Goal: Task Accomplishment & Management: Manage account settings

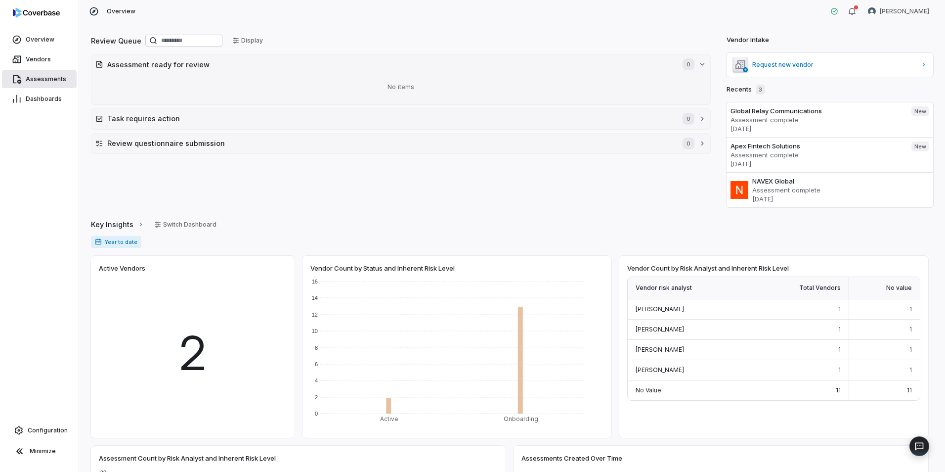
click at [56, 83] on link "Assessments" at bounding box center [39, 79] width 75 height 18
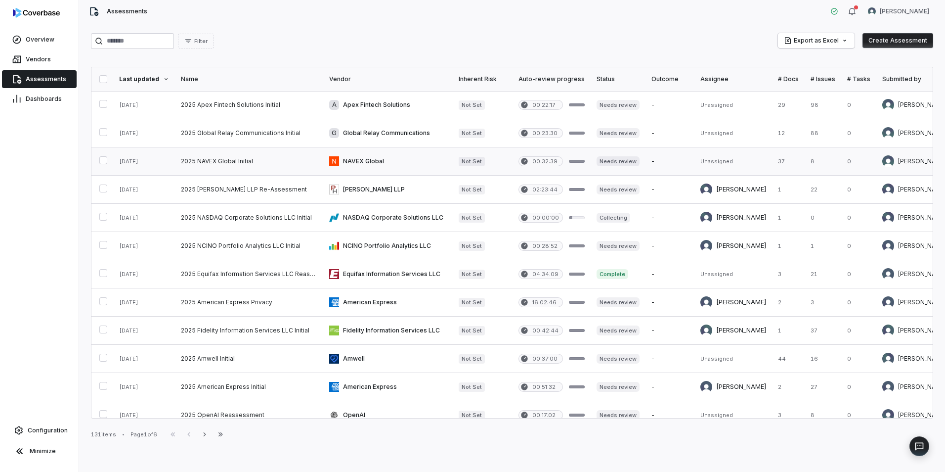
click at [284, 165] on link at bounding box center [249, 161] width 148 height 28
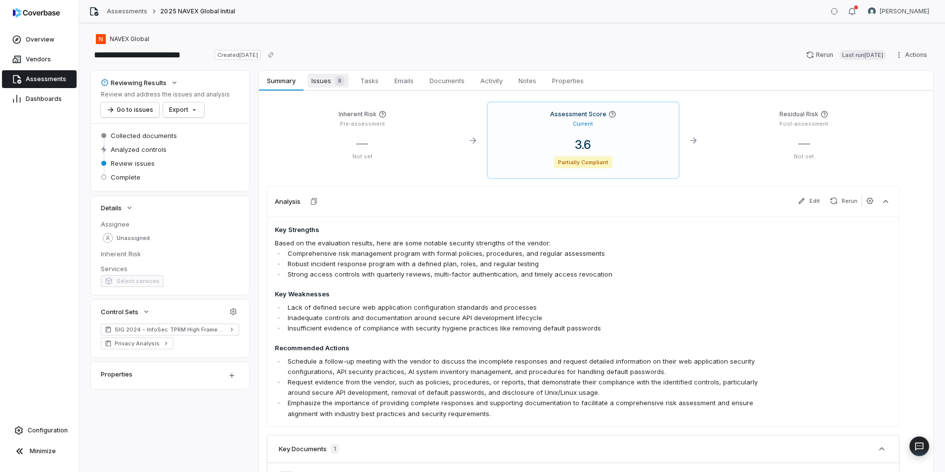
click at [325, 82] on span "Issues 8" at bounding box center [328, 81] width 41 height 14
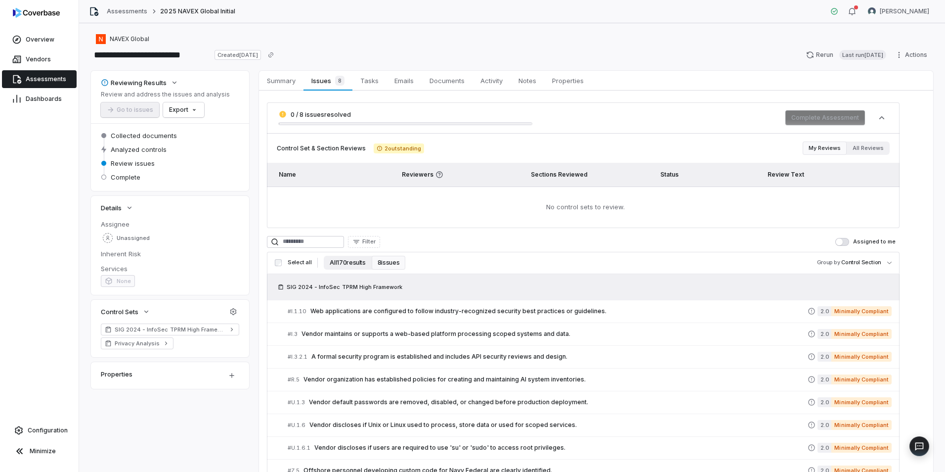
click at [344, 266] on button "All 170 results" at bounding box center [347, 263] width 47 height 14
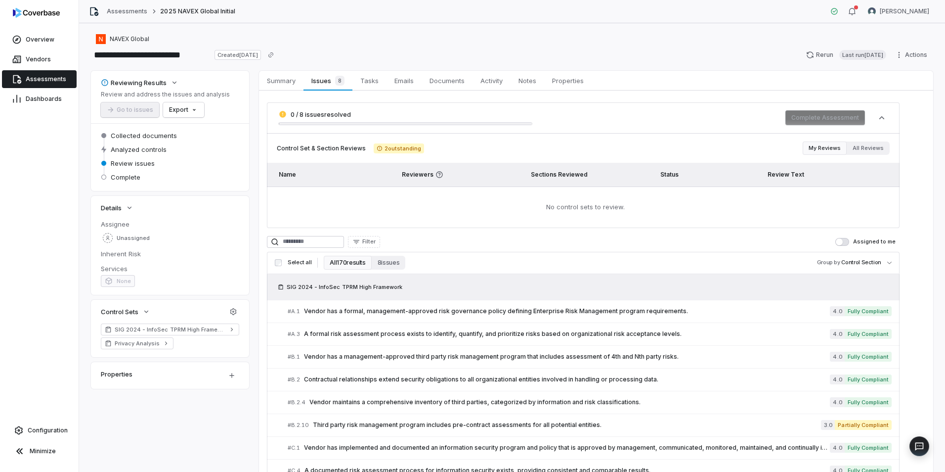
click at [47, 82] on span "Assessments" at bounding box center [46, 79] width 41 height 8
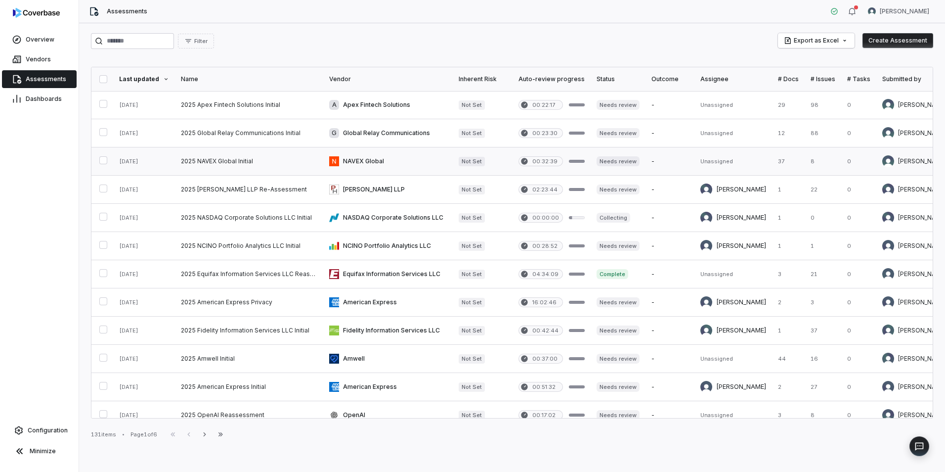
click at [264, 164] on link at bounding box center [249, 161] width 148 height 28
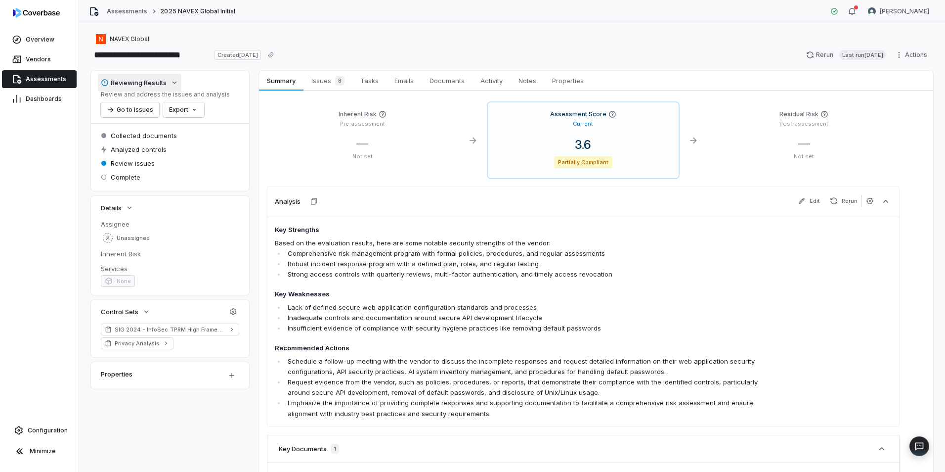
click at [176, 87] on button "Reviewing Results" at bounding box center [140, 83] width 84 height 18
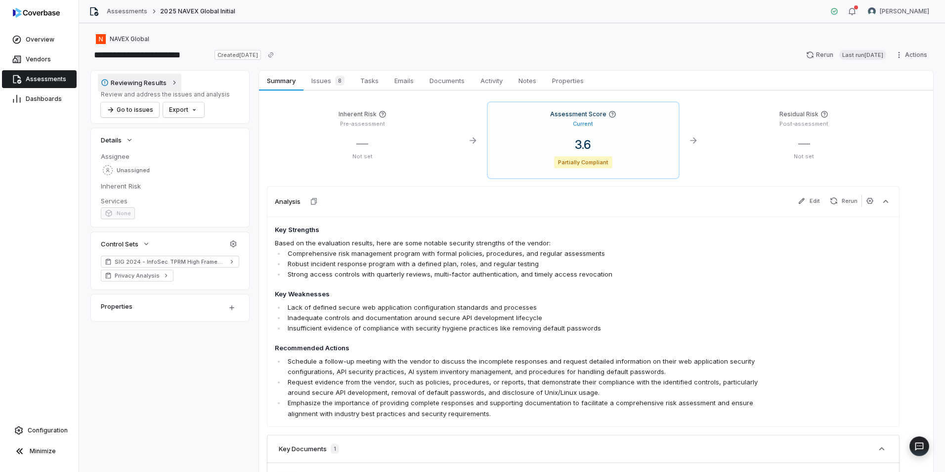
click at [176, 87] on button "Reviewing Results" at bounding box center [140, 83] width 84 height 18
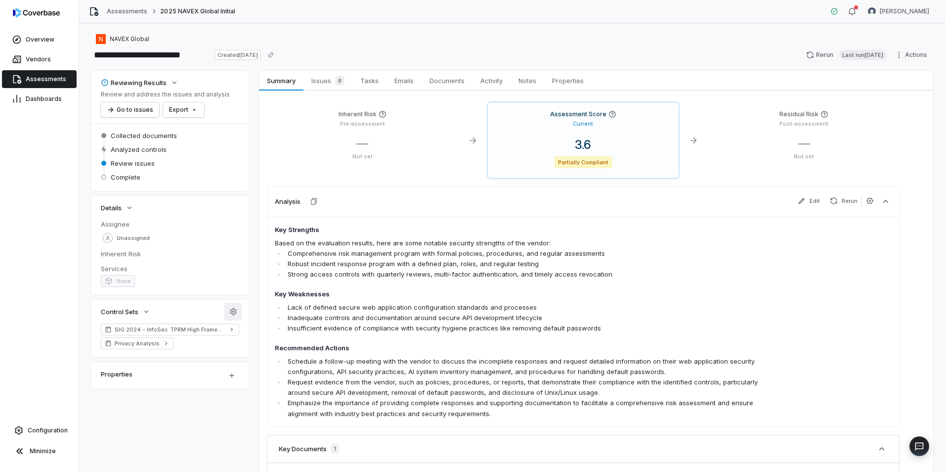
click at [236, 315] on icon "button" at bounding box center [233, 312] width 8 height 8
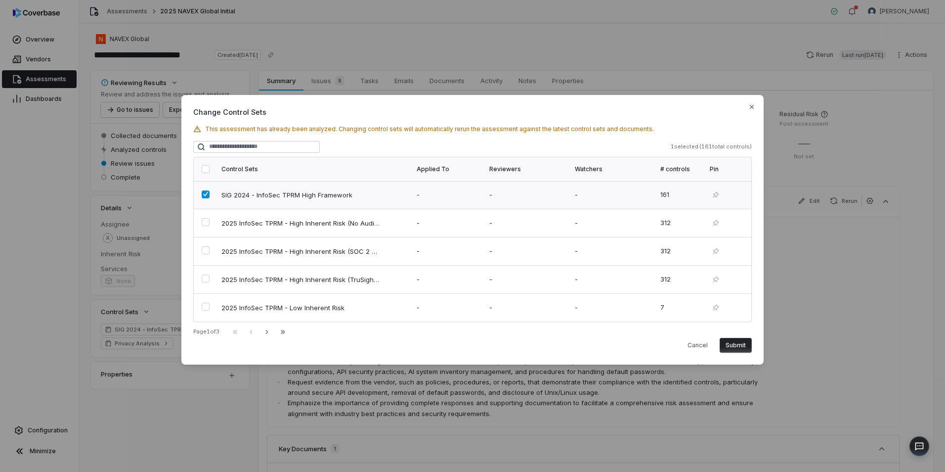
click at [202, 201] on td at bounding box center [205, 195] width 22 height 28
click at [275, 328] on button "Next" at bounding box center [267, 332] width 16 height 12
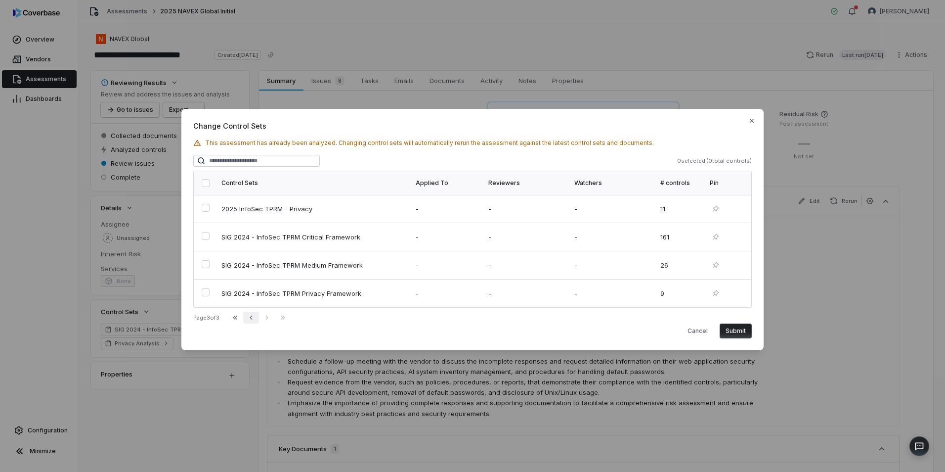
click at [255, 317] on icon "button" at bounding box center [251, 318] width 8 height 8
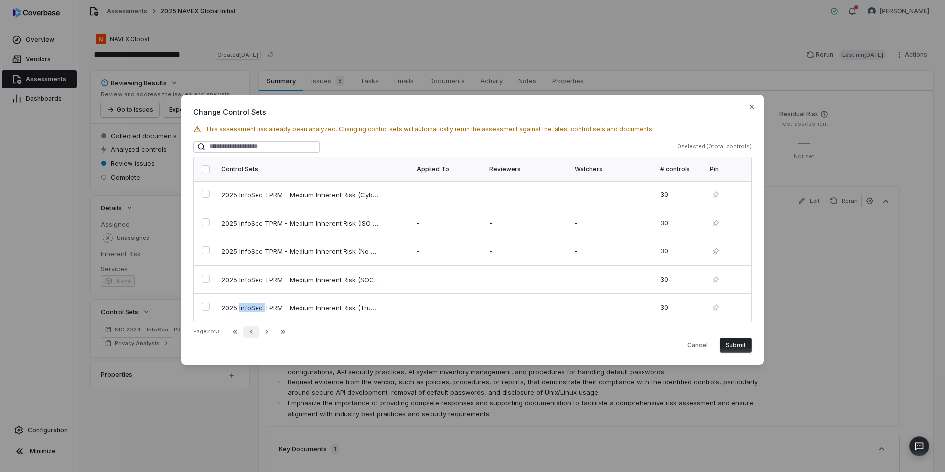
click at [256, 317] on td "2025 InfoSec TPRM - Medium Inherent Risk (TruSight Supported)" at bounding box center [313, 307] width 195 height 28
drag, startPoint x: 256, startPoint y: 317, endPoint x: 212, endPoint y: 304, distance: 46.6
click at [212, 304] on td at bounding box center [205, 307] width 22 height 28
click at [255, 334] on icon "button" at bounding box center [251, 332] width 8 height 8
click at [258, 334] on div "First Page Previous Next Last Page" at bounding box center [258, 332] width 63 height 12
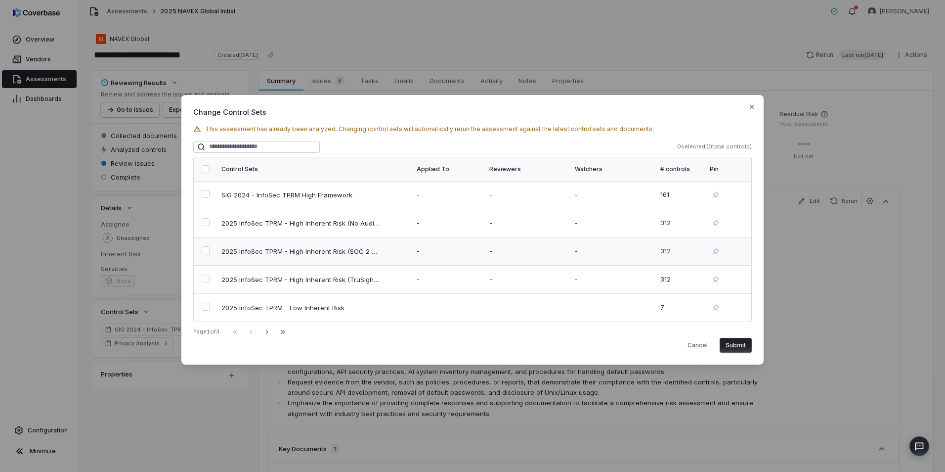
click at [206, 251] on button "button" at bounding box center [206, 250] width 8 height 8
click at [268, 333] on icon "button" at bounding box center [267, 332] width 2 height 4
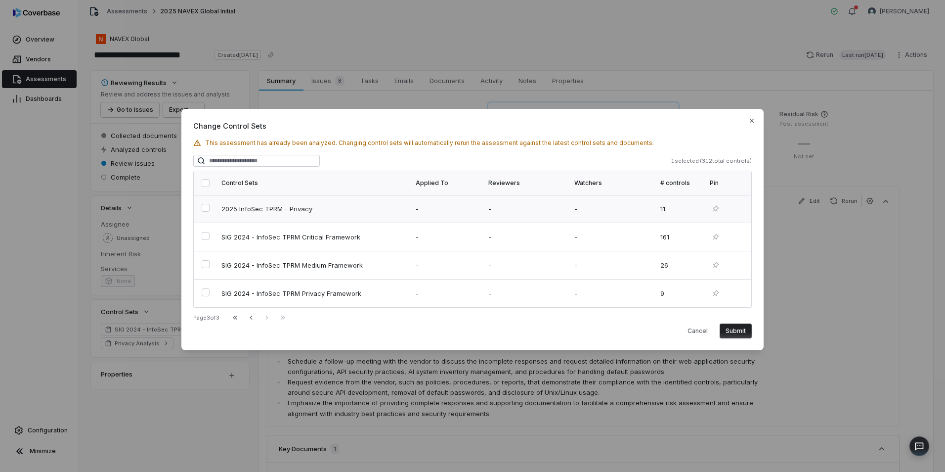
click at [202, 210] on button "button" at bounding box center [206, 208] width 8 height 8
click at [732, 326] on button "Submit" at bounding box center [736, 330] width 32 height 15
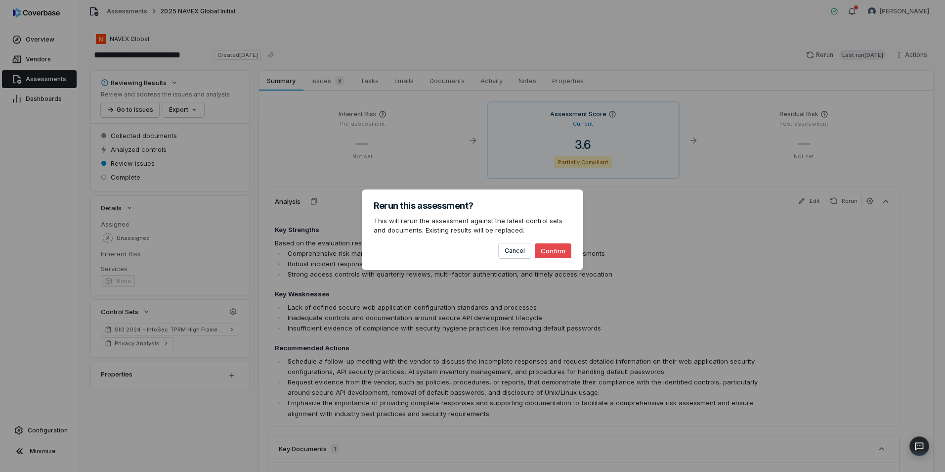
click at [568, 250] on button "Confirm" at bounding box center [553, 250] width 37 height 15
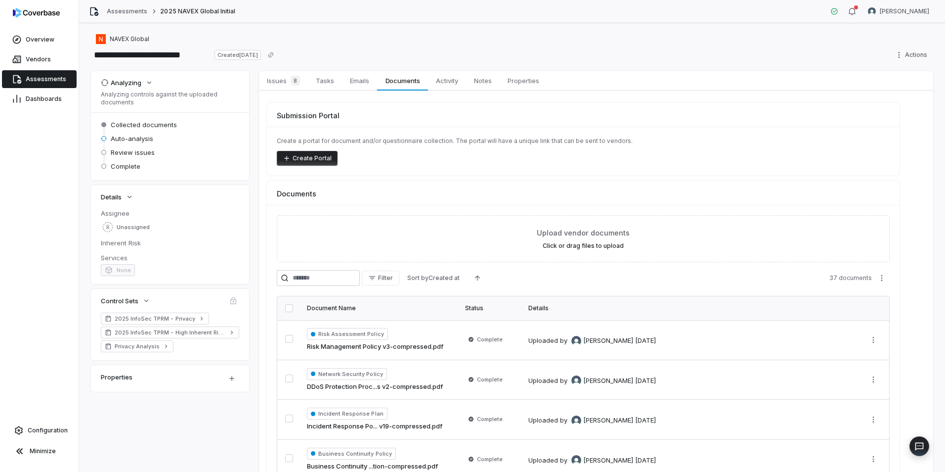
click at [59, 79] on span "Assessments" at bounding box center [46, 79] width 41 height 8
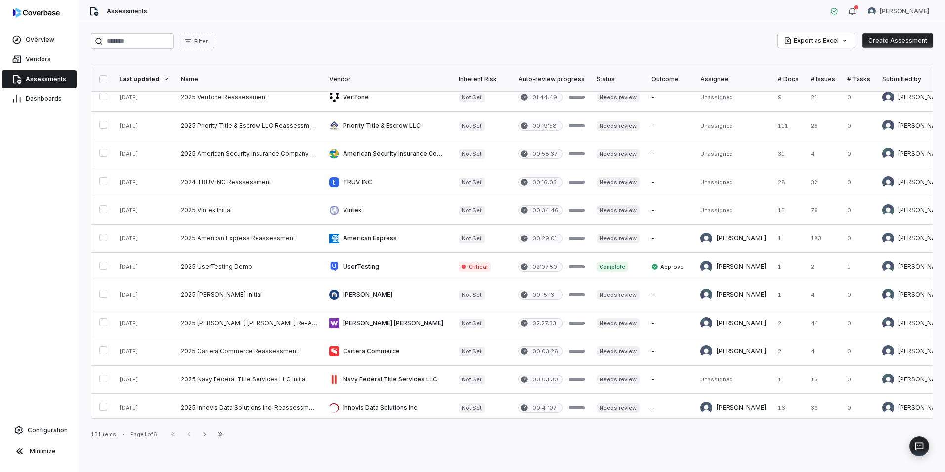
scroll to position [382, 0]
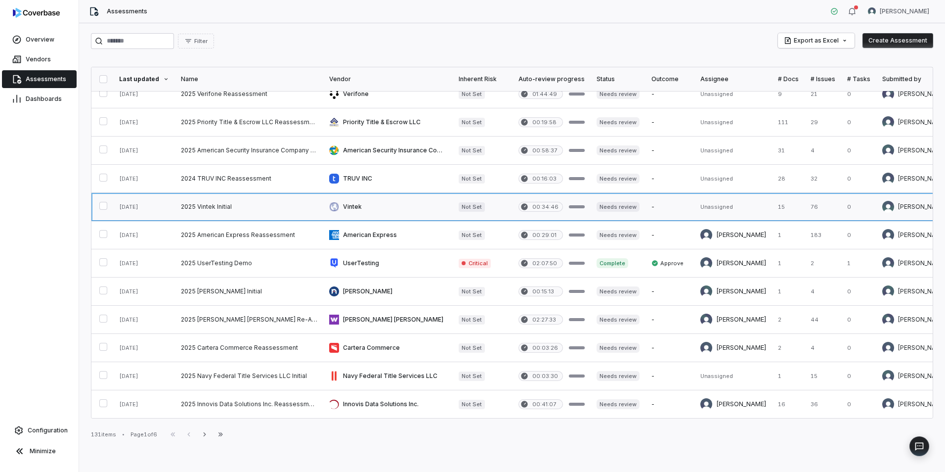
click at [271, 208] on link at bounding box center [249, 207] width 148 height 28
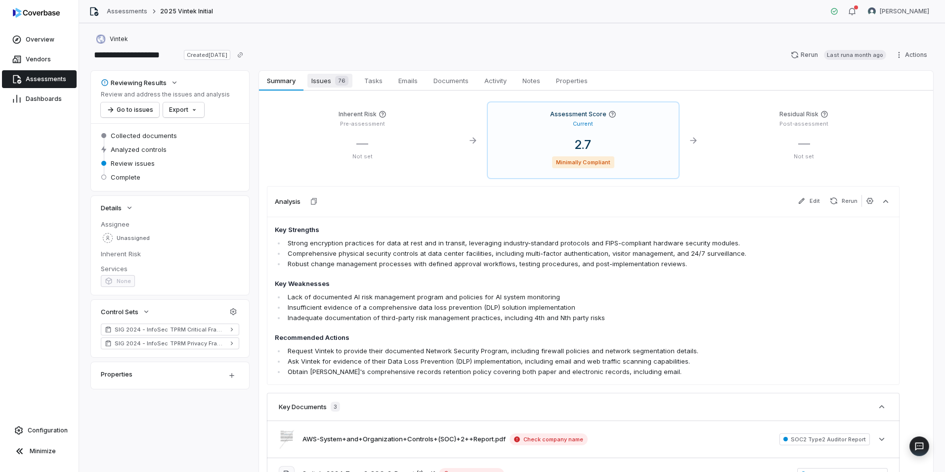
click at [331, 85] on span "Issues 76" at bounding box center [330, 81] width 45 height 14
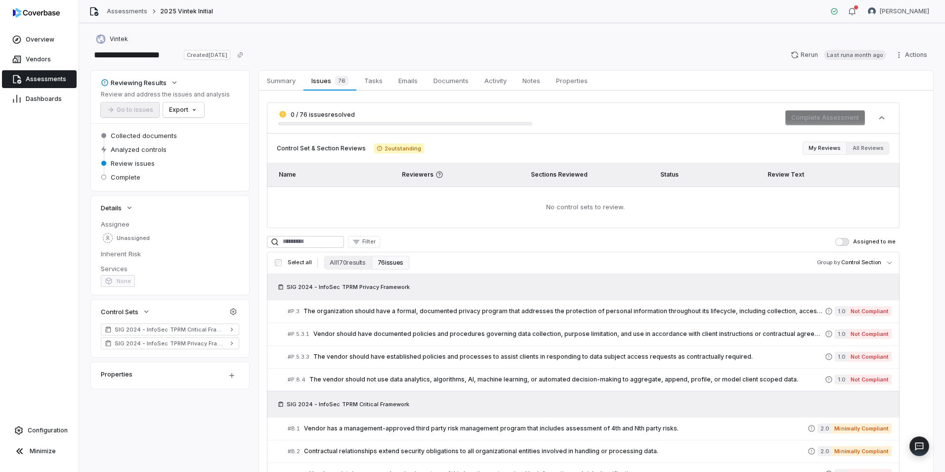
click at [848, 243] on button "Assigned to me" at bounding box center [843, 242] width 14 height 8
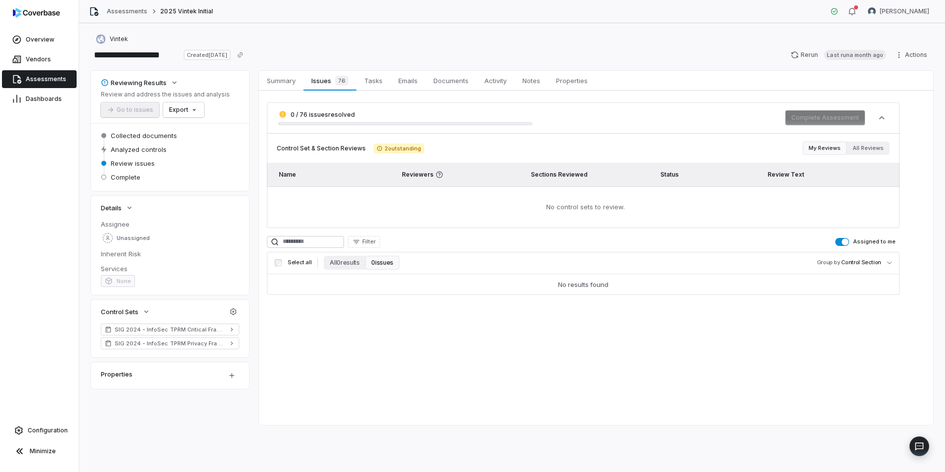
click at [849, 240] on span "button" at bounding box center [845, 241] width 7 height 7
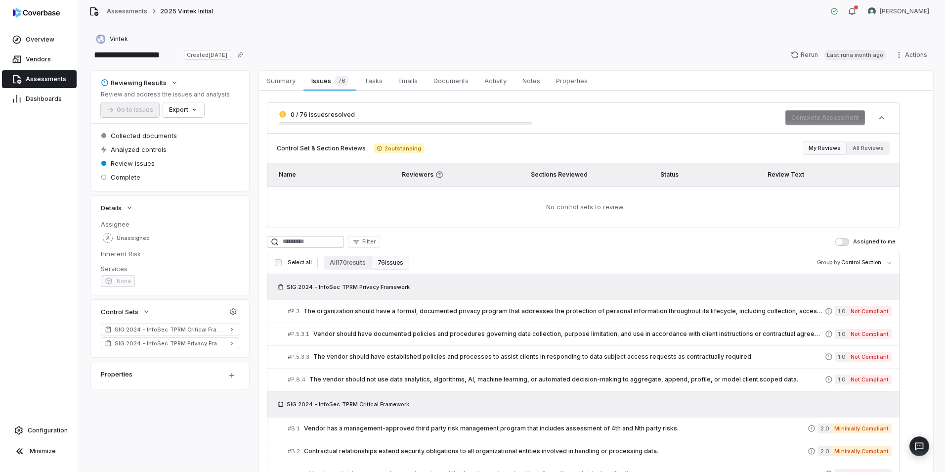
click at [843, 242] on span "button" at bounding box center [839, 241] width 7 height 7
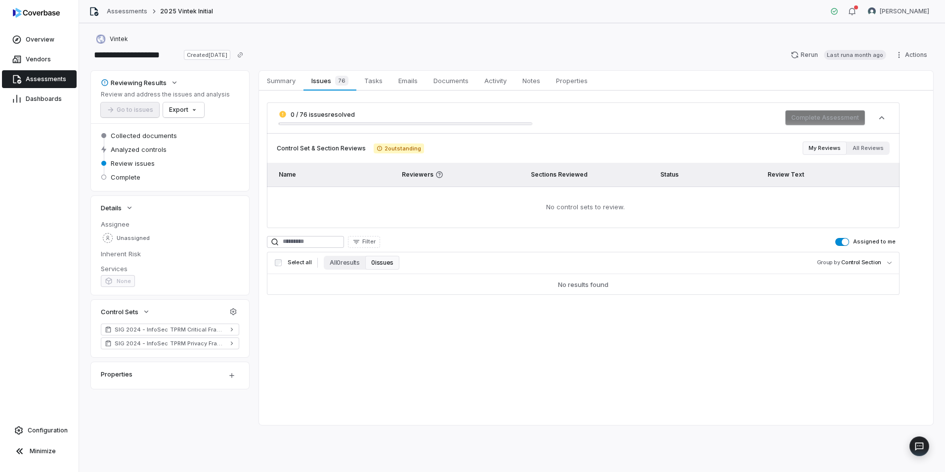
click at [848, 242] on span "button" at bounding box center [845, 241] width 7 height 7
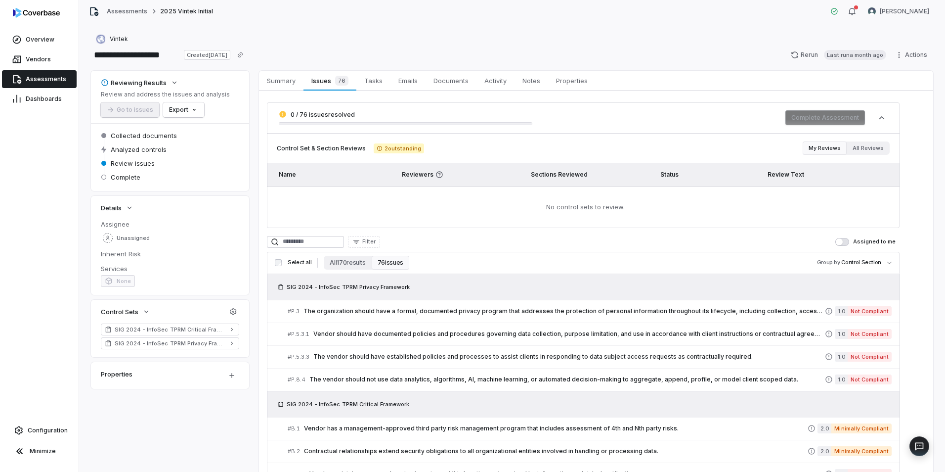
click at [846, 243] on button "Assigned to me" at bounding box center [843, 242] width 14 height 8
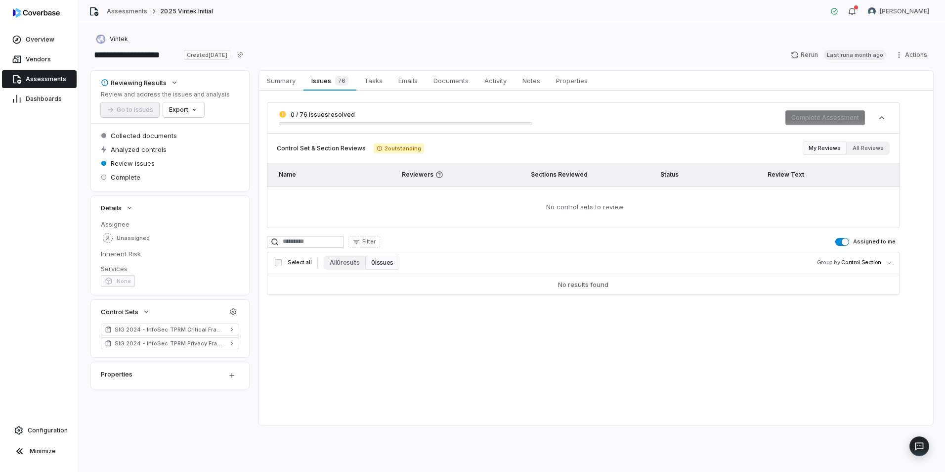
click at [844, 244] on button "Assigned to me" at bounding box center [843, 242] width 14 height 8
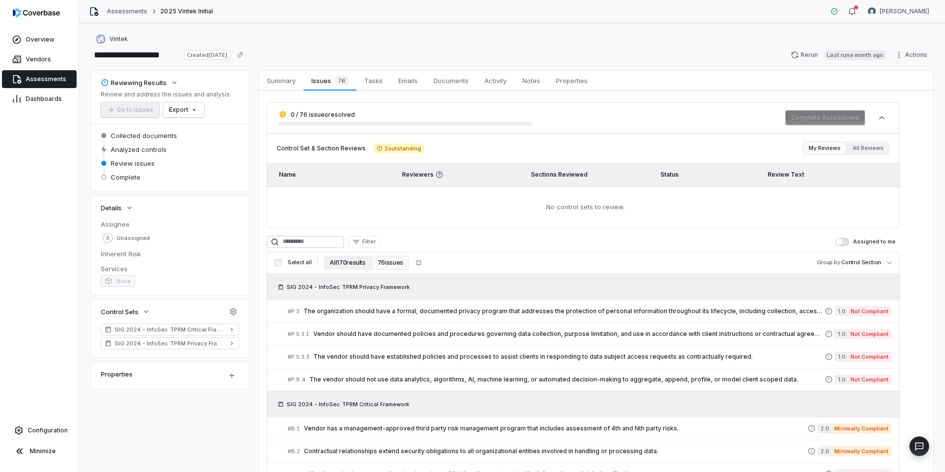
click at [354, 257] on button "All 170 results" at bounding box center [347, 263] width 47 height 14
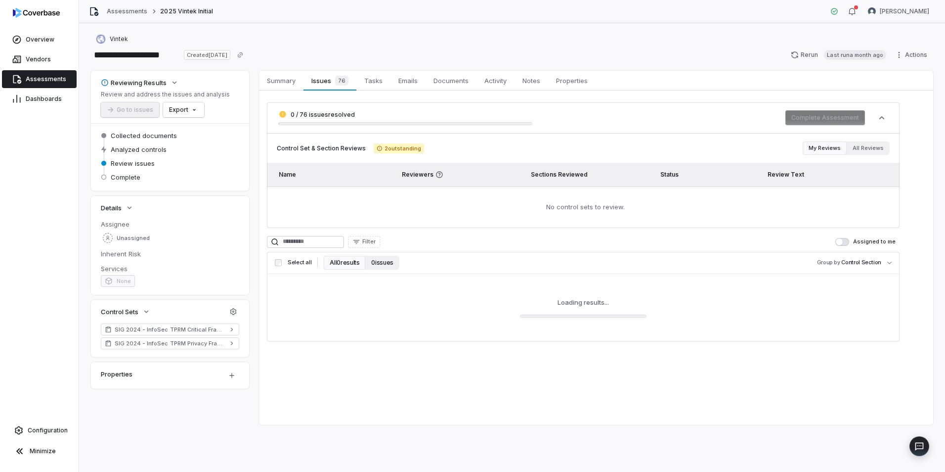
click at [381, 262] on button "0 issues" at bounding box center [382, 263] width 34 height 14
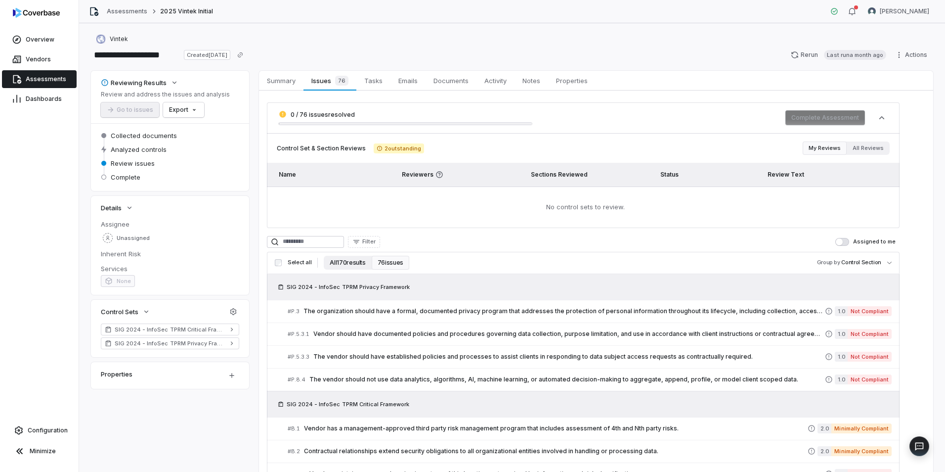
click at [341, 266] on button "All 170 results" at bounding box center [347, 263] width 47 height 14
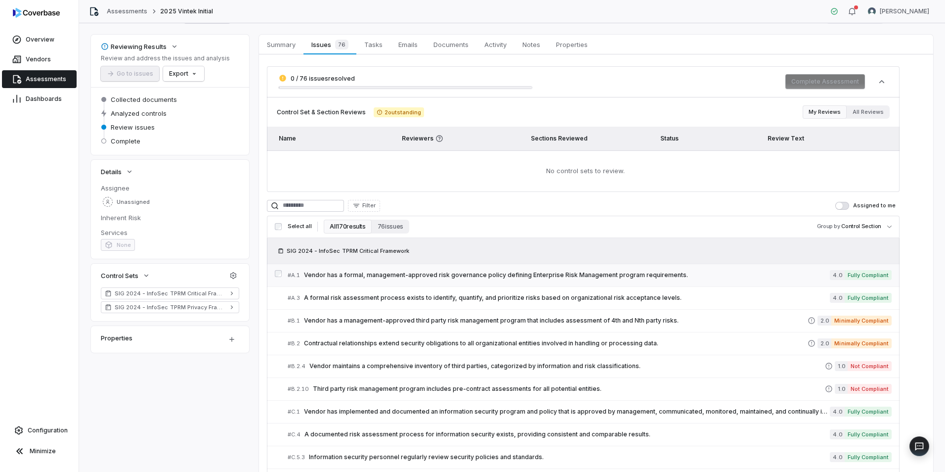
scroll to position [35, 0]
click at [437, 280] on span "Vendor has a formal, management-approved risk governance policy defining Enterp…" at bounding box center [567, 276] width 526 height 8
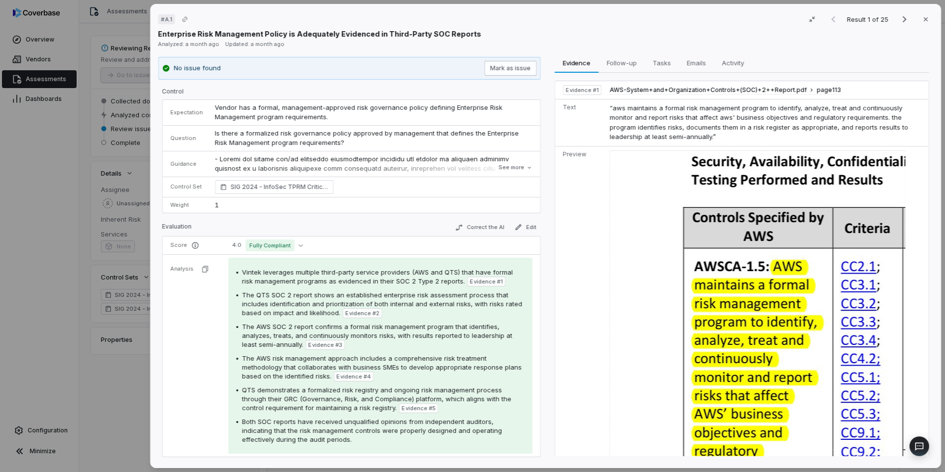
click at [513, 72] on button "Mark as issue" at bounding box center [511, 68] width 52 height 15
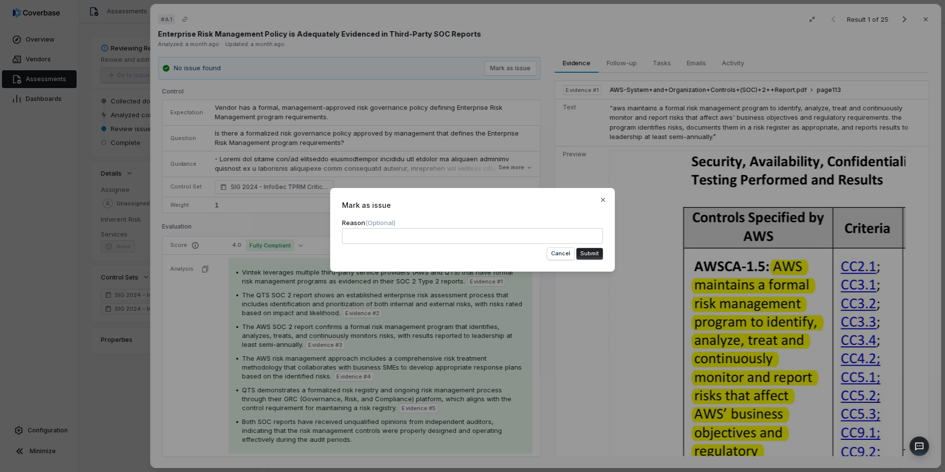
click at [584, 250] on button "Submit" at bounding box center [590, 254] width 27 height 12
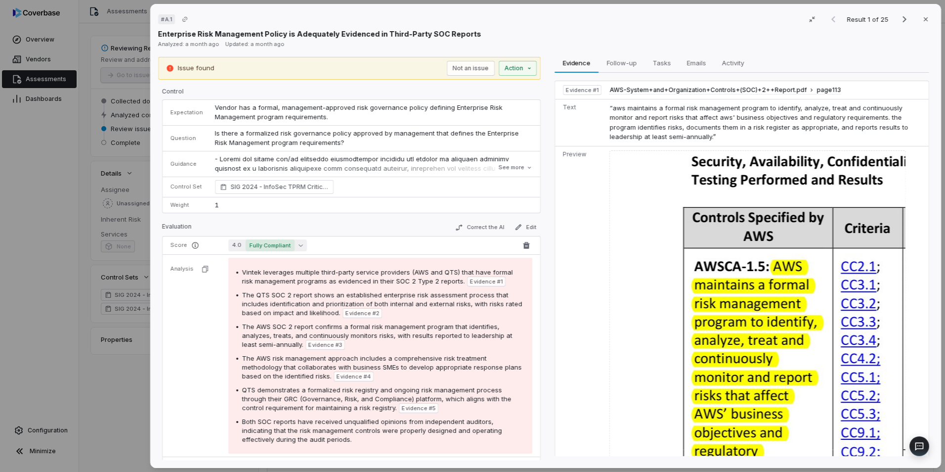
click at [299, 247] on icon "button" at bounding box center [301, 245] width 4 height 4
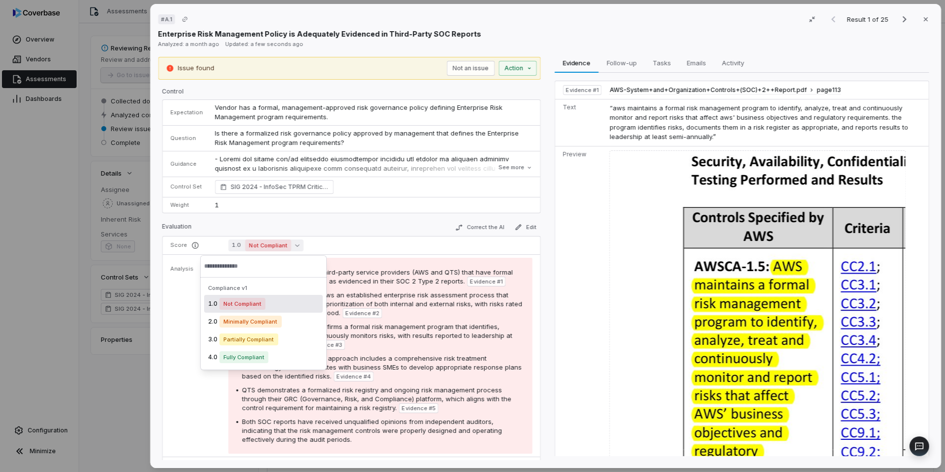
click at [256, 303] on span "Not Compliant" at bounding box center [243, 304] width 46 height 12
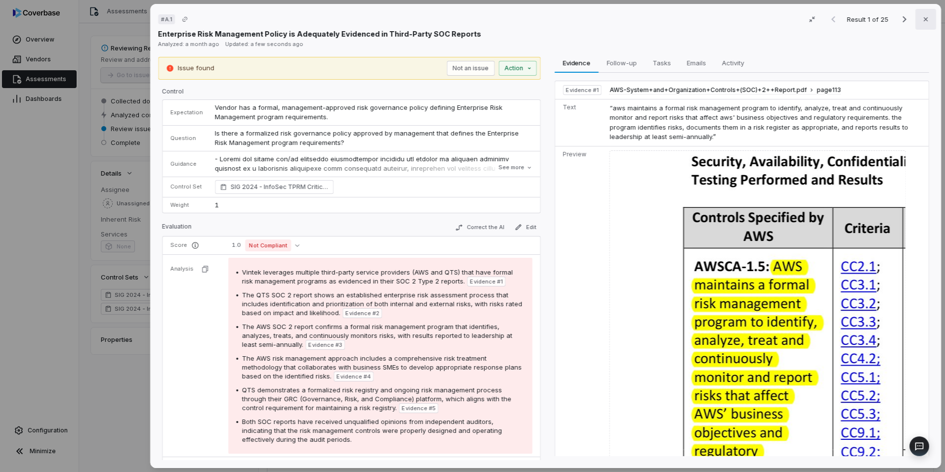
click at [922, 18] on icon "button" at bounding box center [926, 19] width 8 height 8
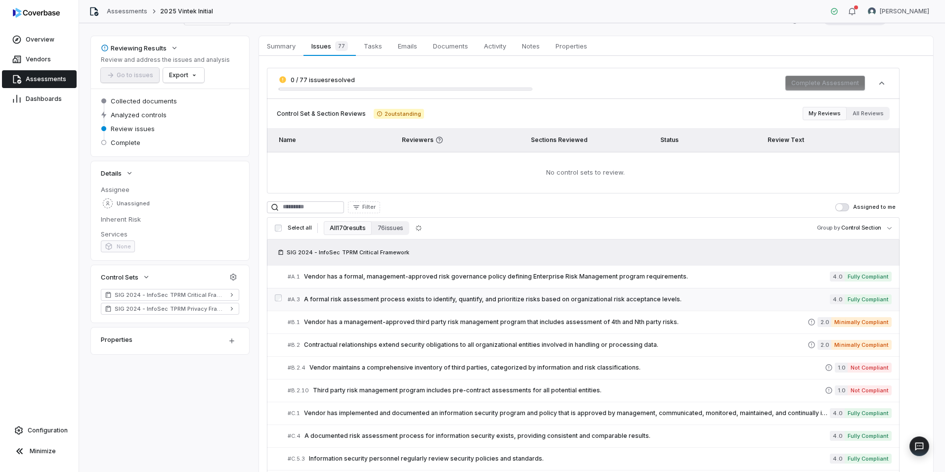
click at [544, 298] on span "A formal risk assessment process exists to identify, quantify, and prioritize r…" at bounding box center [567, 299] width 526 height 8
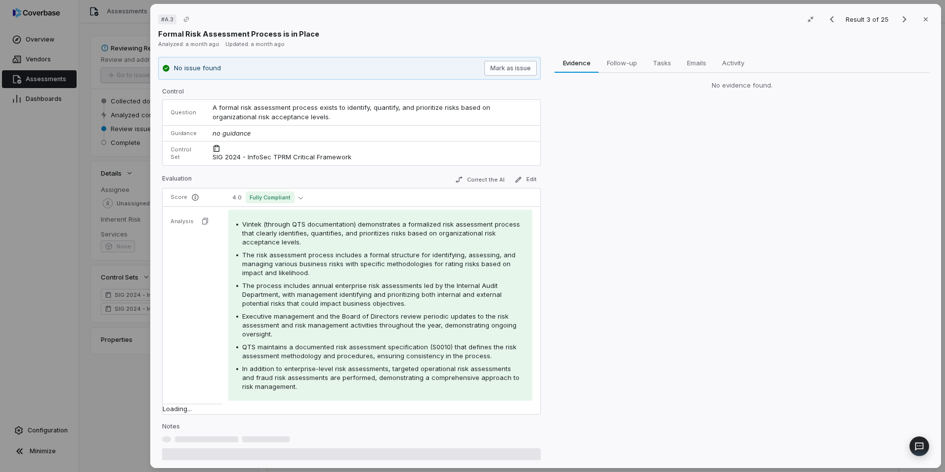
click at [505, 68] on button "Mark as issue" at bounding box center [511, 68] width 52 height 15
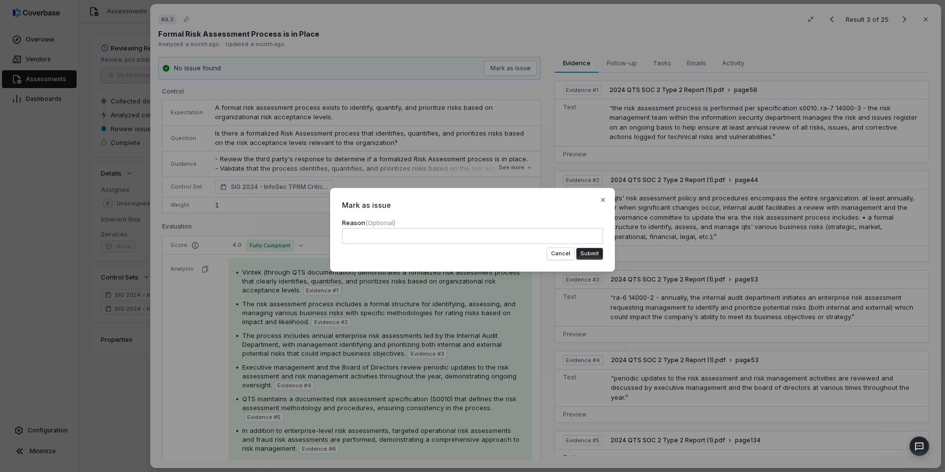
click at [588, 252] on button "Submit" at bounding box center [590, 254] width 27 height 12
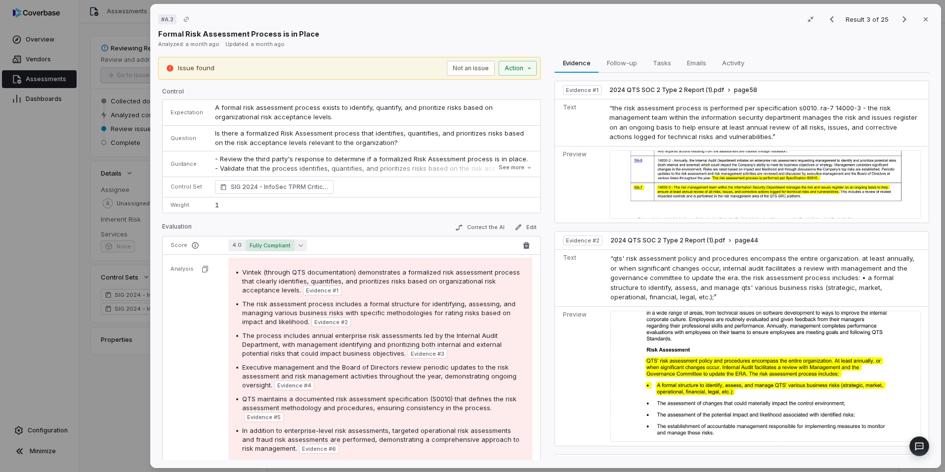
click at [288, 244] on span "Fully Compliant" at bounding box center [270, 245] width 49 height 12
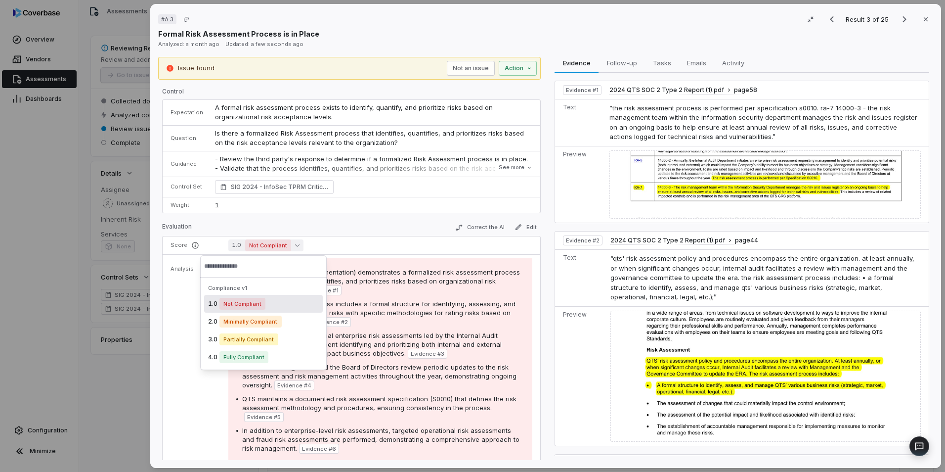
click at [268, 308] on div "1.0 Not Compliant" at bounding box center [263, 304] width 119 height 18
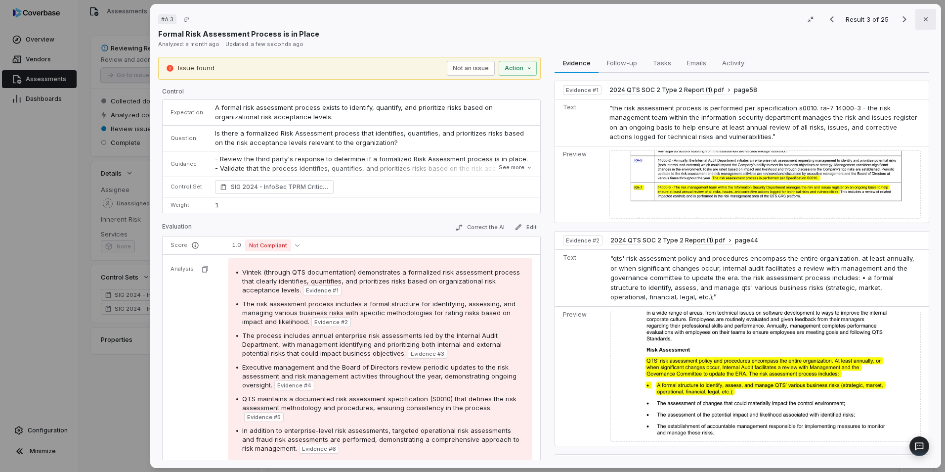
click at [924, 19] on icon "button" at bounding box center [926, 19] width 4 height 4
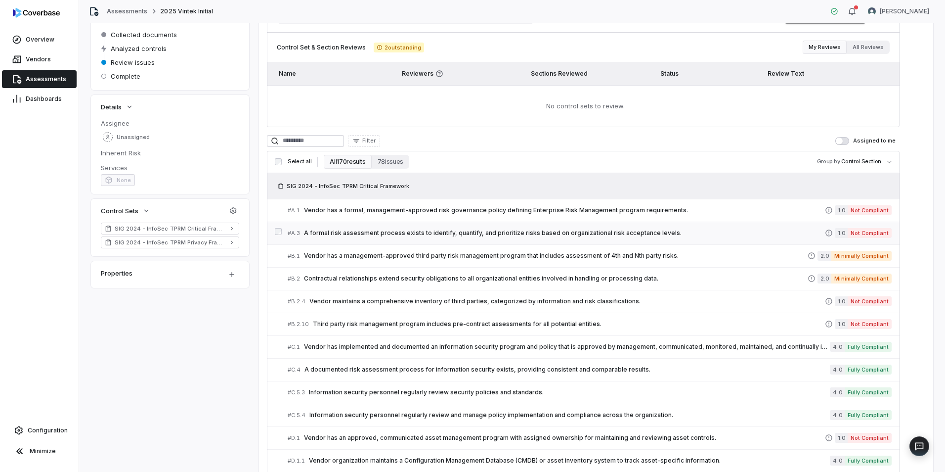
scroll to position [201, 0]
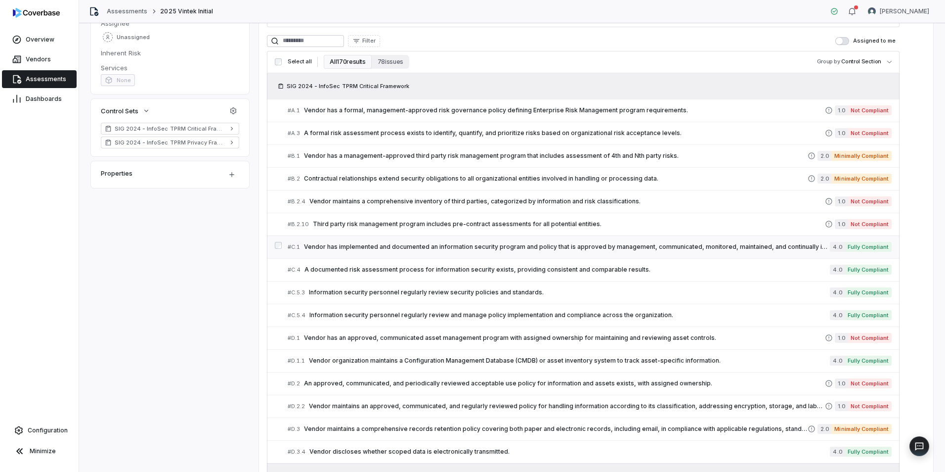
click at [506, 244] on span "Vendor has implemented and documented an information security program and polic…" at bounding box center [567, 247] width 526 height 8
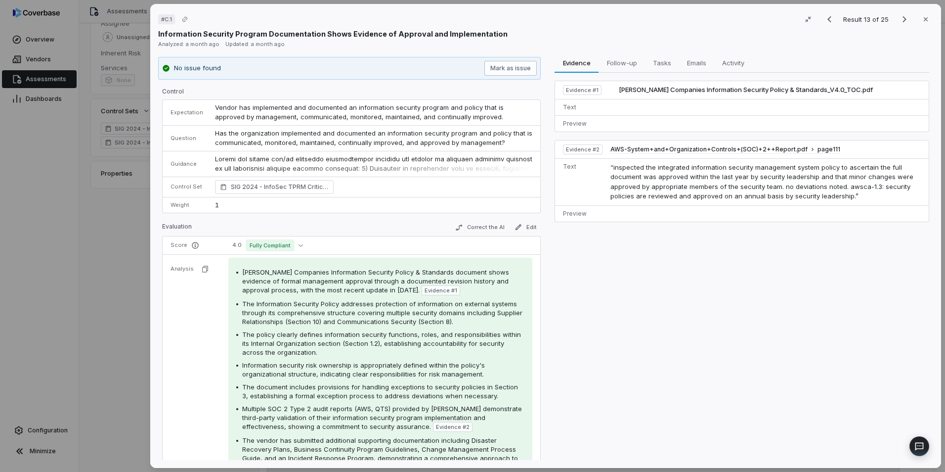
click at [511, 68] on button "Mark as issue" at bounding box center [511, 68] width 52 height 15
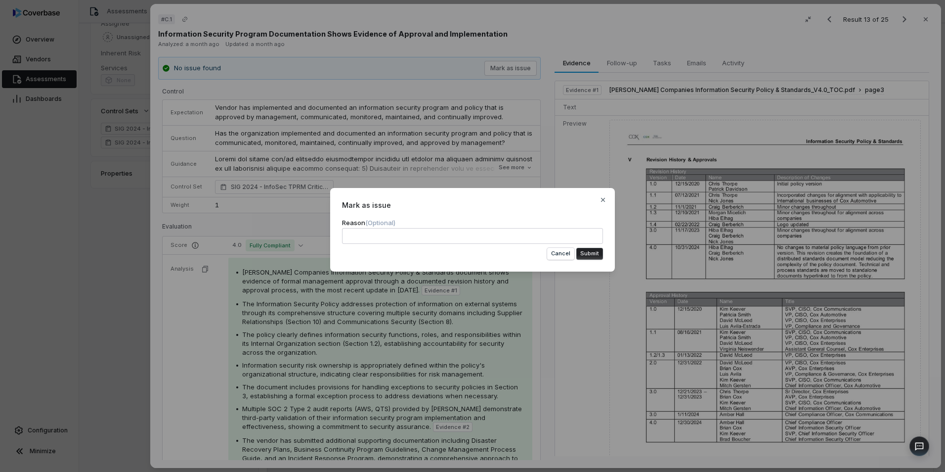
click at [595, 260] on div "Mark as issue Reason (Optional) Cancel Submit Close" at bounding box center [472, 230] width 285 height 84
click at [596, 259] on button "Submit" at bounding box center [590, 254] width 27 height 12
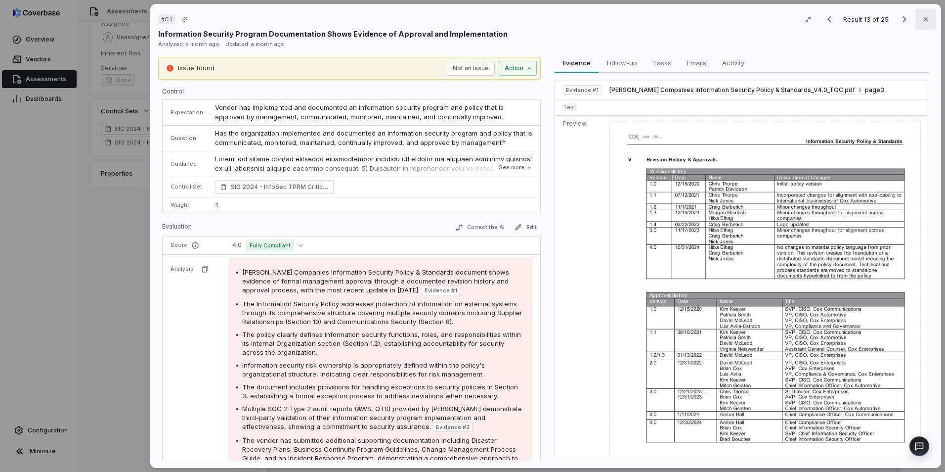
click at [922, 16] on icon "button" at bounding box center [926, 19] width 8 height 8
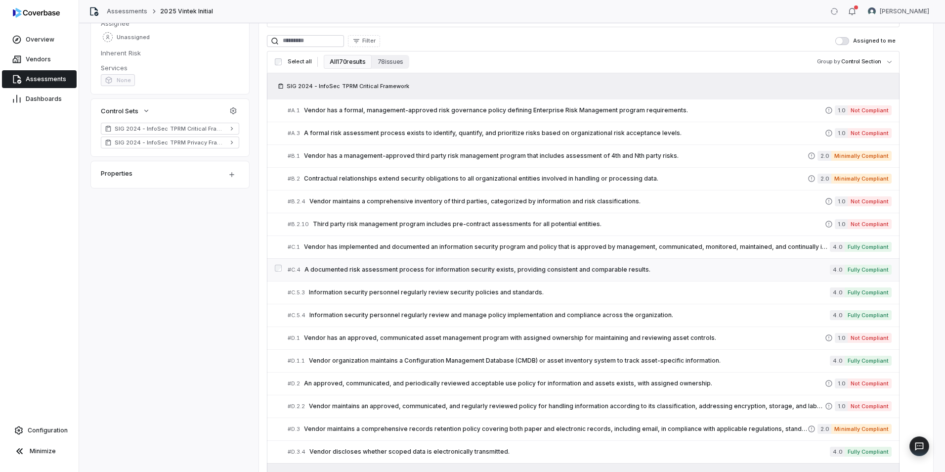
click at [692, 267] on span "A documented risk assessment process for information security exists, providing…" at bounding box center [568, 270] width 526 height 8
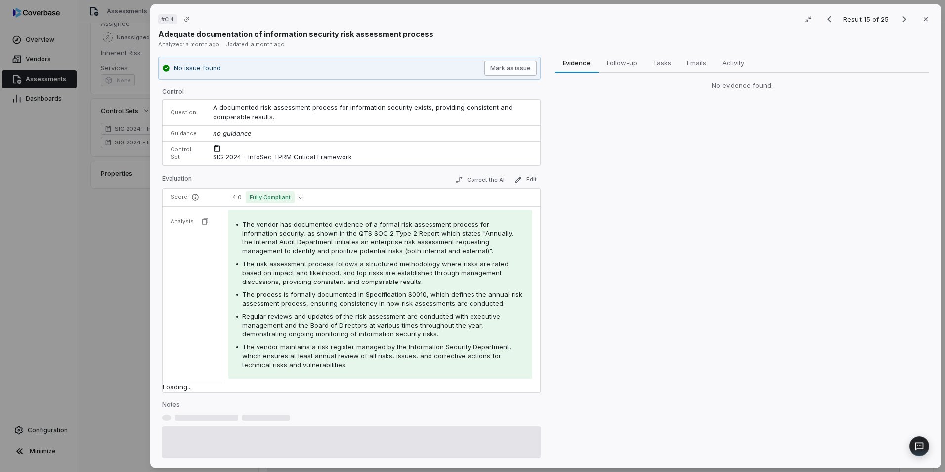
click at [514, 69] on button "Mark as issue" at bounding box center [511, 68] width 52 height 15
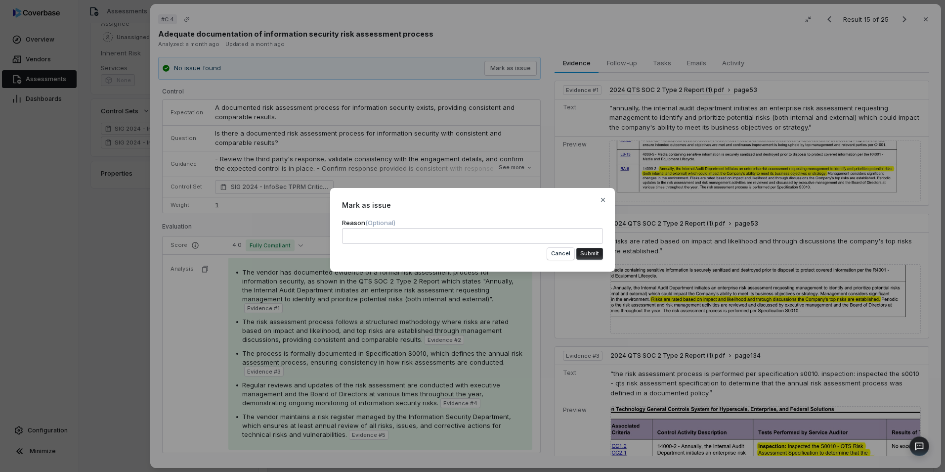
click at [588, 250] on button "Submit" at bounding box center [590, 254] width 27 height 12
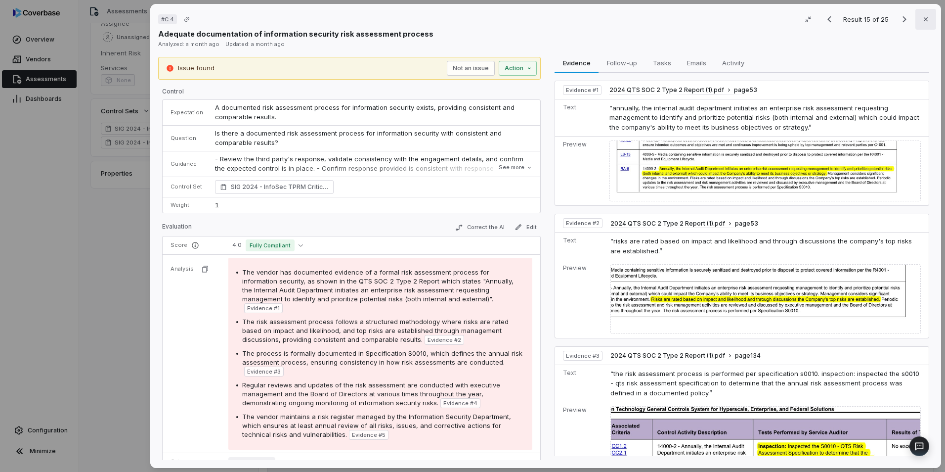
click at [922, 19] on icon "button" at bounding box center [926, 19] width 8 height 8
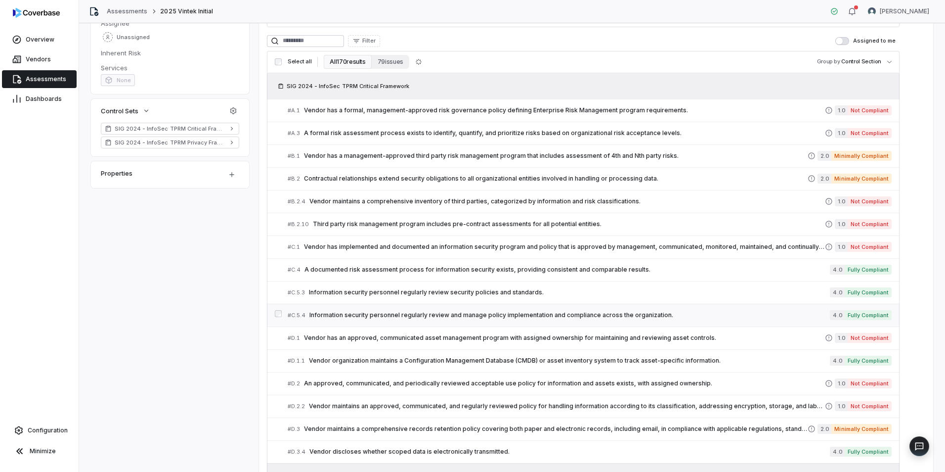
click at [709, 317] on span "Information security personnel regularly review and manage policy implementatio…" at bounding box center [570, 315] width 521 height 8
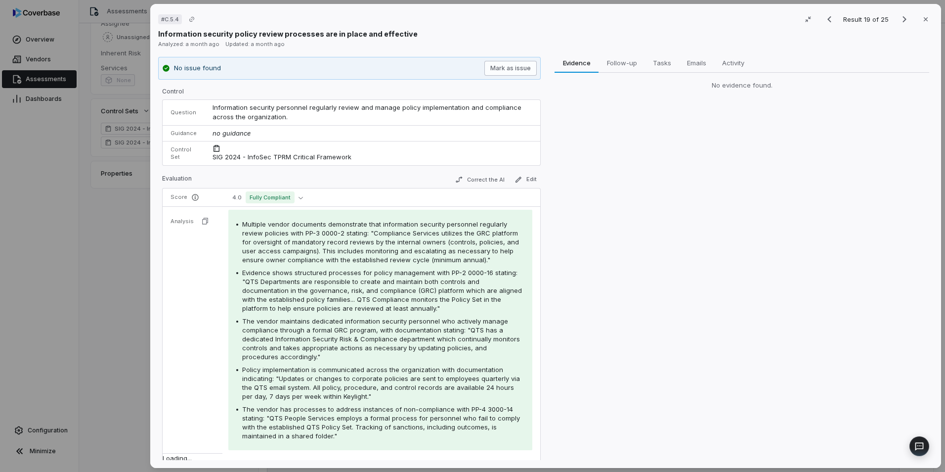
click at [505, 70] on button "Mark as issue" at bounding box center [511, 68] width 52 height 15
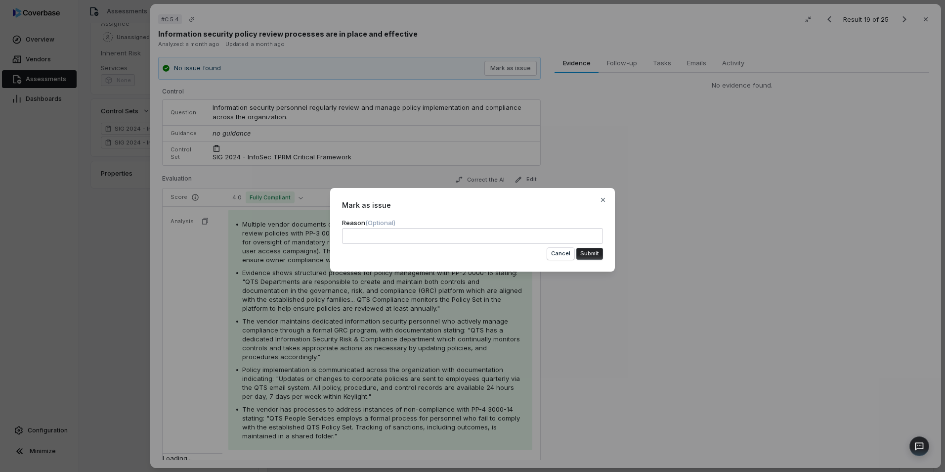
click at [594, 252] on button "Submit" at bounding box center [590, 254] width 27 height 12
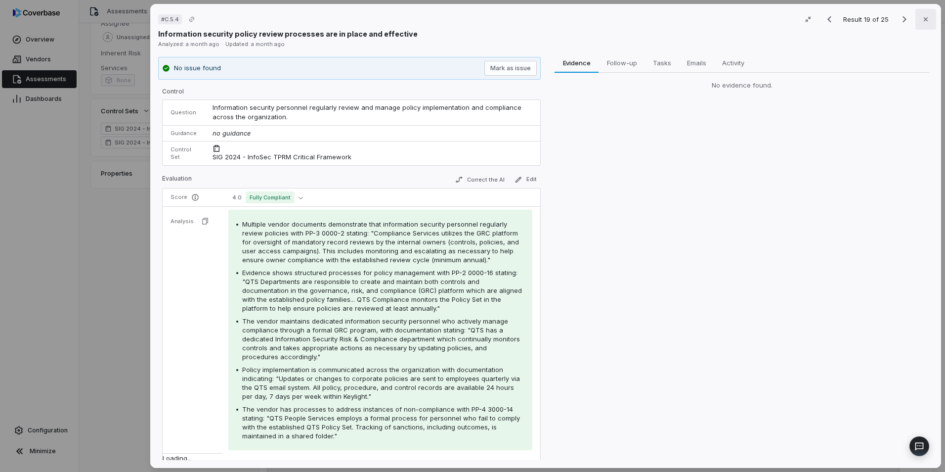
click at [924, 16] on icon "button" at bounding box center [926, 19] width 8 height 8
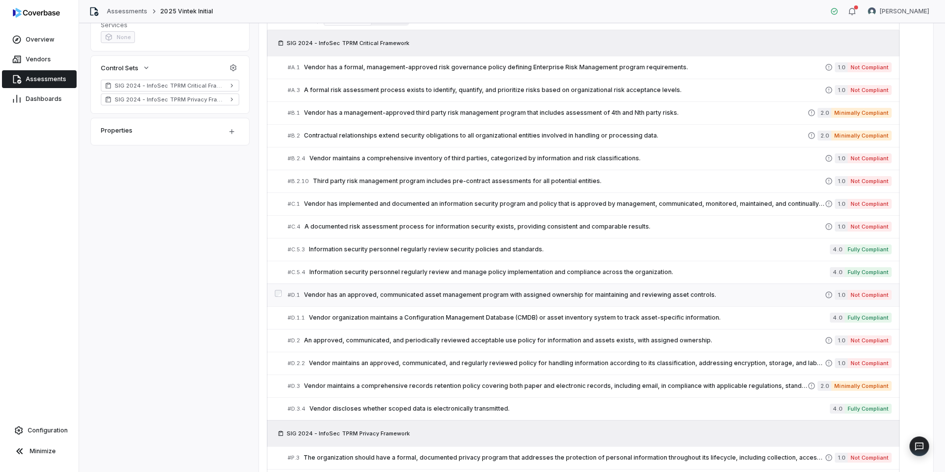
scroll to position [244, 0]
click at [706, 314] on span "Vendor organization maintains a Configuration Management Database (CMDB) or ass…" at bounding box center [569, 317] width 521 height 8
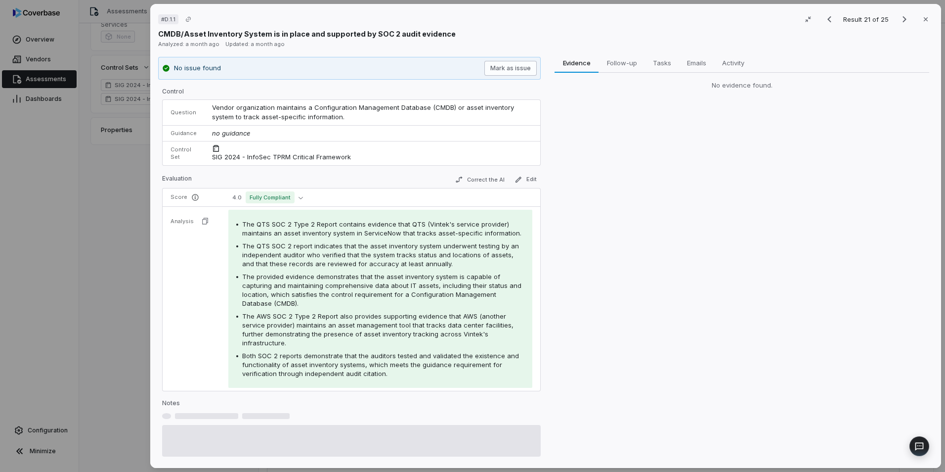
click at [504, 68] on button "Mark as issue" at bounding box center [511, 68] width 52 height 15
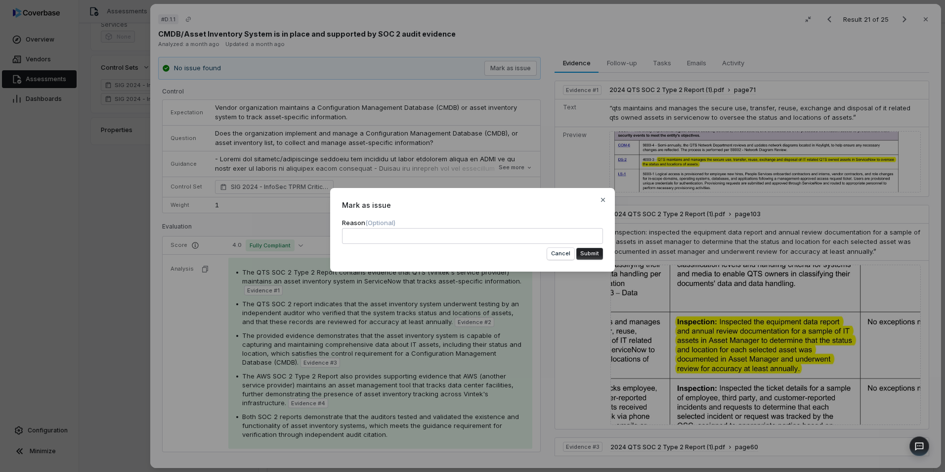
click at [599, 247] on form "Reason (Optional) Cancel Submit" at bounding box center [472, 239] width 261 height 42
click at [594, 252] on button "Submit" at bounding box center [590, 254] width 27 height 12
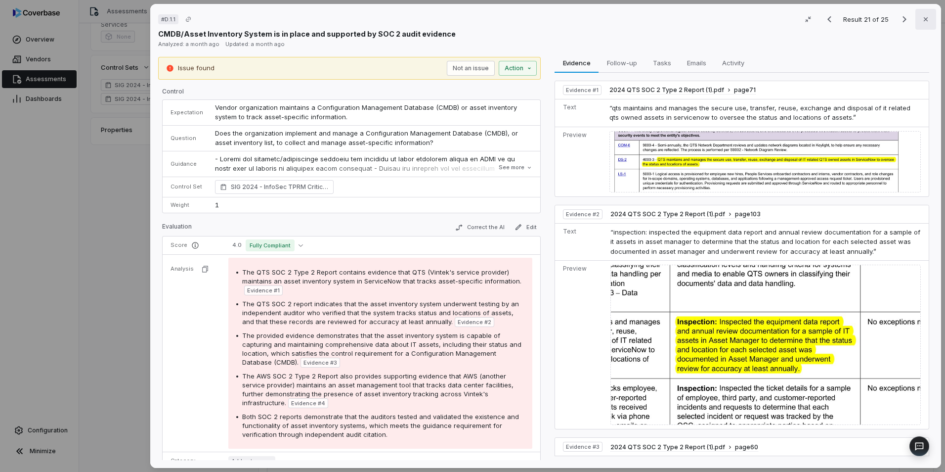
click at [917, 20] on button "Close" at bounding box center [926, 19] width 21 height 21
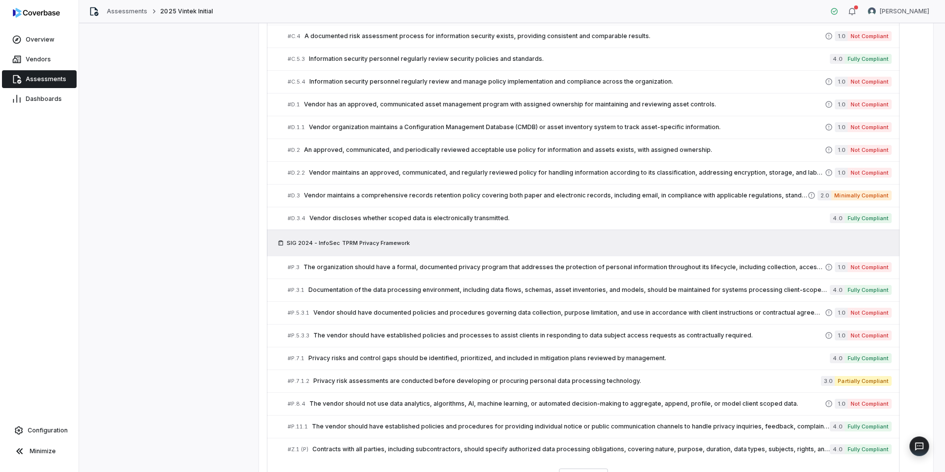
scroll to position [494, 0]
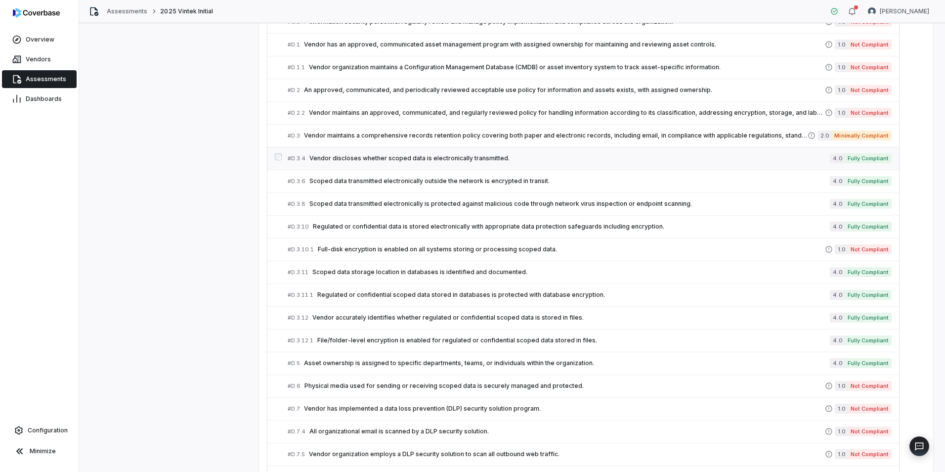
click at [637, 163] on div "# D.3.4 Vendor discloses whether scoped data is electronically transmitted." at bounding box center [559, 158] width 542 height 10
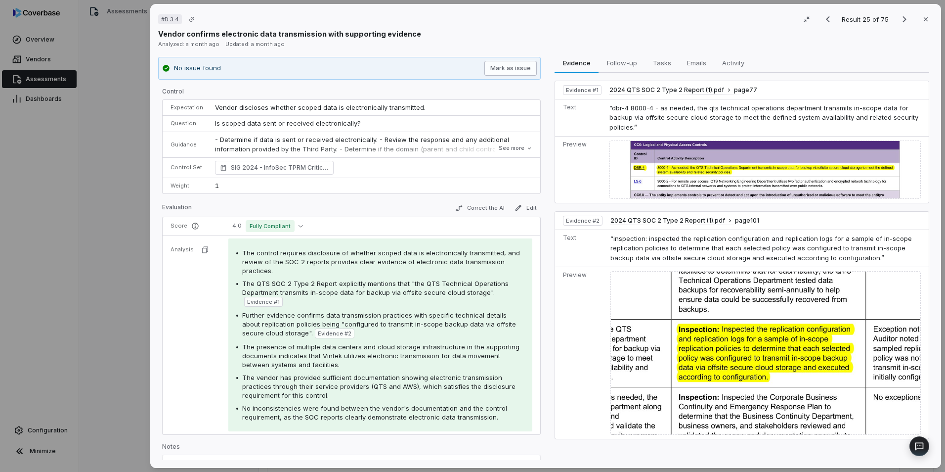
click at [519, 64] on button "Mark as issue" at bounding box center [511, 68] width 52 height 15
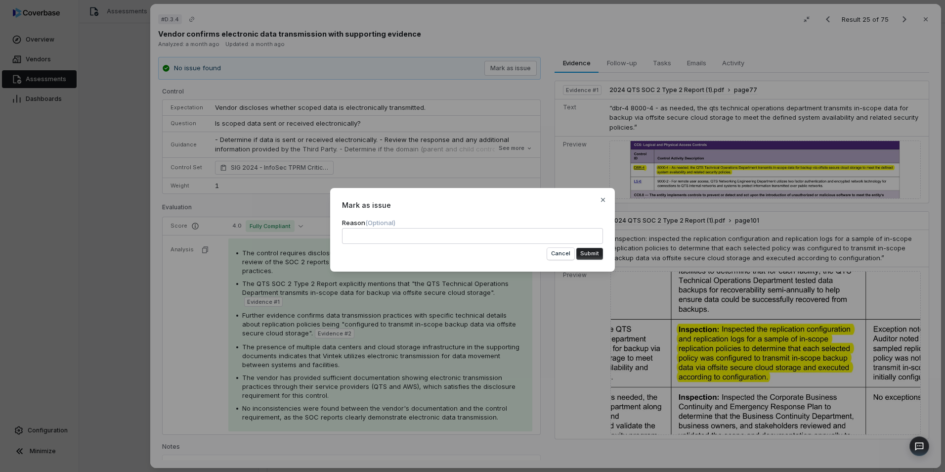
click at [592, 255] on button "Submit" at bounding box center [590, 254] width 27 height 12
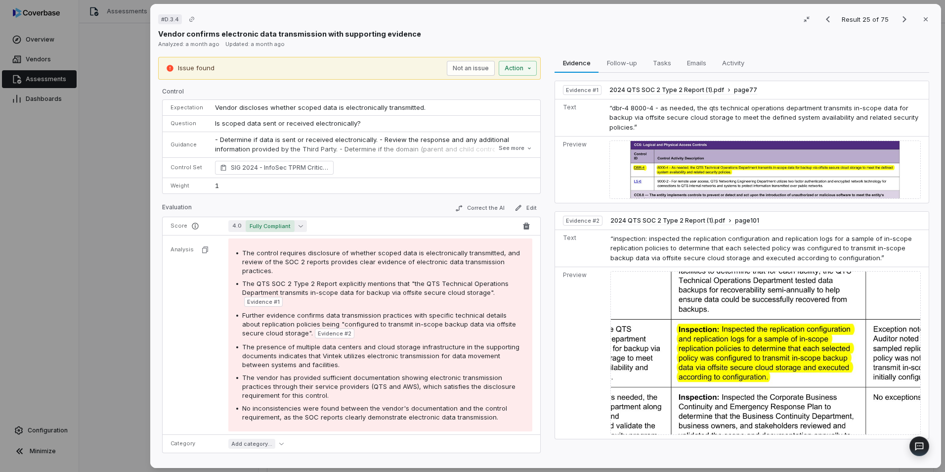
click at [299, 227] on icon "button" at bounding box center [301, 226] width 4 height 4
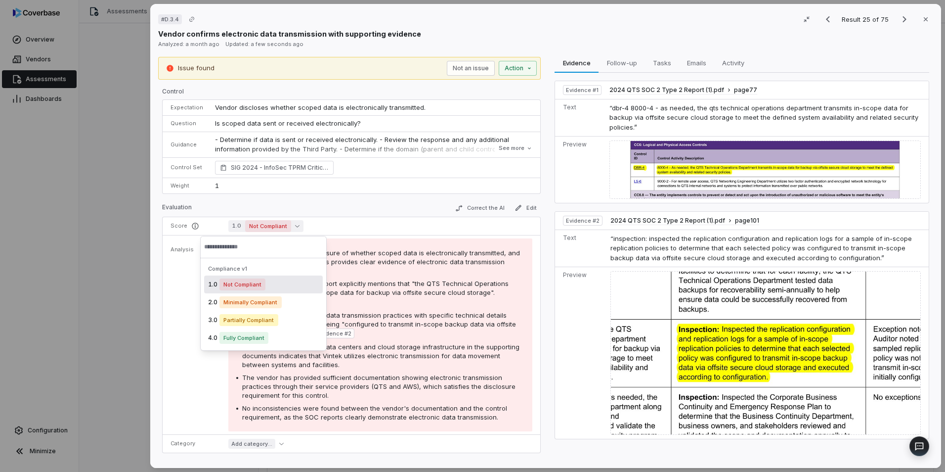
click at [371, 209] on div "Evaluation Correct the AI Edit" at bounding box center [351, 209] width 379 height 15
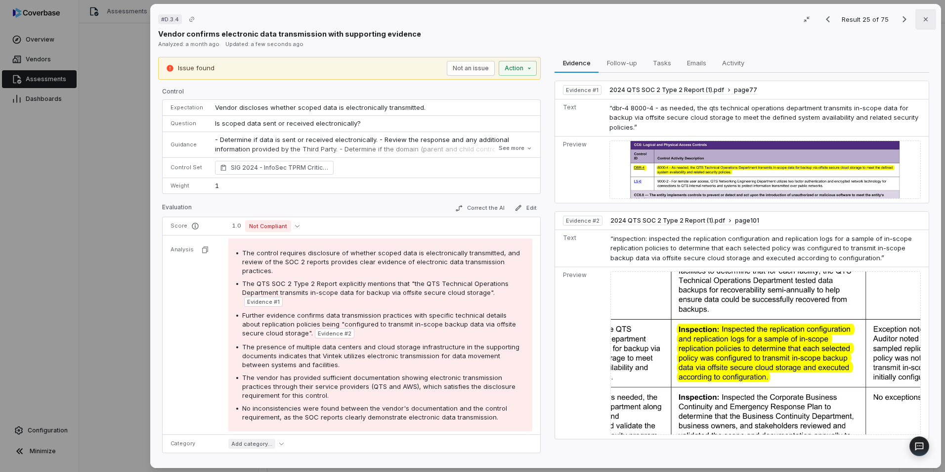
click at [927, 16] on button "Close" at bounding box center [926, 19] width 21 height 21
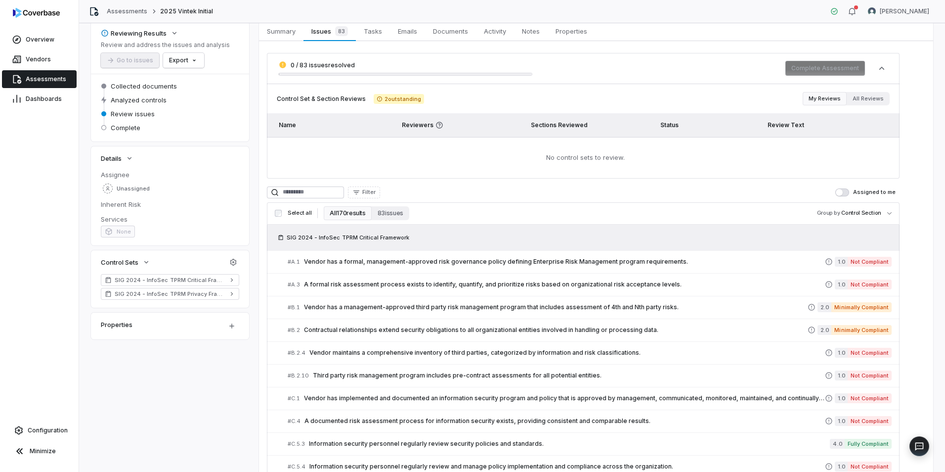
scroll to position [50, 0]
click at [42, 80] on span "Assessments" at bounding box center [46, 79] width 41 height 8
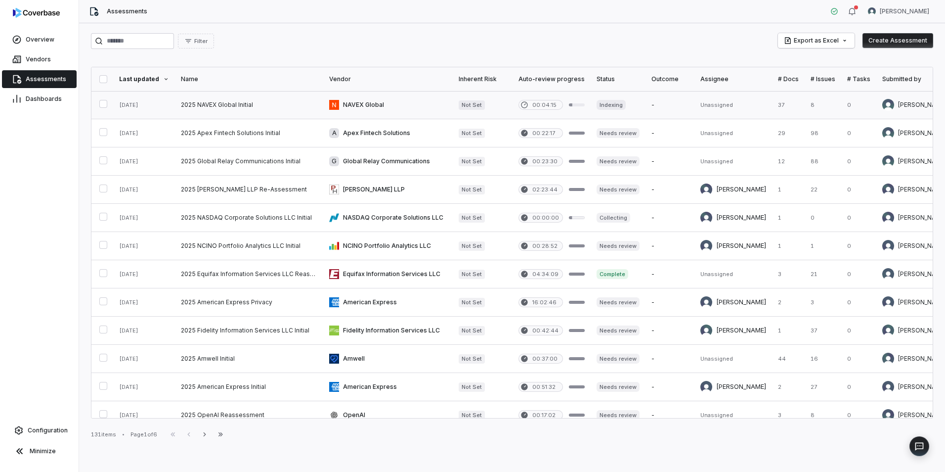
click at [285, 117] on link at bounding box center [249, 105] width 148 height 28
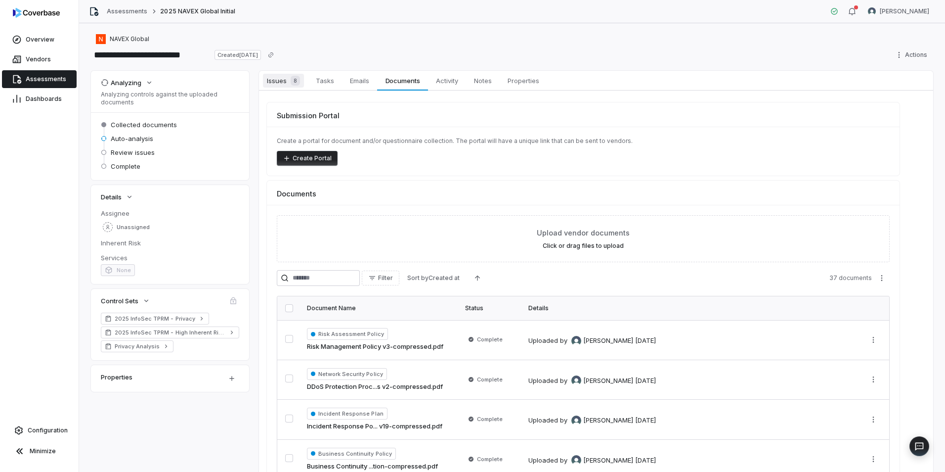
click at [299, 84] on span "8" at bounding box center [295, 81] width 9 height 10
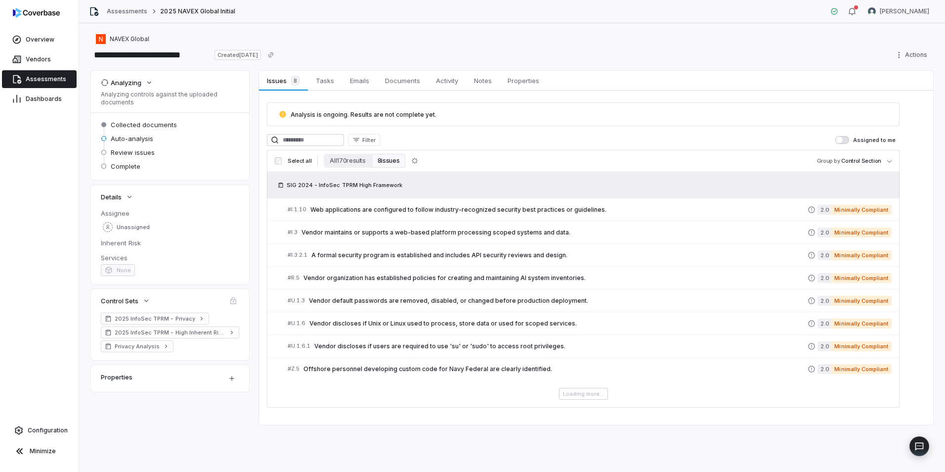
click at [48, 75] on span "Assessments" at bounding box center [46, 79] width 41 height 8
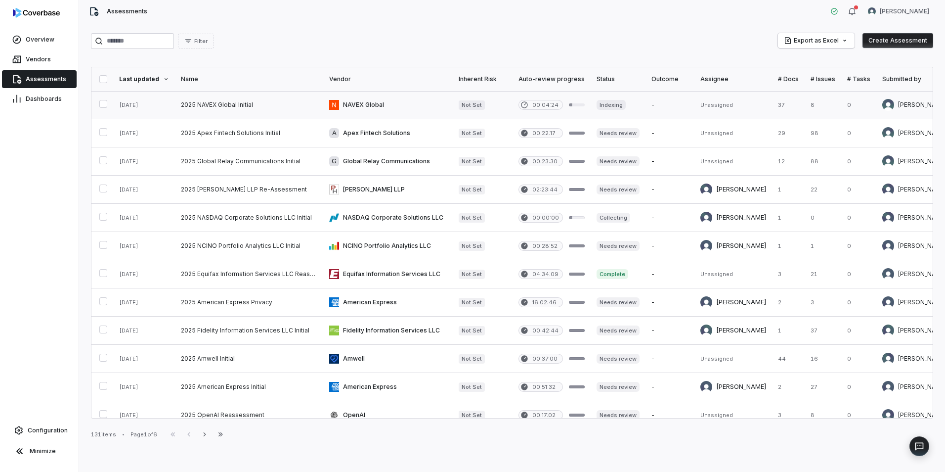
click at [215, 101] on link at bounding box center [249, 105] width 148 height 28
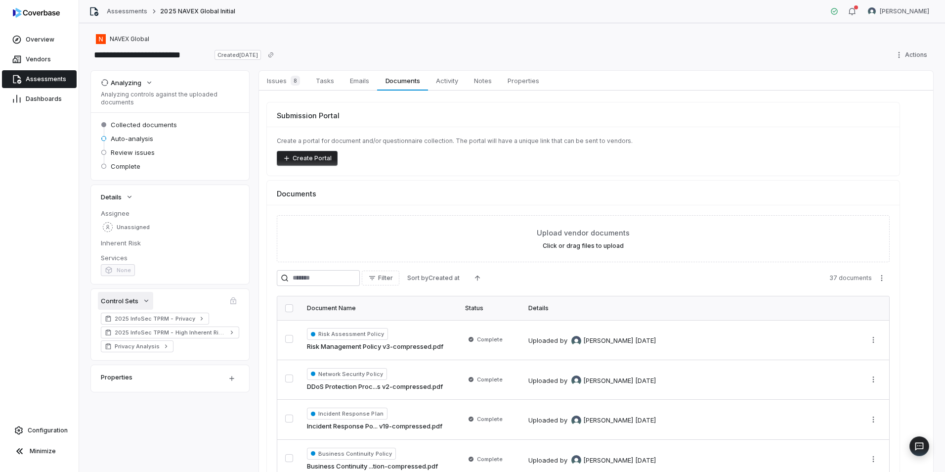
click at [144, 299] on icon "button" at bounding box center [146, 301] width 8 height 8
click at [290, 88] on link "Issues 8 Issues 8" at bounding box center [283, 81] width 49 height 20
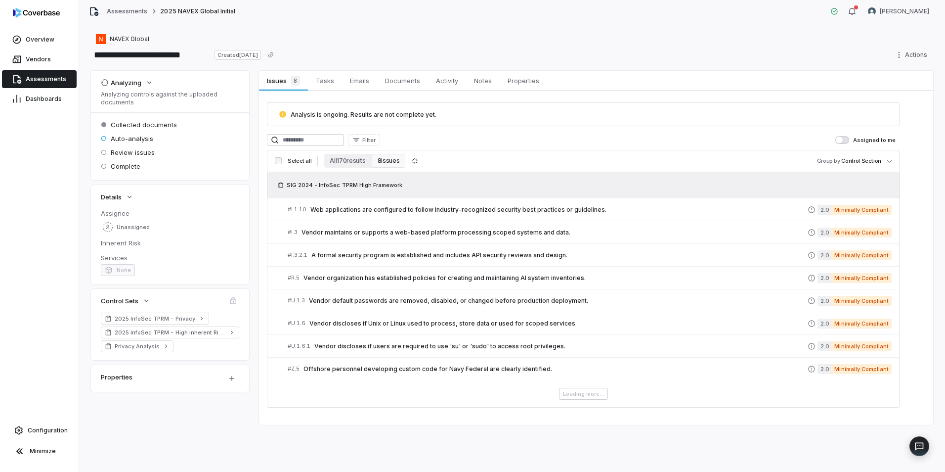
click at [61, 77] on span "Assessments" at bounding box center [46, 79] width 41 height 8
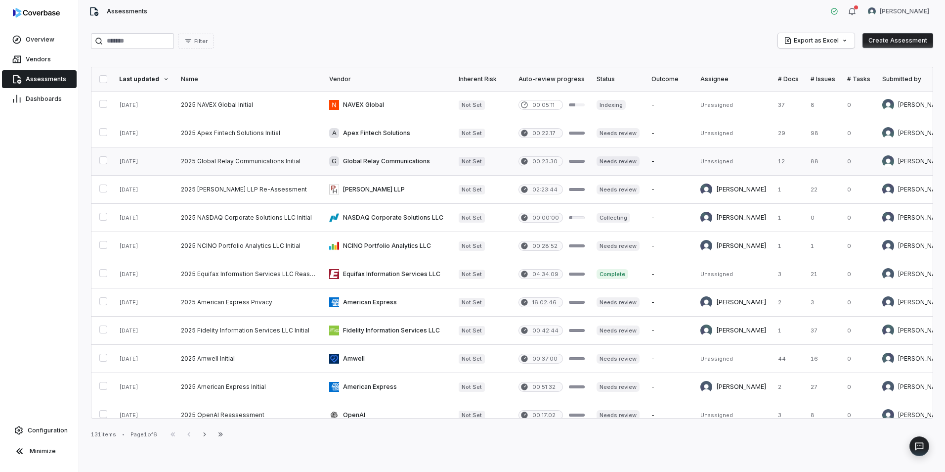
click at [295, 170] on link at bounding box center [249, 161] width 148 height 28
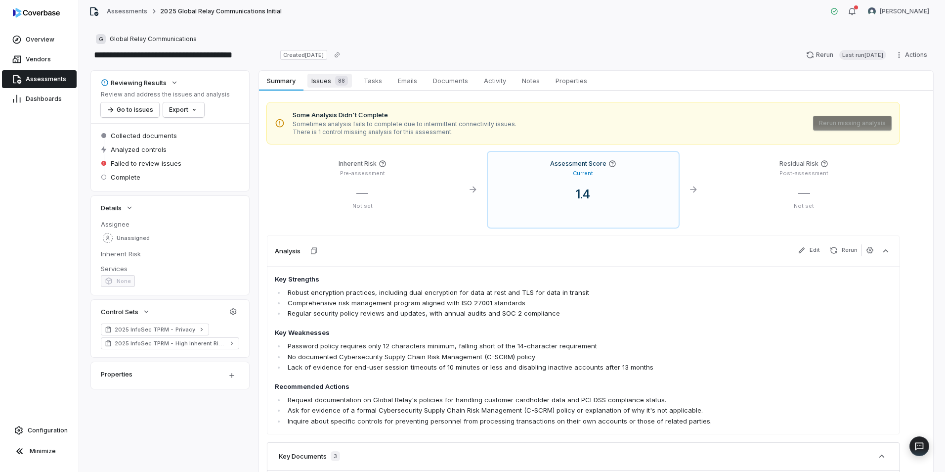
click at [324, 88] on link "Issues 88 Issues 88" at bounding box center [330, 81] width 52 height 20
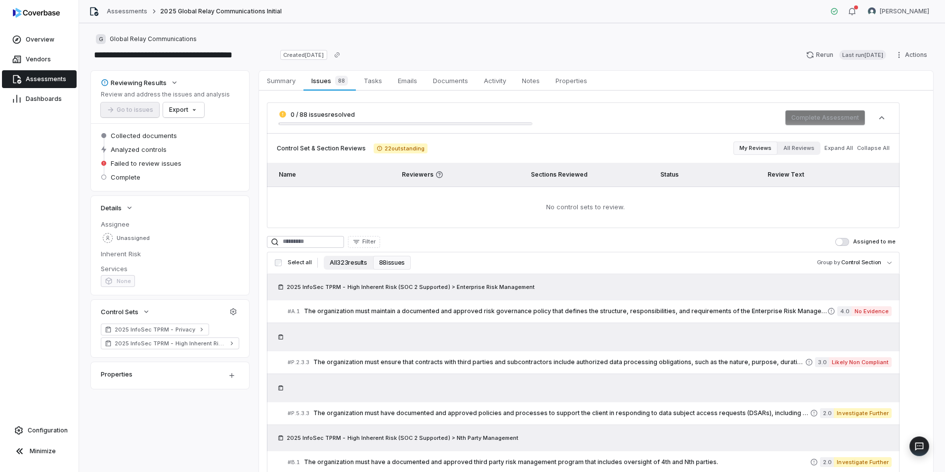
click at [337, 267] on button "All 323 results" at bounding box center [348, 263] width 49 height 14
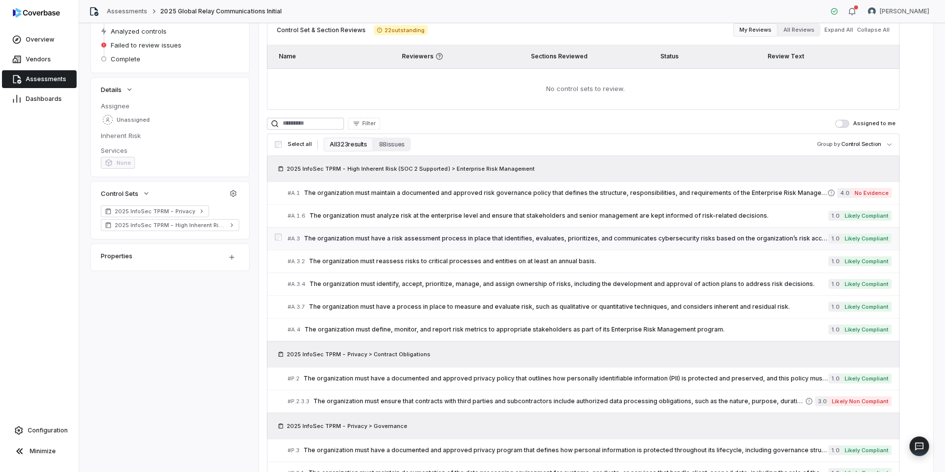
scroll to position [120, 0]
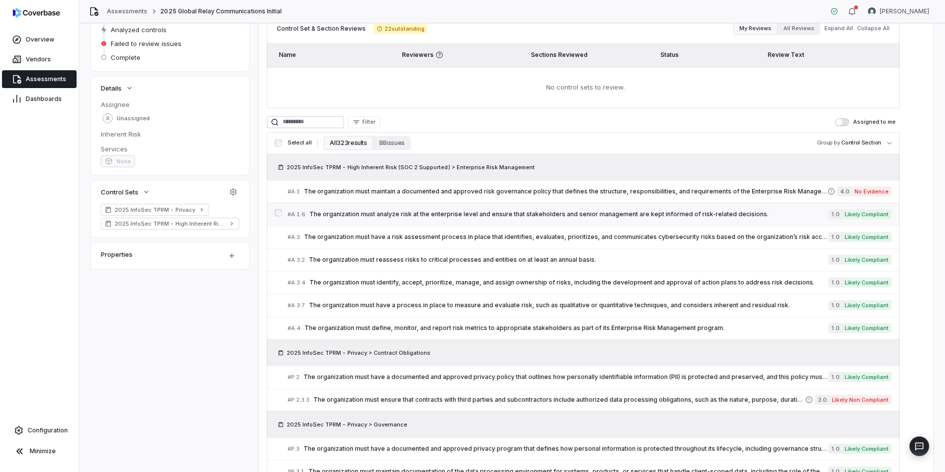
click at [473, 212] on span "The organization must analyze risk at the enterprise level and ensure that stak…" at bounding box center [569, 214] width 519 height 8
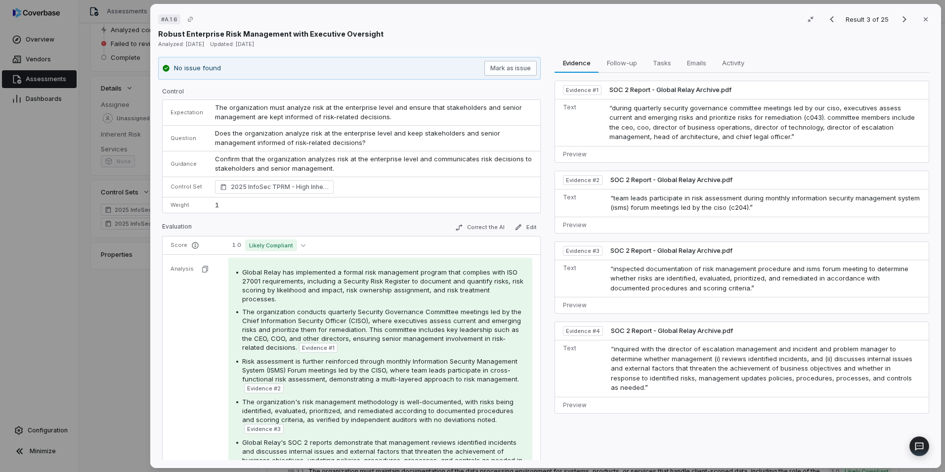
click at [524, 68] on button "Mark as issue" at bounding box center [511, 68] width 52 height 15
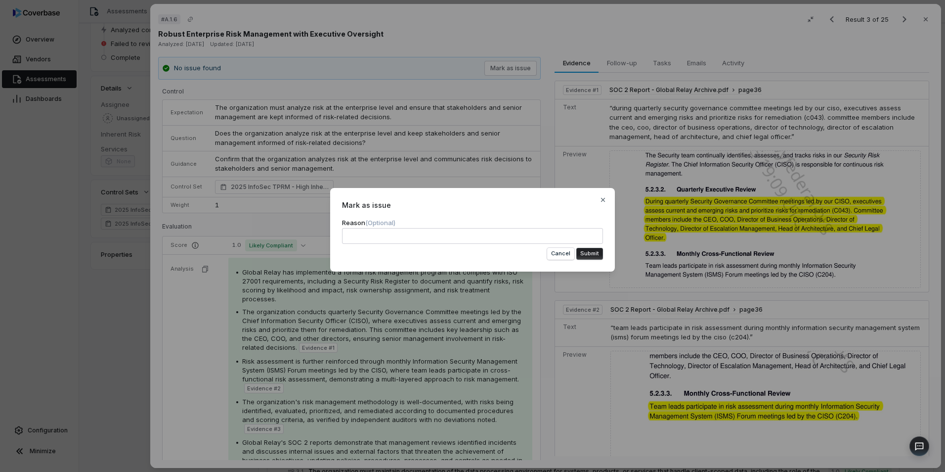
click at [586, 255] on button "Submit" at bounding box center [590, 254] width 27 height 12
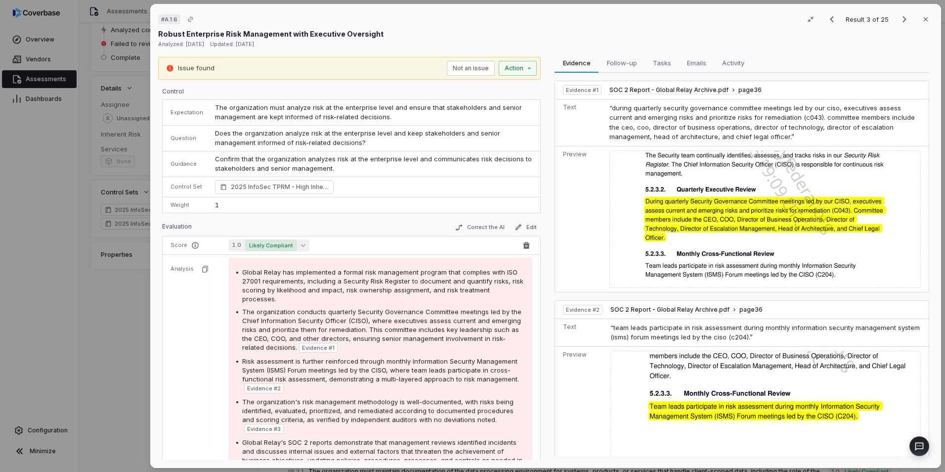
click at [303, 240] on button "1.0 Likely Compliant" at bounding box center [268, 245] width 81 height 12
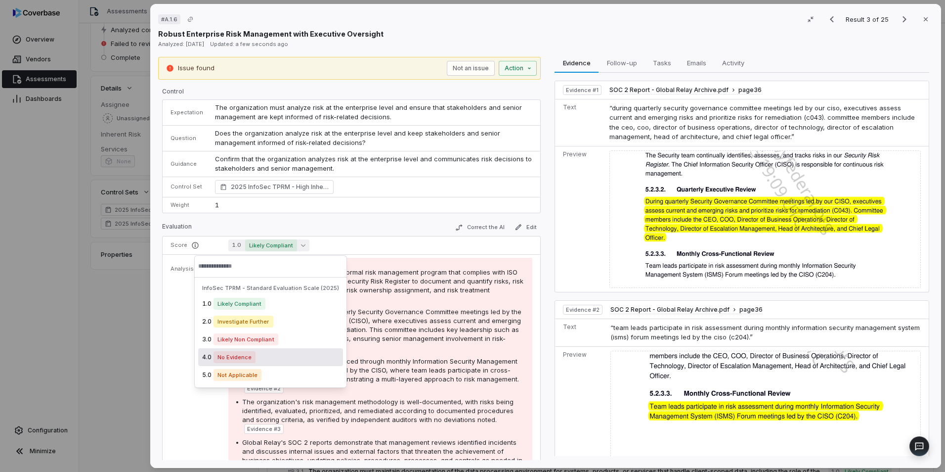
click at [265, 359] on div "4.0 No Evidence" at bounding box center [270, 357] width 145 height 18
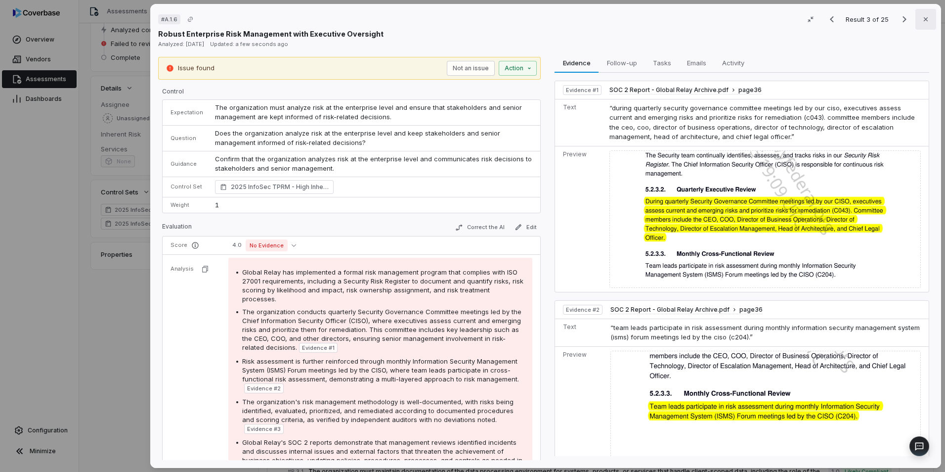
click at [925, 14] on button "Close" at bounding box center [926, 19] width 21 height 21
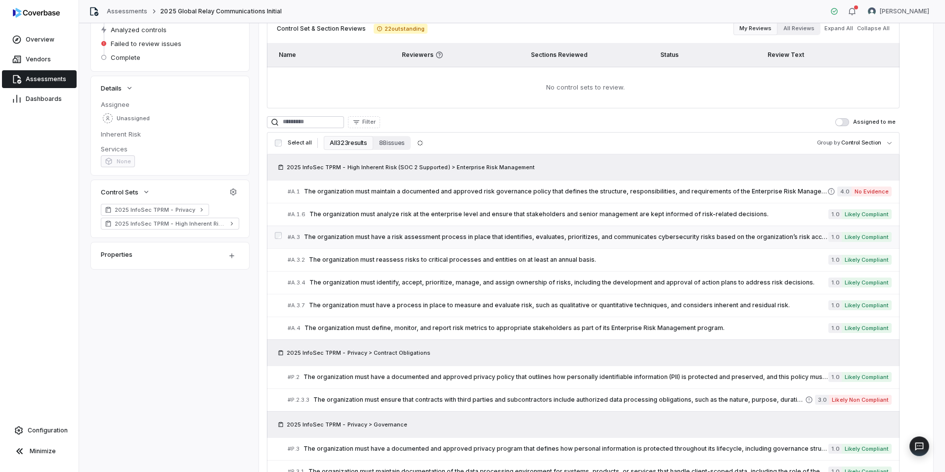
click at [621, 233] on span "The organization must have a risk assessment process in place that identifies, …" at bounding box center [566, 237] width 525 height 8
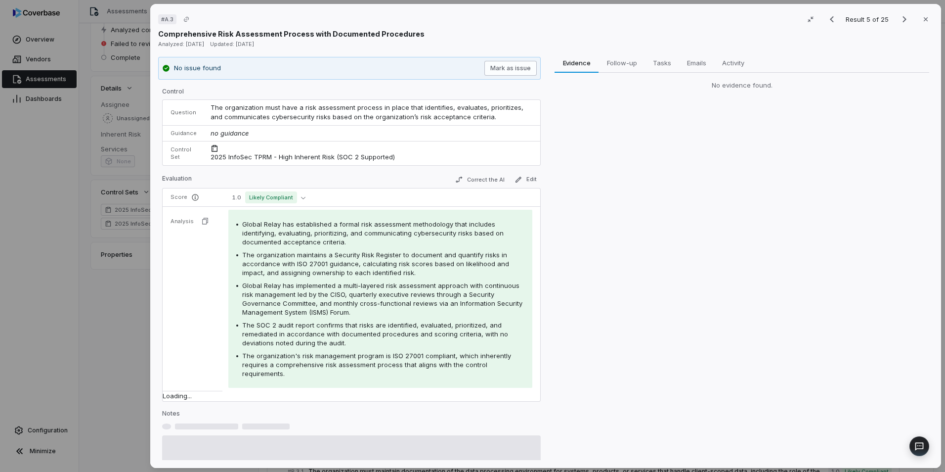
click at [502, 61] on button "Mark as issue" at bounding box center [511, 68] width 52 height 15
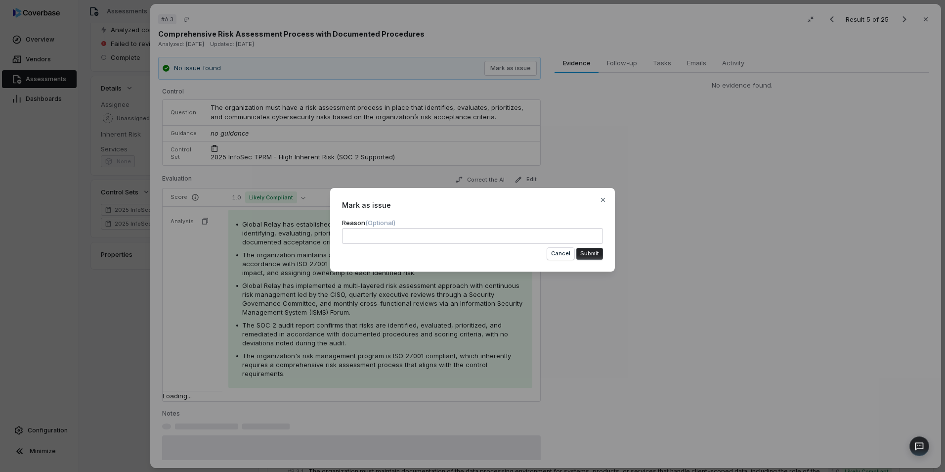
click at [582, 254] on button "Submit" at bounding box center [590, 254] width 27 height 12
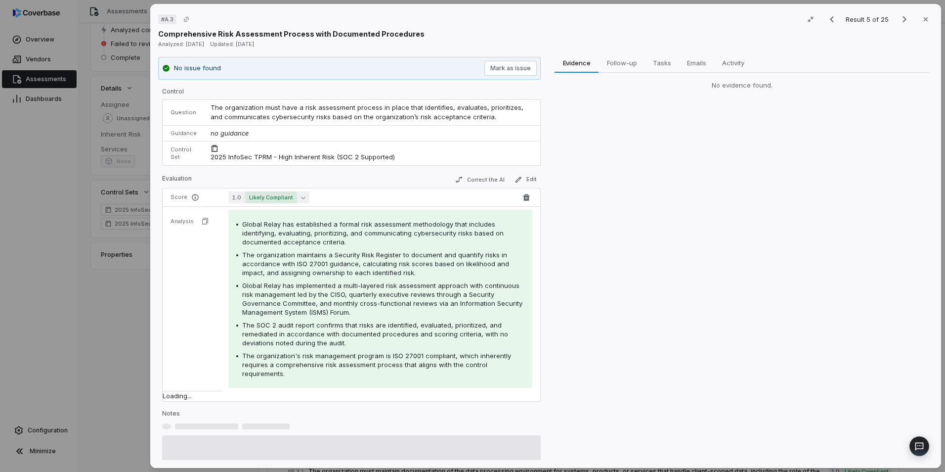
click at [288, 192] on span "Likely Compliant" at bounding box center [271, 197] width 52 height 12
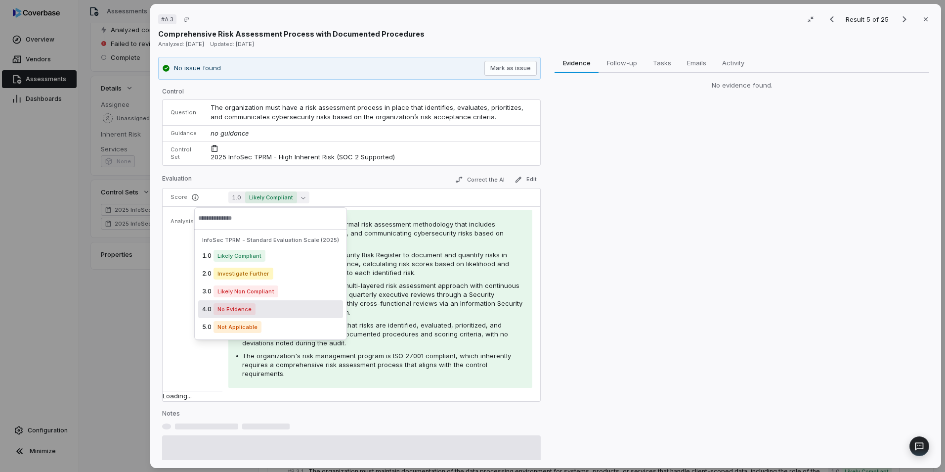
click at [282, 306] on div "4.0 No Evidence" at bounding box center [270, 309] width 145 height 18
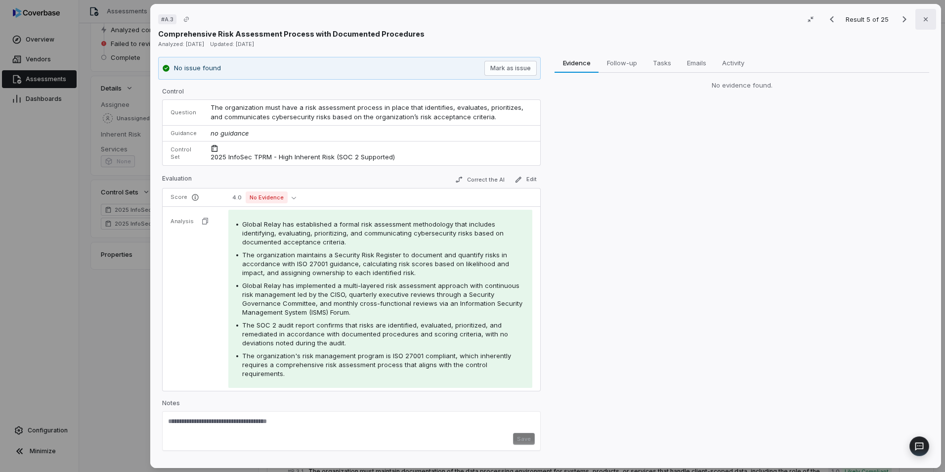
click at [926, 20] on button "Close" at bounding box center [926, 19] width 21 height 21
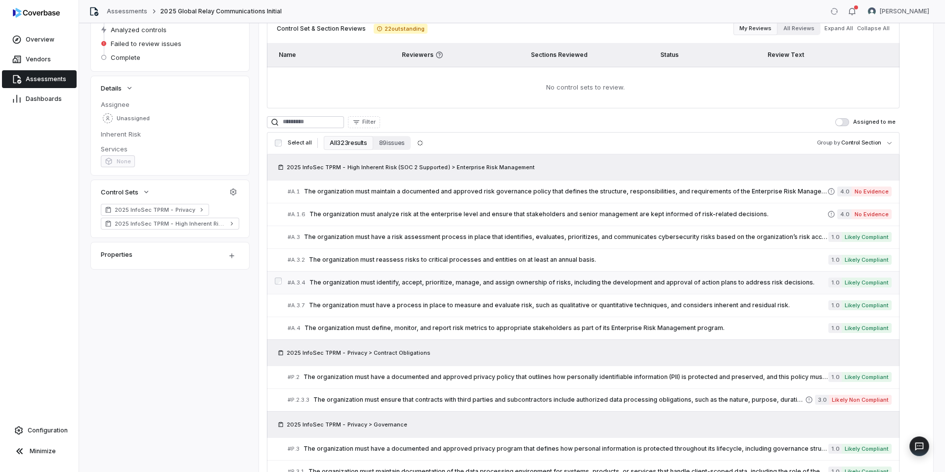
click at [551, 277] on div "# A.3.4 The organization must identify, accept, prioritize, manage, and assign …" at bounding box center [558, 282] width 541 height 10
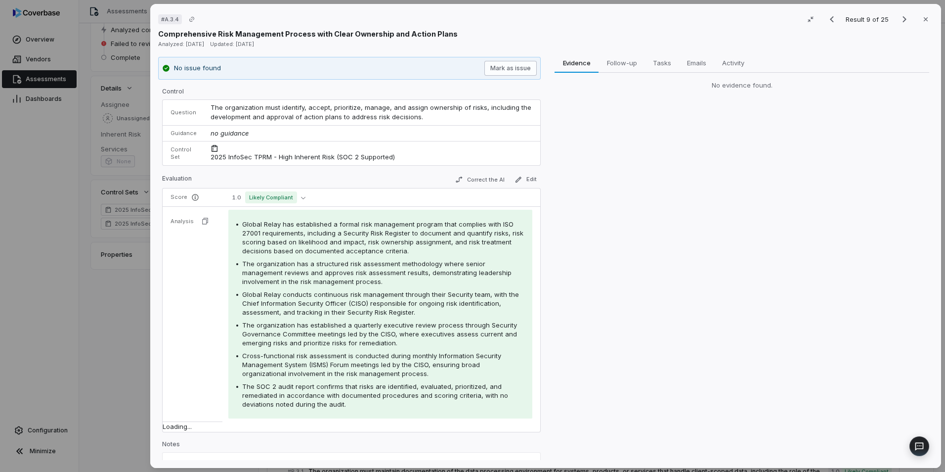
click at [499, 70] on button "Mark as issue" at bounding box center [511, 68] width 52 height 15
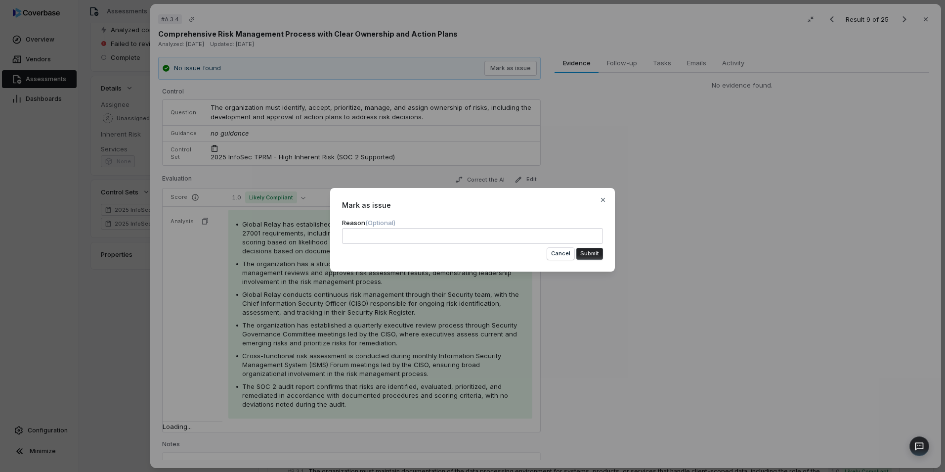
click at [586, 257] on button "Submit" at bounding box center [590, 254] width 27 height 12
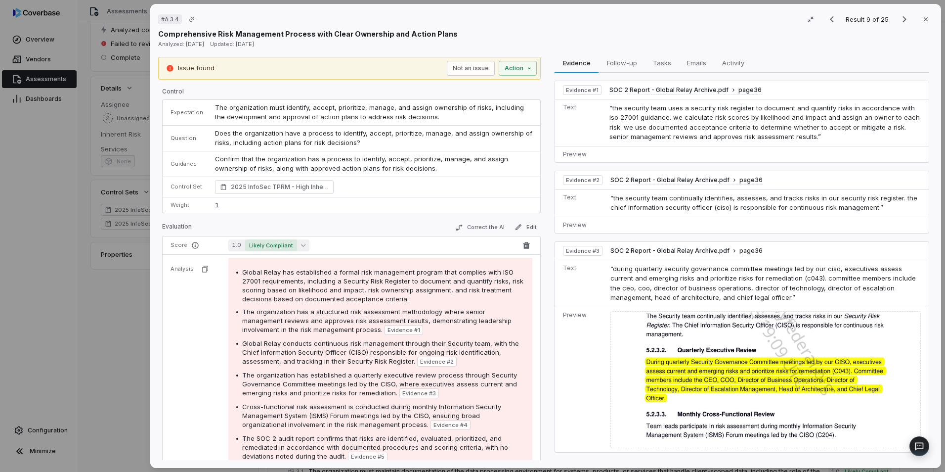
click at [284, 241] on span "Likely Compliant" at bounding box center [271, 245] width 52 height 12
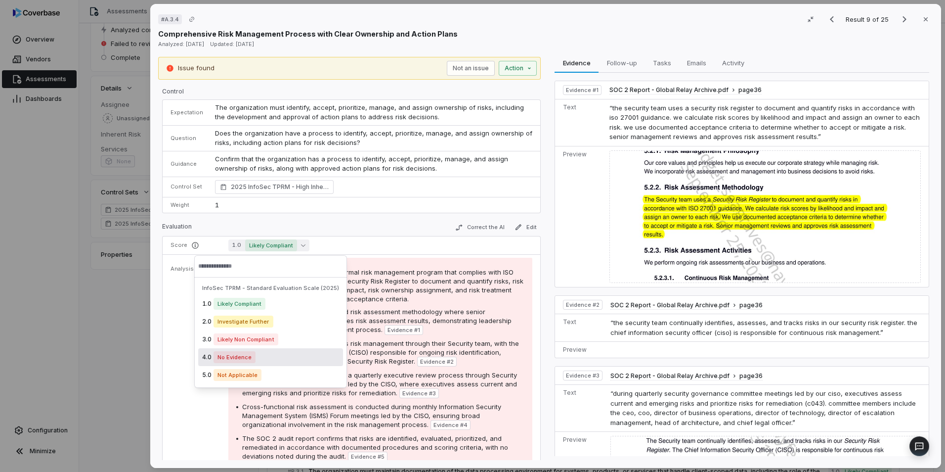
click at [292, 360] on div "4.0 No Evidence" at bounding box center [270, 357] width 145 height 18
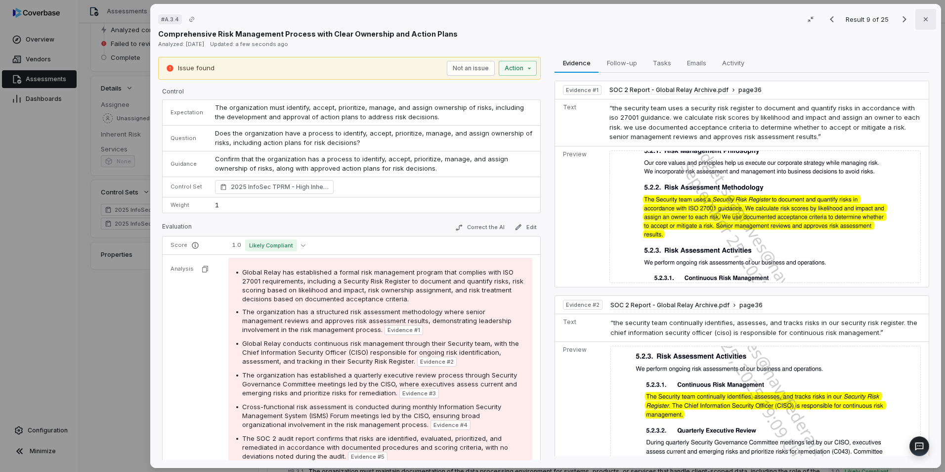
click at [925, 18] on button "Close" at bounding box center [926, 19] width 21 height 21
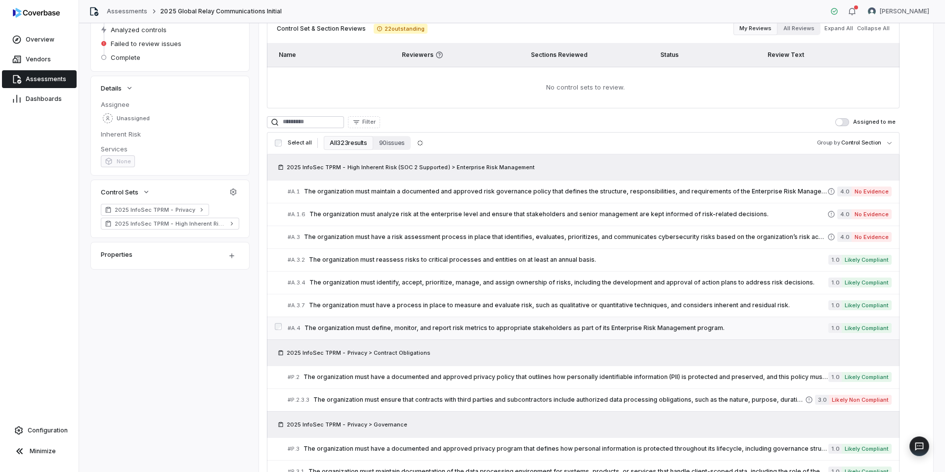
click at [709, 321] on link "# A.4 The organization must define, monitor, and report risk metrics to appropr…" at bounding box center [590, 328] width 604 height 22
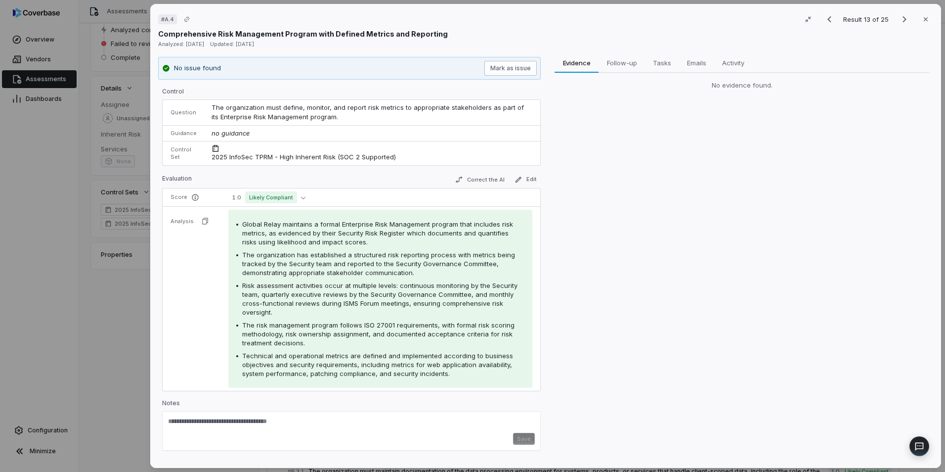
click at [499, 73] on button "Mark as issue" at bounding box center [511, 68] width 52 height 15
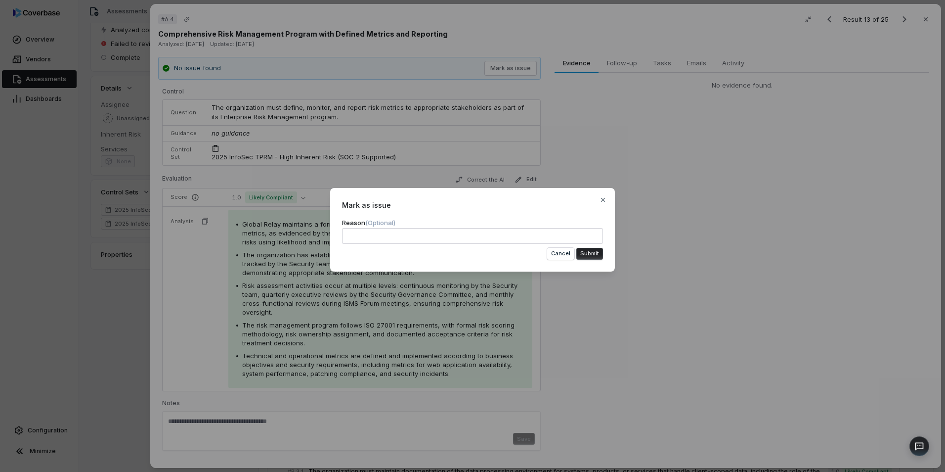
click at [592, 251] on button "Submit" at bounding box center [590, 254] width 27 height 12
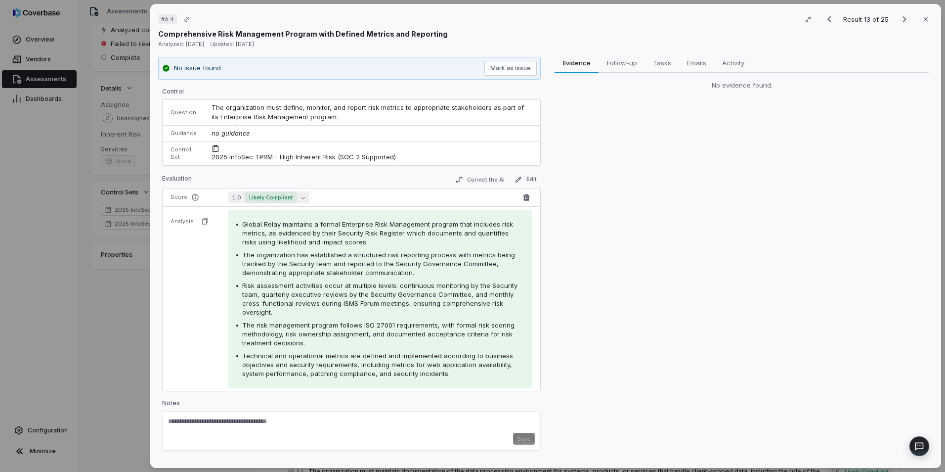
click at [296, 200] on button "1.0 Likely Compliant" at bounding box center [268, 197] width 81 height 12
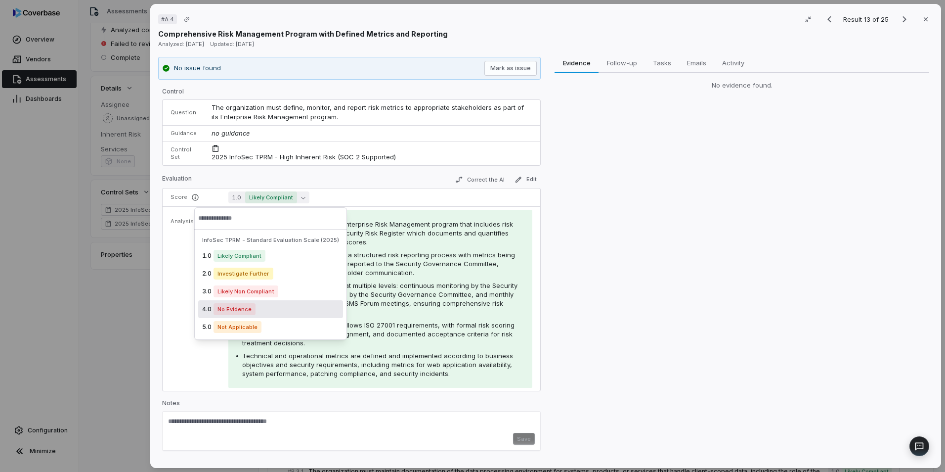
click at [293, 311] on div "4.0 No Evidence" at bounding box center [270, 309] width 145 height 18
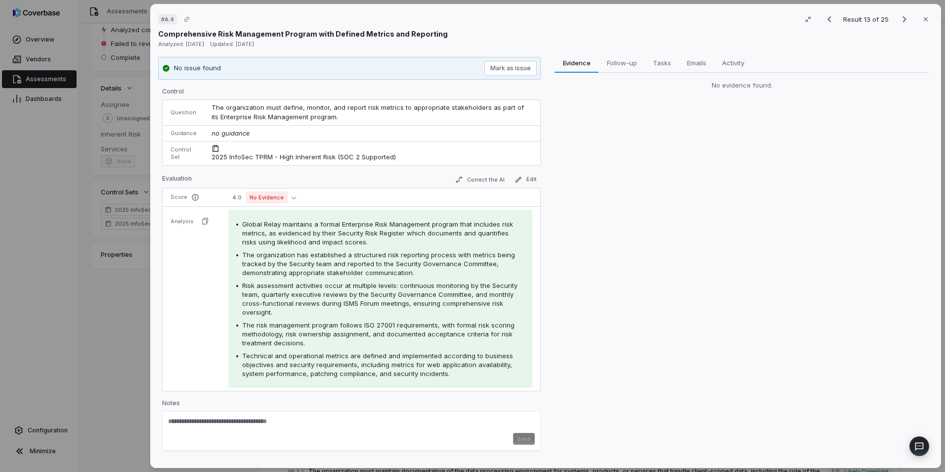
click at [527, 440] on div "Save" at bounding box center [351, 439] width 367 height 12
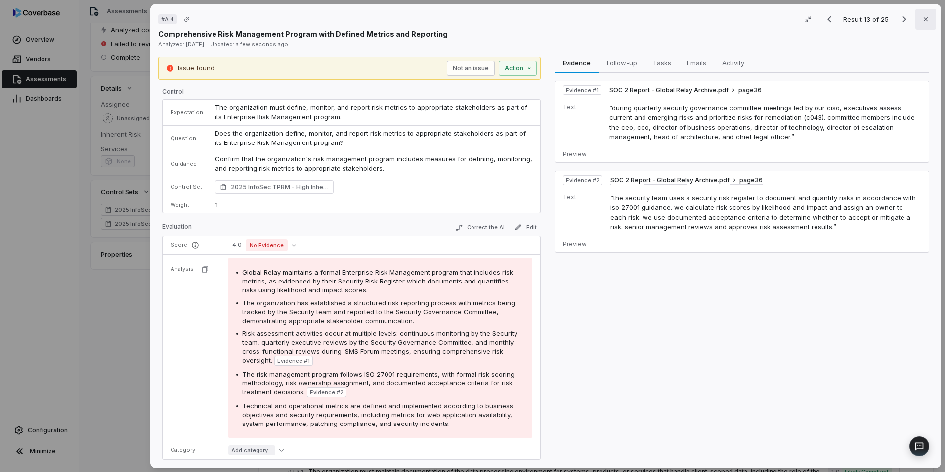
click at [922, 17] on icon "button" at bounding box center [926, 19] width 8 height 8
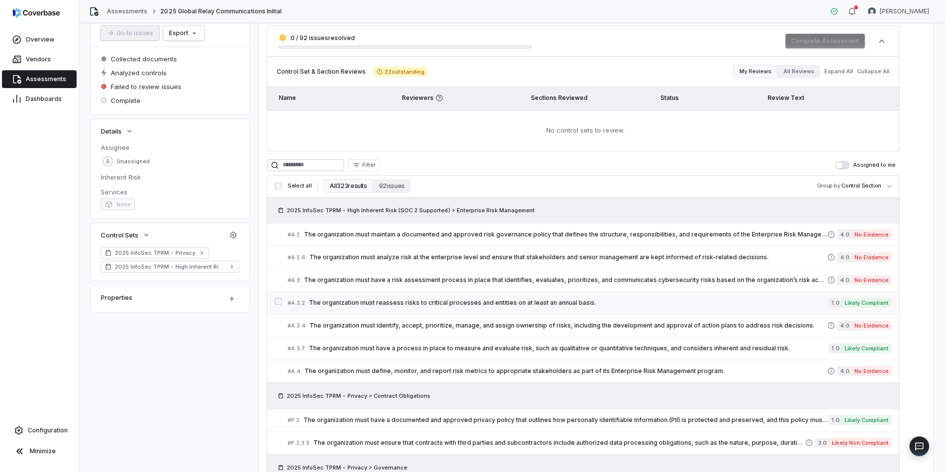
scroll to position [77, 0]
click at [276, 237] on div at bounding box center [278, 234] width 7 height 10
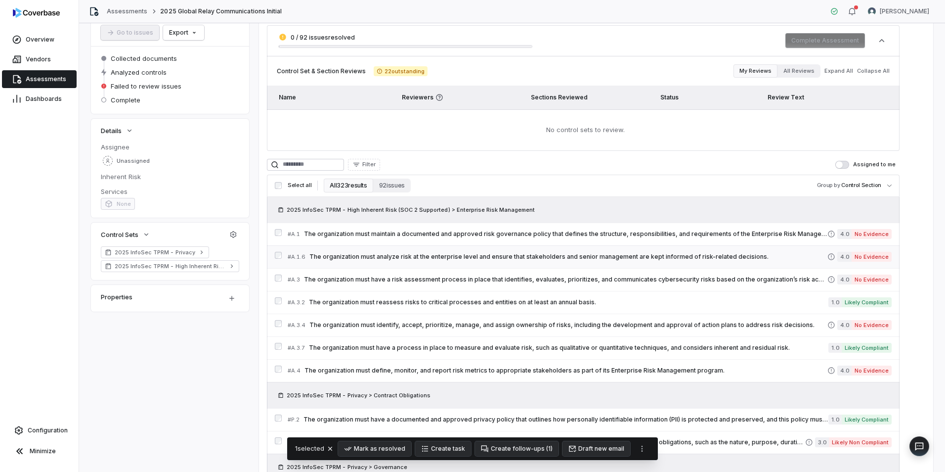
click at [276, 250] on div "# A.1.6 The organization must analyze risk at the enterprise level and ensure t…" at bounding box center [583, 256] width 633 height 23
click at [280, 261] on div at bounding box center [278, 257] width 7 height 10
click at [648, 445] on div "7 selected [PERSON_NAME] as resolved Create task Create follow-ups ( 5 ) Draft …" at bounding box center [472, 448] width 373 height 23
click at [644, 445] on button "More actions" at bounding box center [644, 448] width 16 height 15
click at [280, 256] on html "**********" at bounding box center [472, 236] width 945 height 472
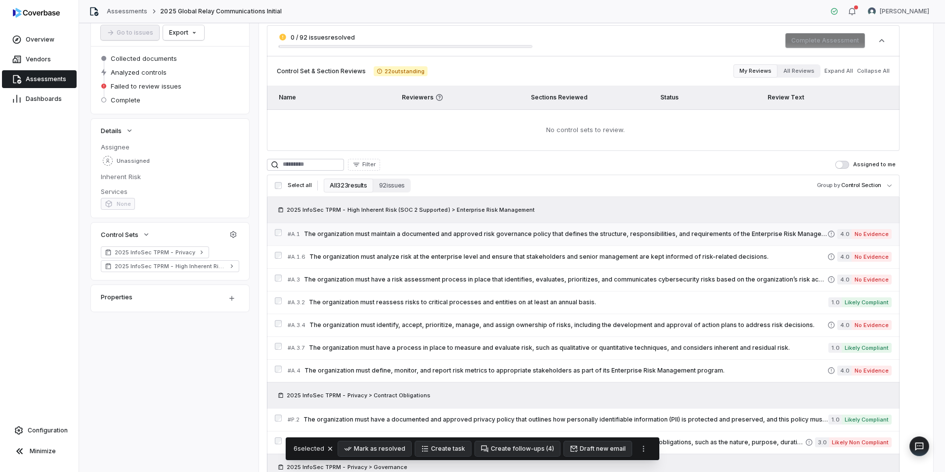
click at [278, 238] on div at bounding box center [278, 234] width 7 height 10
click at [279, 330] on div "# A.3.4 The organization must identify, accept, prioritize, manage, and assign …" at bounding box center [583, 325] width 633 height 23
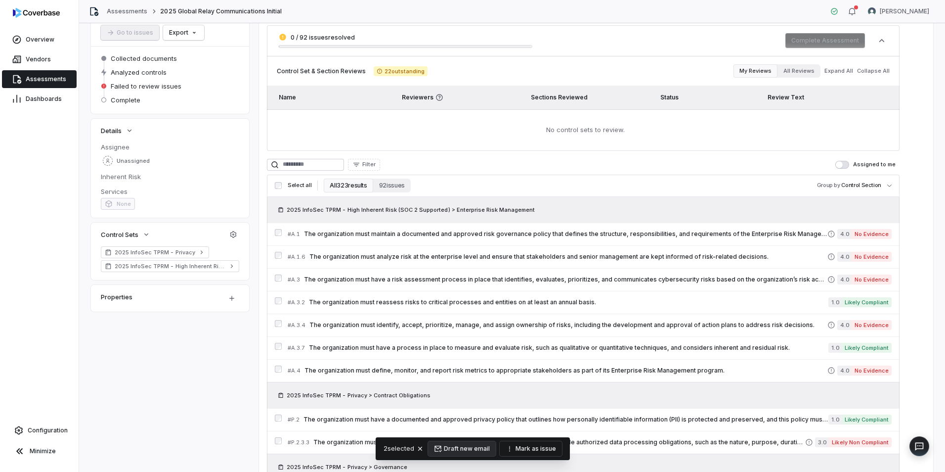
click at [532, 445] on button "Mark as issue" at bounding box center [531, 448] width 62 height 15
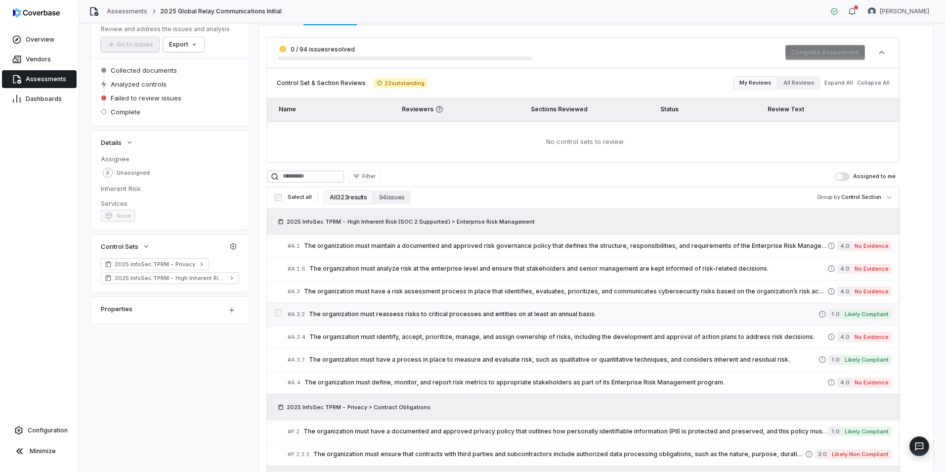
scroll to position [101, 0]
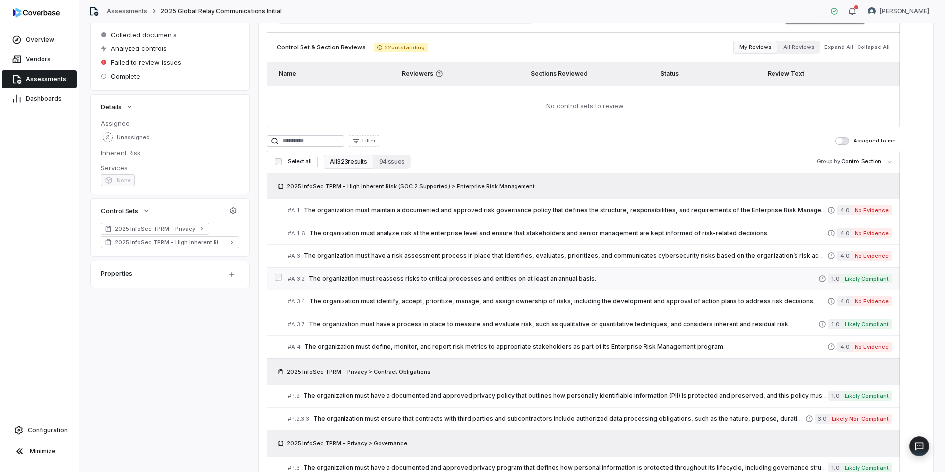
click at [579, 284] on link "# A.3.2 The organization must reassess risks to critical processes and entities…" at bounding box center [590, 279] width 604 height 22
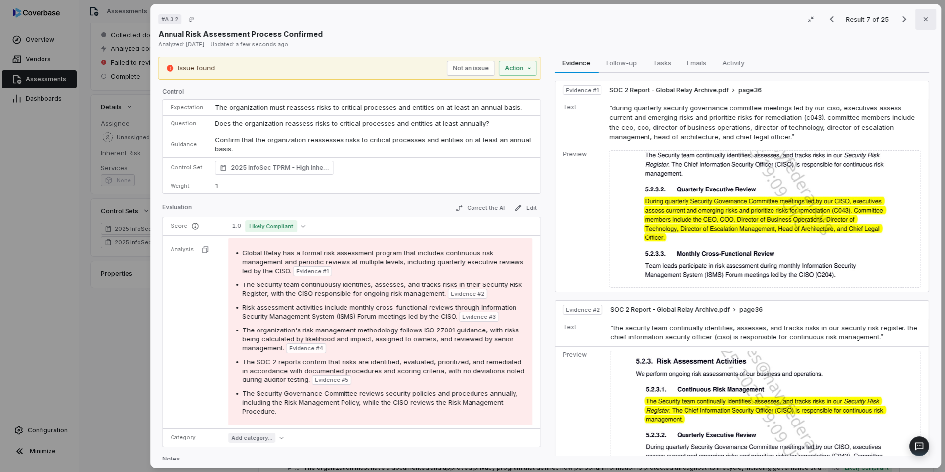
click at [916, 19] on button "Close" at bounding box center [926, 19] width 21 height 21
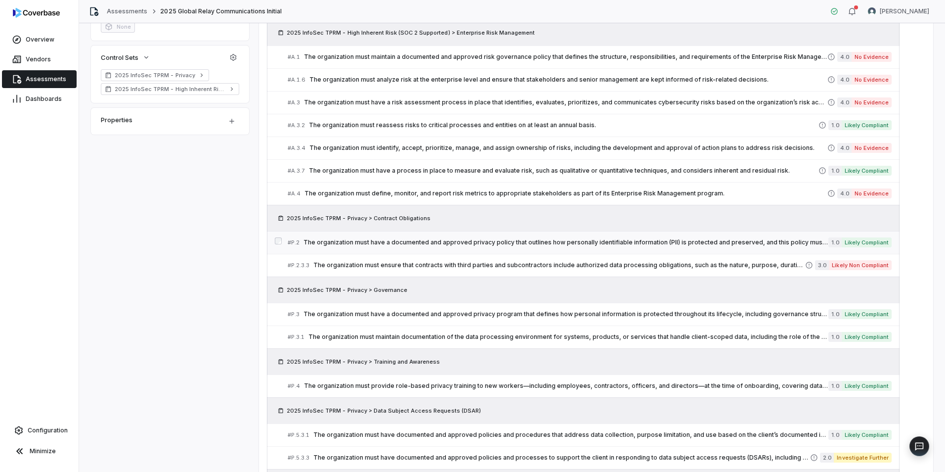
scroll to position [255, 0]
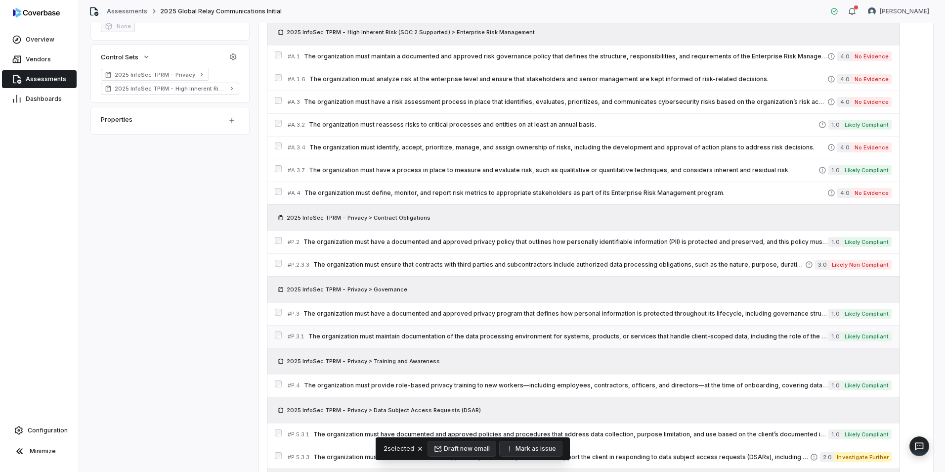
click at [279, 330] on div "# P.3.1 The organization must maintain documentation of the data processing env…" at bounding box center [583, 336] width 633 height 23
click at [279, 316] on div at bounding box center [278, 314] width 7 height 10
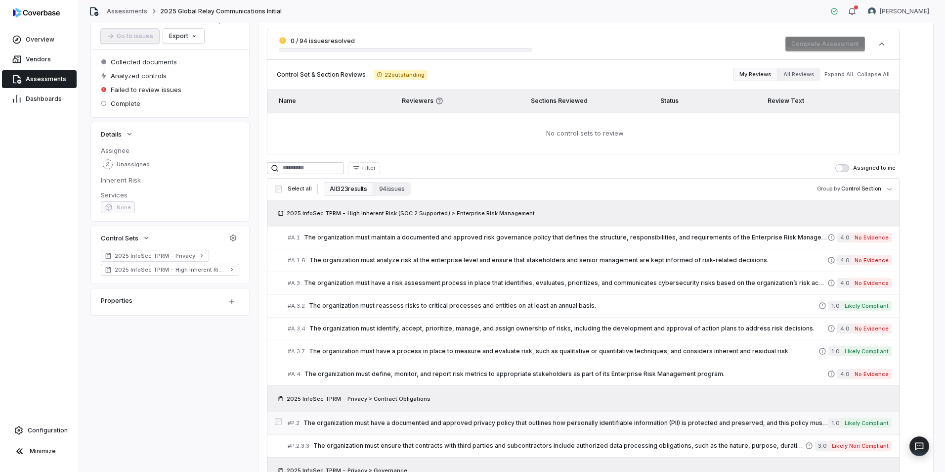
scroll to position [74, 0]
click at [558, 304] on span "The organization must reassess risks to critical processes and entities on at l…" at bounding box center [564, 305] width 510 height 8
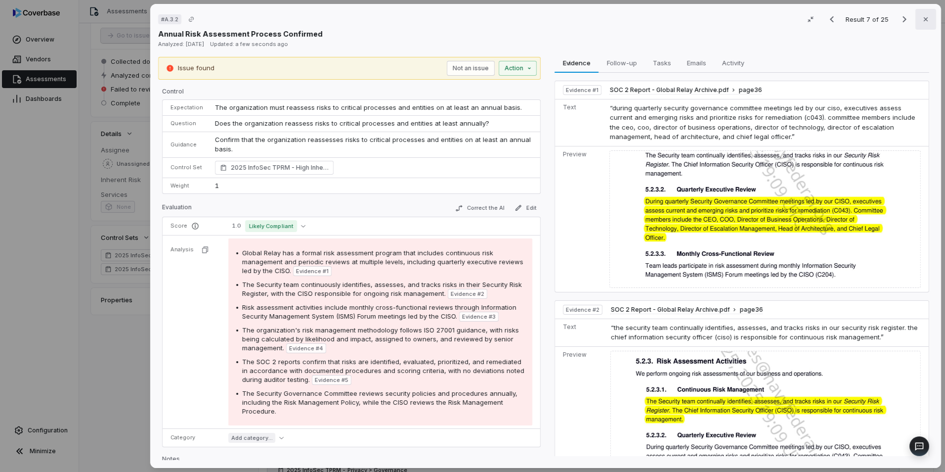
click at [922, 21] on icon "button" at bounding box center [926, 19] width 8 height 8
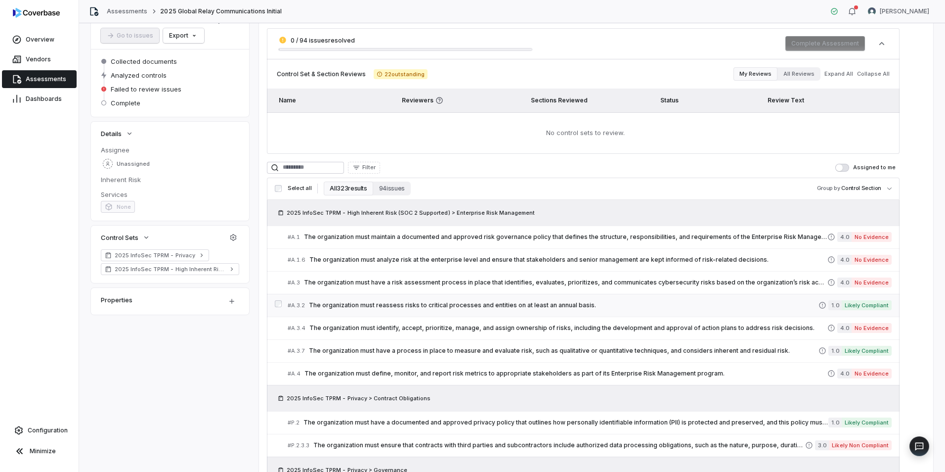
click at [599, 309] on div "# A.3.2 The organization must reassess risks to critical processes and entities…" at bounding box center [553, 305] width 531 height 10
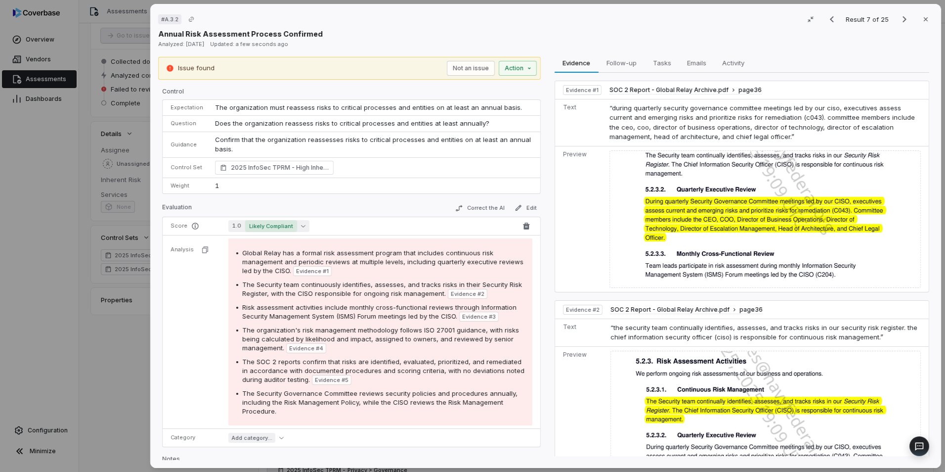
click at [290, 229] on span "Likely Compliant" at bounding box center [271, 226] width 52 height 12
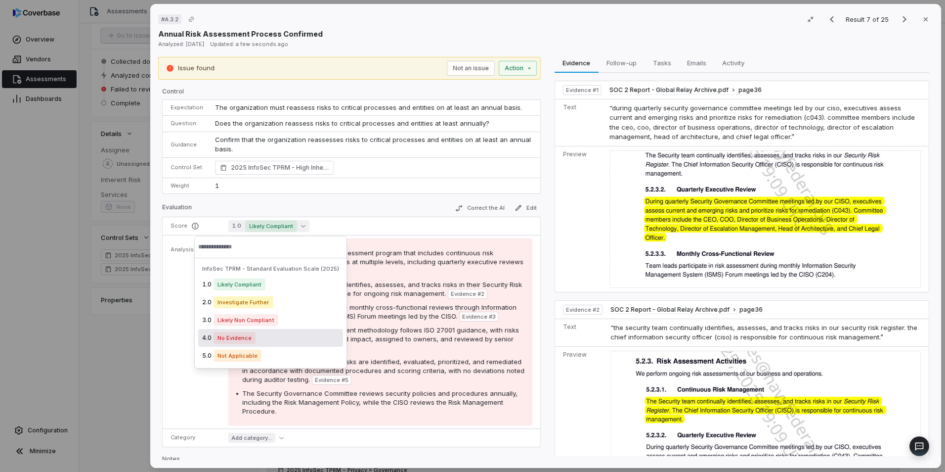
click at [266, 335] on div "4.0 No Evidence" at bounding box center [270, 338] width 145 height 18
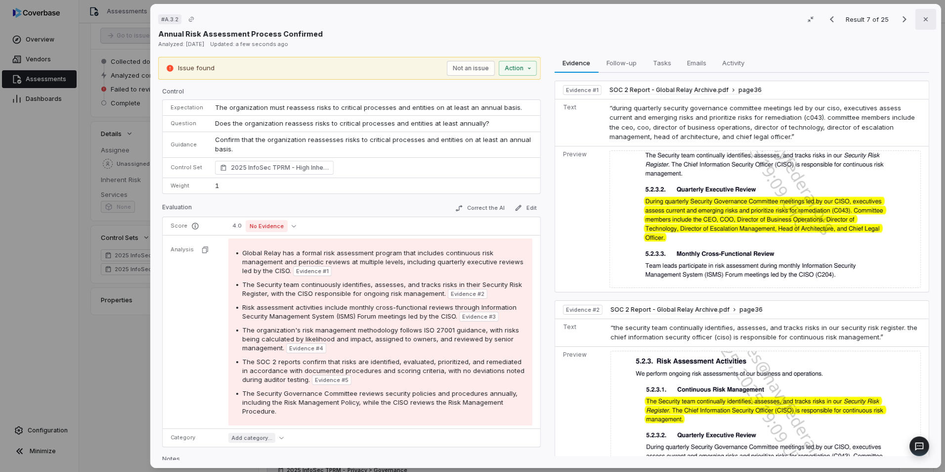
click at [923, 21] on icon "button" at bounding box center [926, 19] width 8 height 8
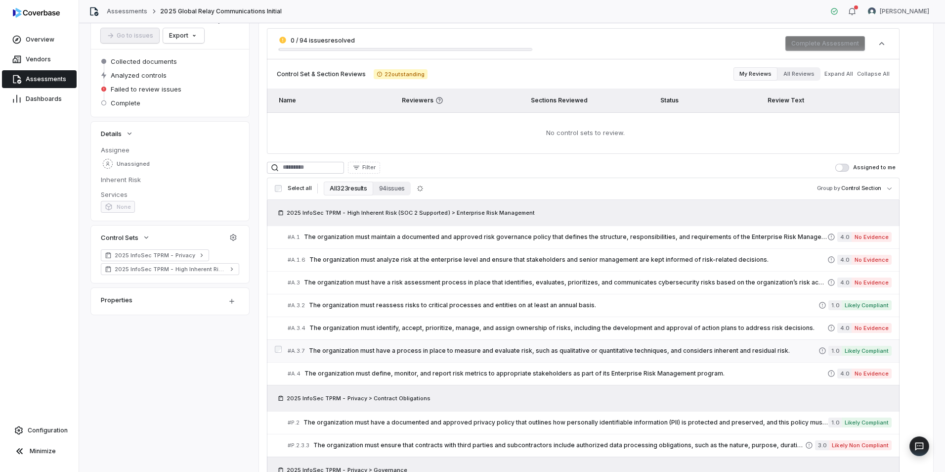
click at [639, 354] on span "The organization must have a process in place to measure and evaluate risk, suc…" at bounding box center [564, 351] width 510 height 8
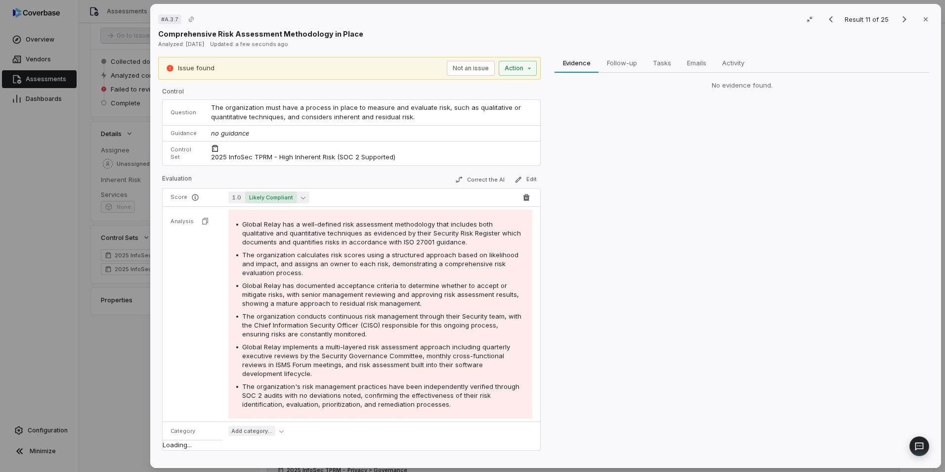
click at [289, 200] on span "Likely Compliant" at bounding box center [271, 197] width 52 height 12
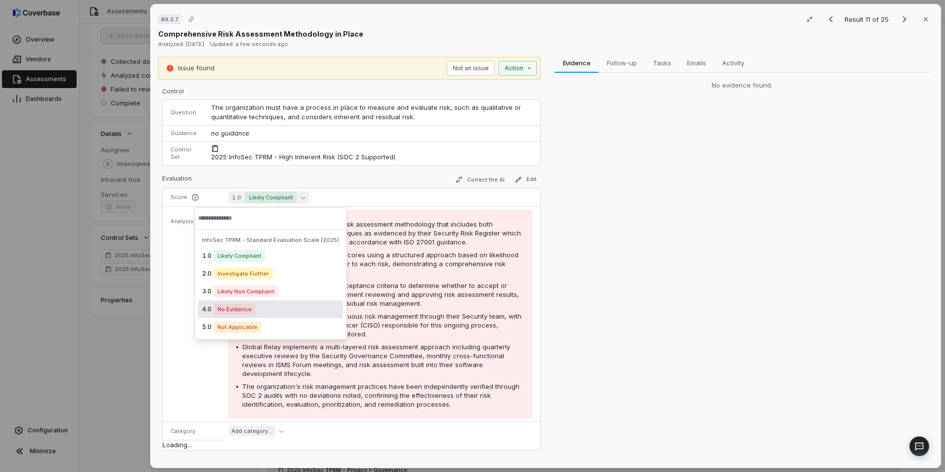
click at [265, 313] on div "4.0 No Evidence" at bounding box center [270, 309] width 145 height 18
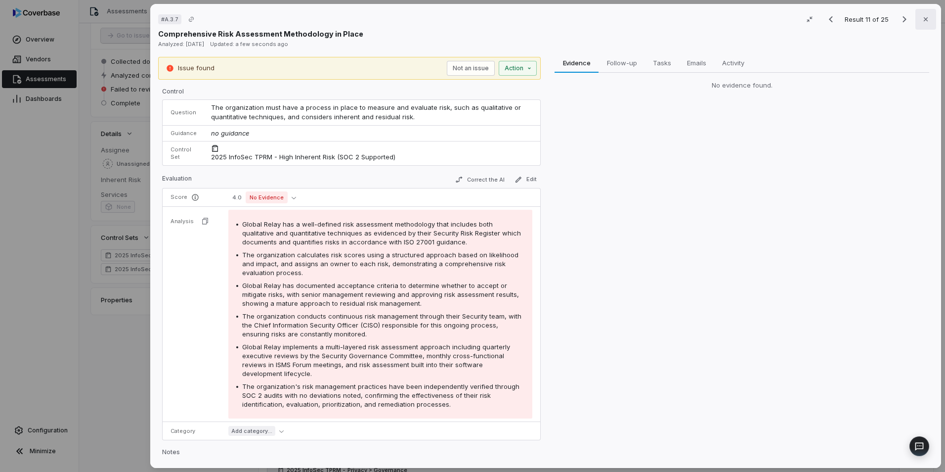
click at [924, 20] on icon "button" at bounding box center [926, 19] width 8 height 8
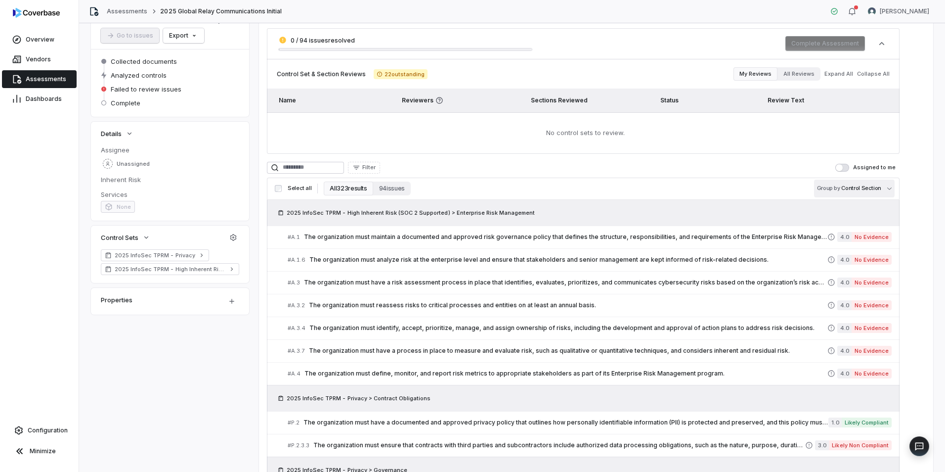
click at [853, 193] on body "**********" at bounding box center [472, 236] width 945 height 472
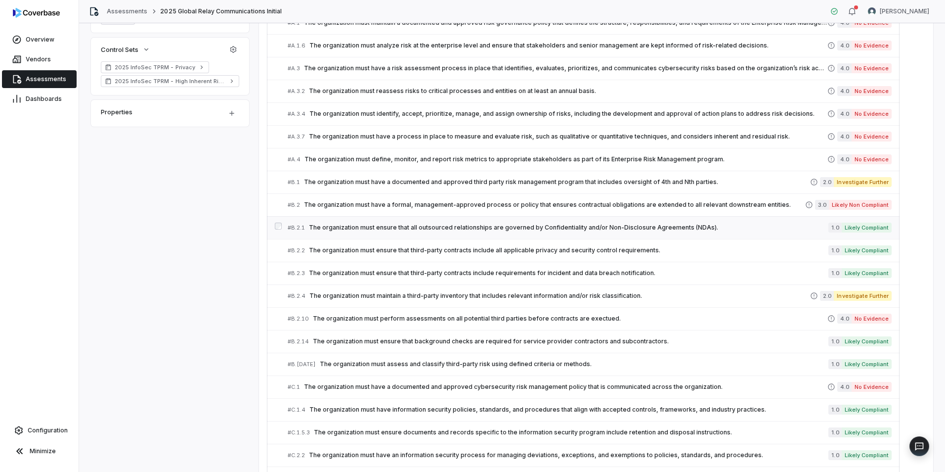
scroll to position [263, 0]
click at [578, 227] on span "The organization must ensure that all outsourced relationships are governed by …" at bounding box center [569, 227] width 520 height 8
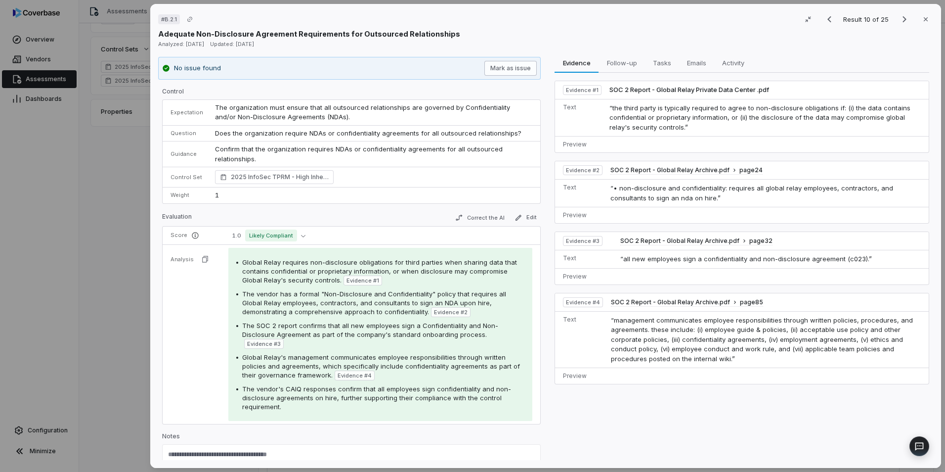
click at [504, 70] on button "Mark as issue" at bounding box center [511, 68] width 52 height 15
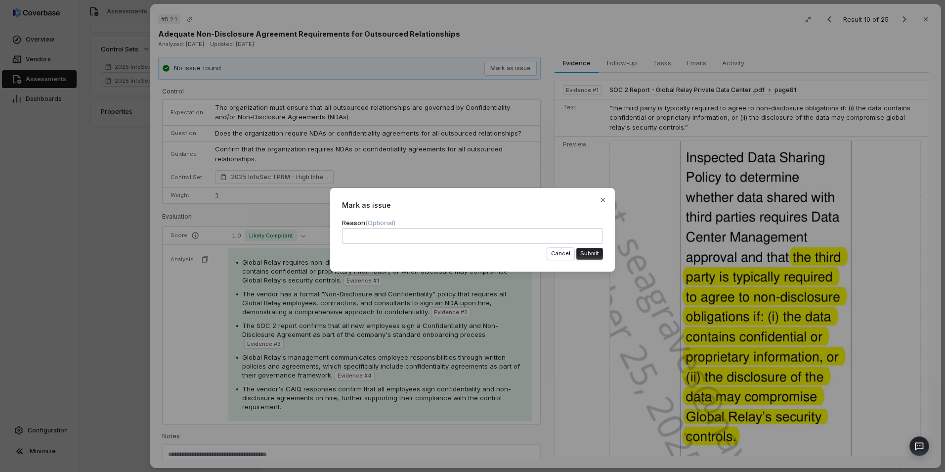
click at [590, 257] on button "Submit" at bounding box center [590, 254] width 27 height 12
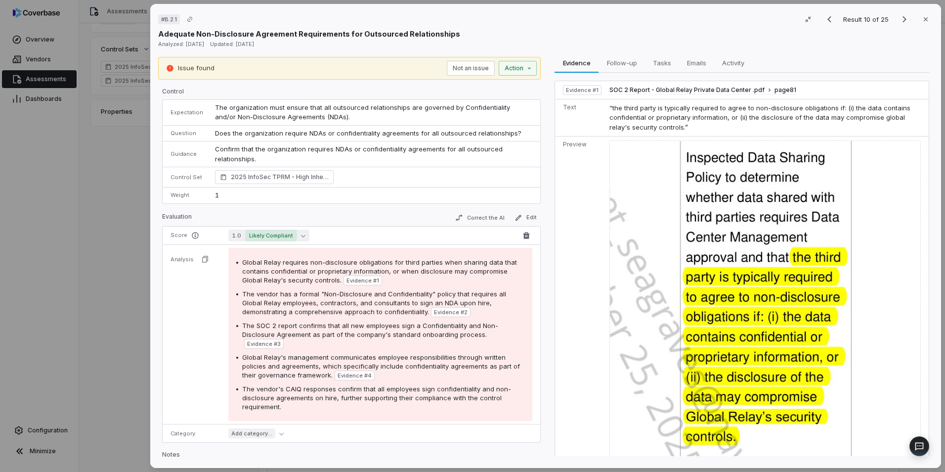
click at [300, 238] on button "1.0 Likely Compliant" at bounding box center [268, 235] width 81 height 12
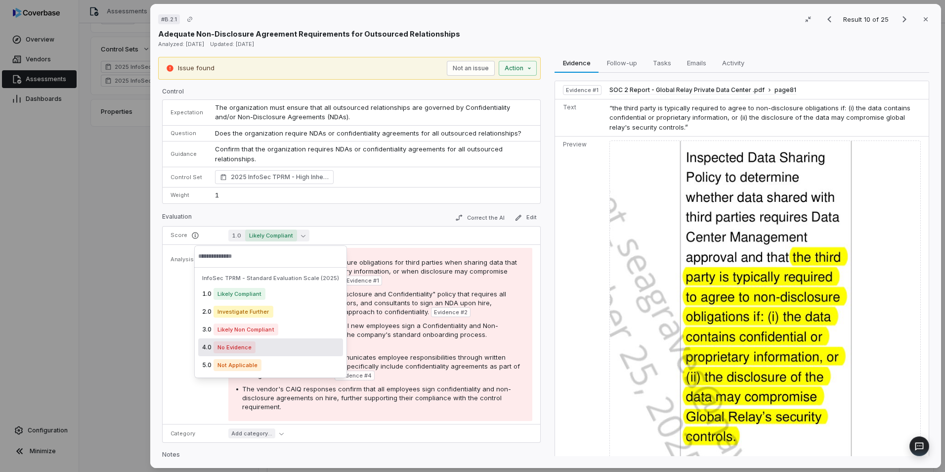
click at [270, 348] on div "4.0 No Evidence" at bounding box center [270, 347] width 145 height 18
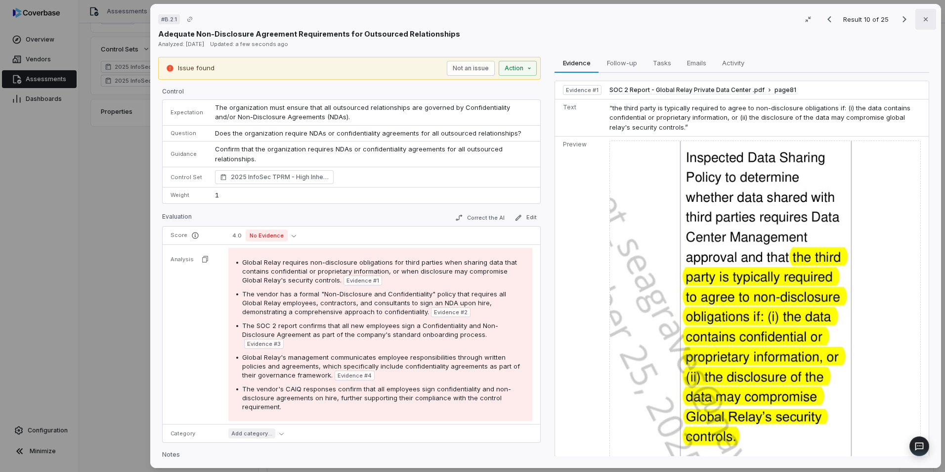
click at [924, 22] on icon "button" at bounding box center [926, 19] width 8 height 8
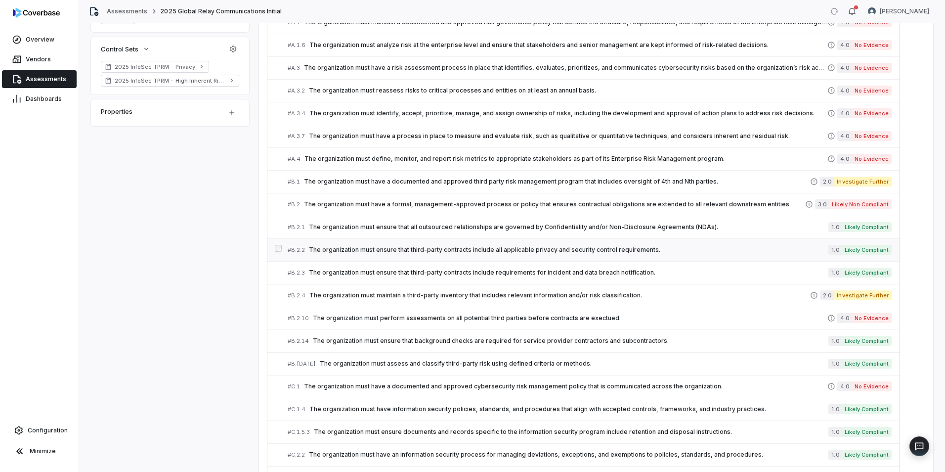
click at [714, 254] on div "# B.2.2 The organization must ensure that third-party contracts include all app…" at bounding box center [558, 250] width 541 height 10
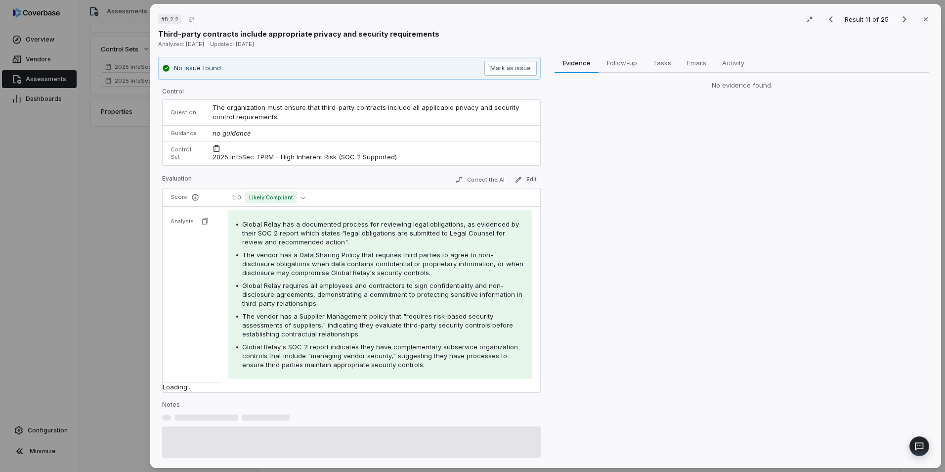
click at [513, 70] on button "Mark as issue" at bounding box center [511, 68] width 52 height 15
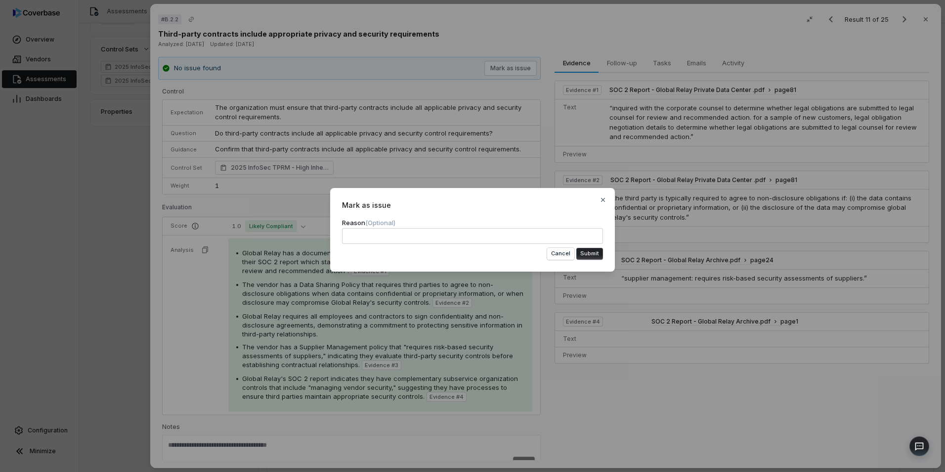
click at [593, 252] on button "Submit" at bounding box center [590, 254] width 27 height 12
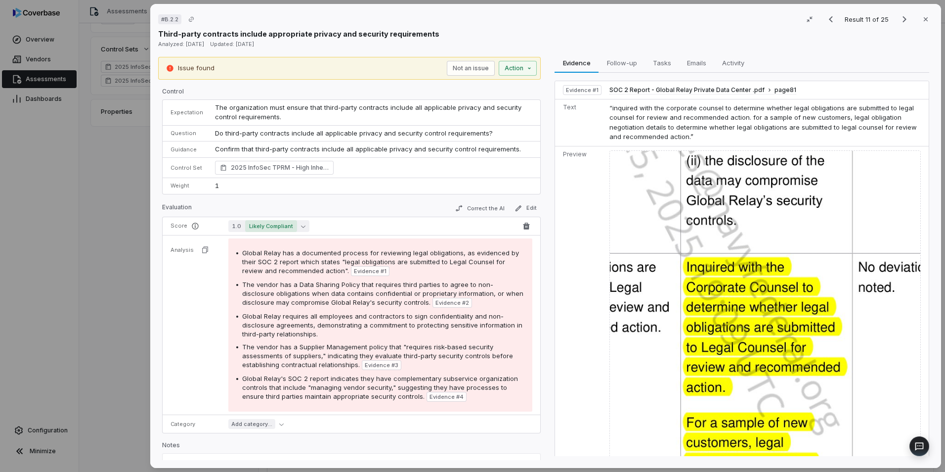
click at [297, 222] on button "1.0 Likely Compliant" at bounding box center [268, 226] width 81 height 12
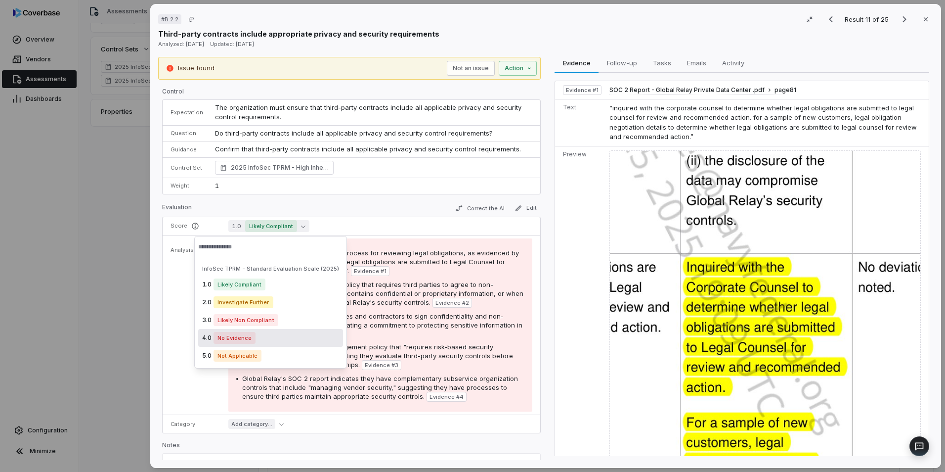
click at [272, 337] on div "4.0 No Evidence" at bounding box center [270, 338] width 145 height 18
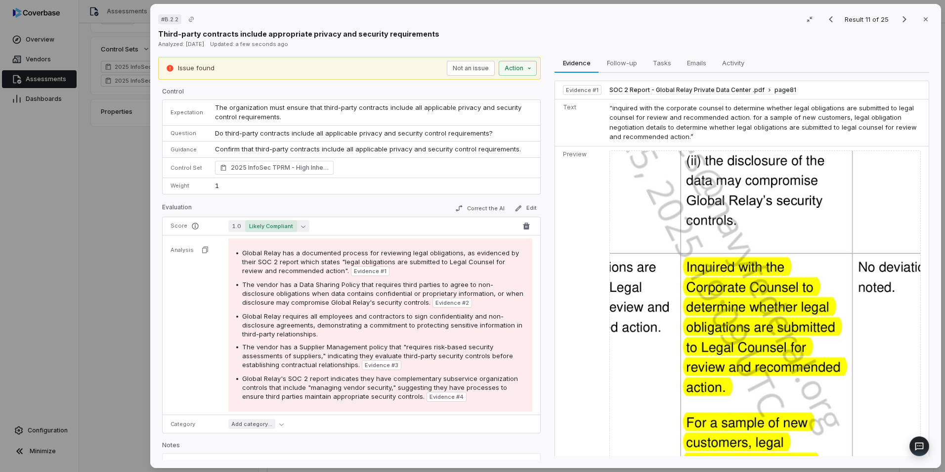
click at [297, 227] on button "1.0 Likely Compliant" at bounding box center [268, 226] width 81 height 12
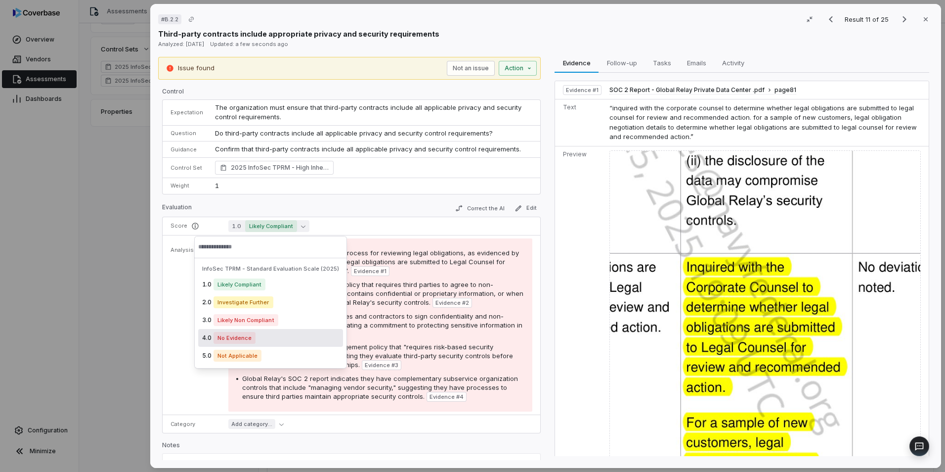
click at [274, 339] on div "4.0 No Evidence" at bounding box center [270, 338] width 145 height 18
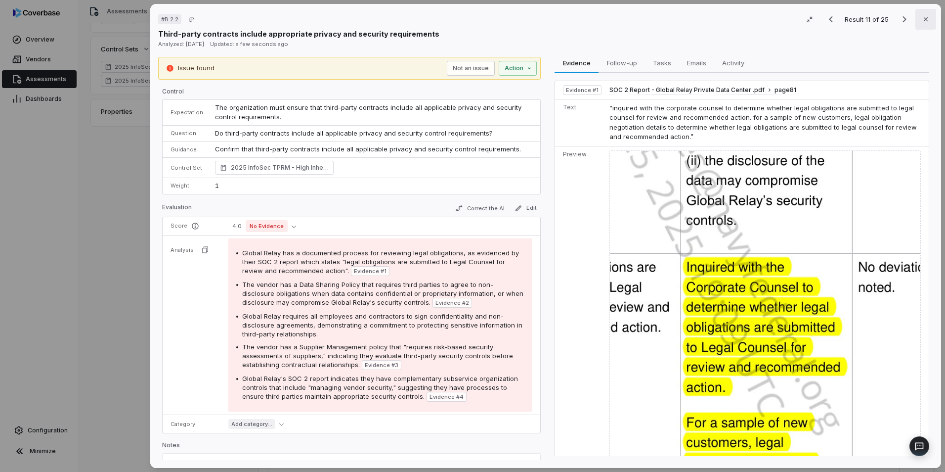
click at [930, 17] on button "Close" at bounding box center [926, 19] width 21 height 21
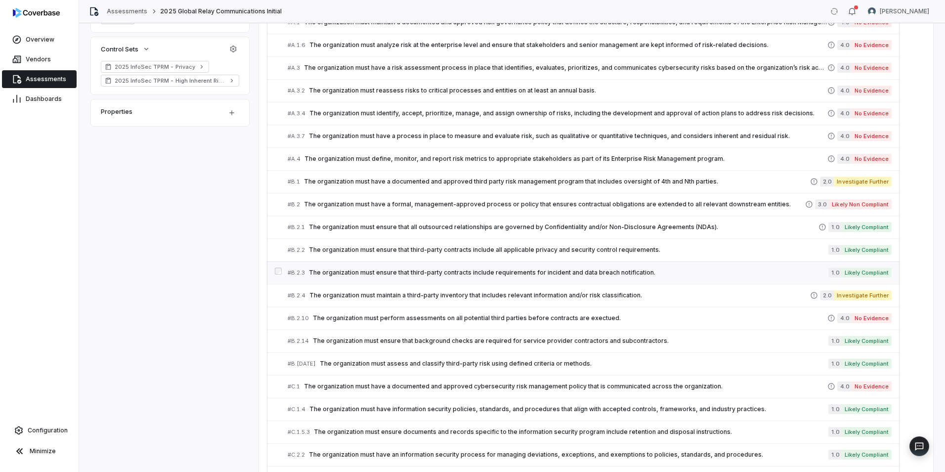
click at [622, 269] on span "The organization must ensure that third-party contracts include requirements fo…" at bounding box center [569, 273] width 520 height 8
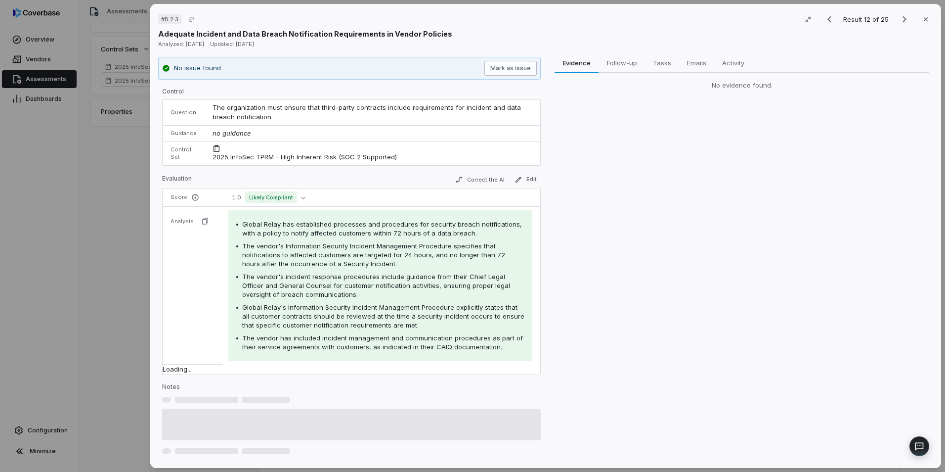
click at [516, 68] on button "Mark as issue" at bounding box center [511, 68] width 52 height 15
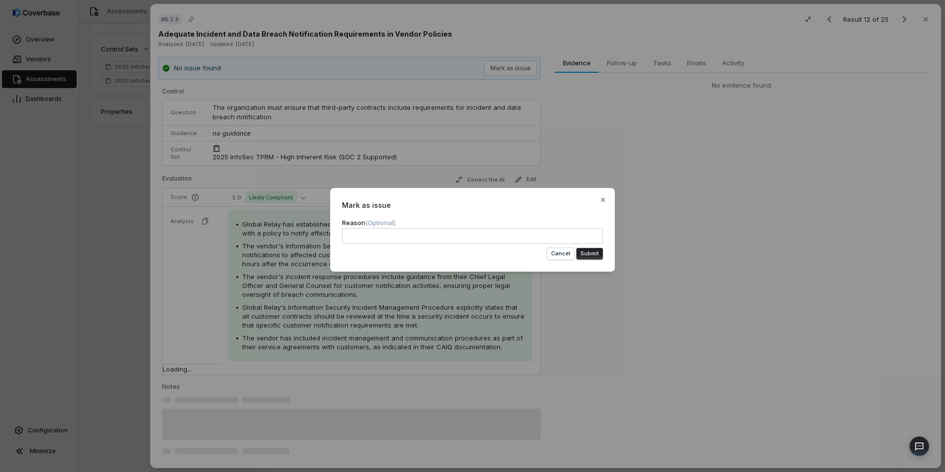
click at [585, 254] on button "Submit" at bounding box center [590, 254] width 27 height 12
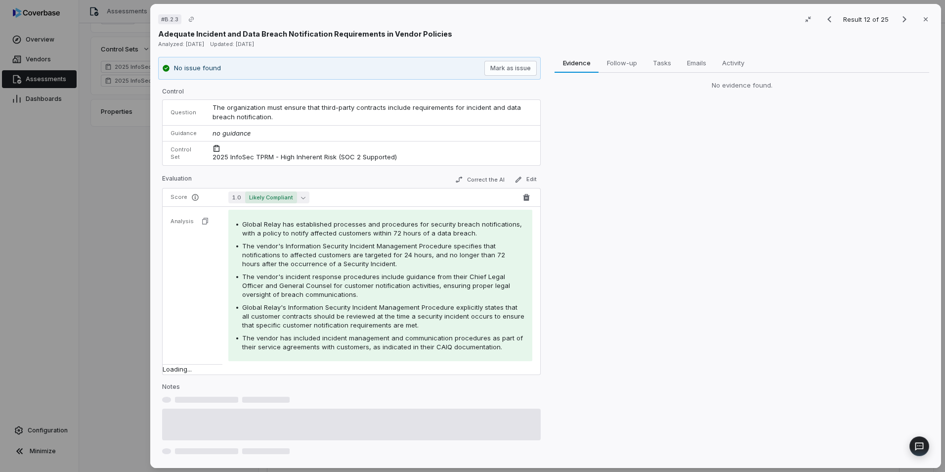
click at [301, 199] on icon "button" at bounding box center [303, 197] width 4 height 4
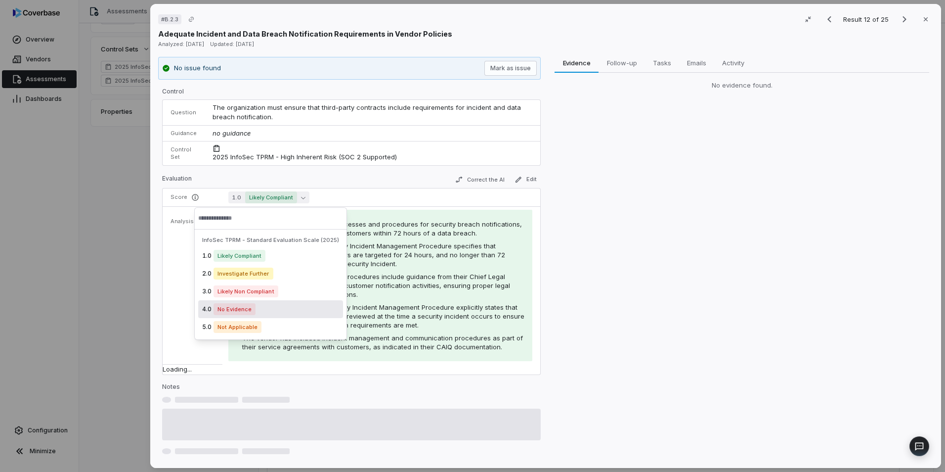
click at [294, 306] on div "4.0 No Evidence" at bounding box center [270, 309] width 145 height 18
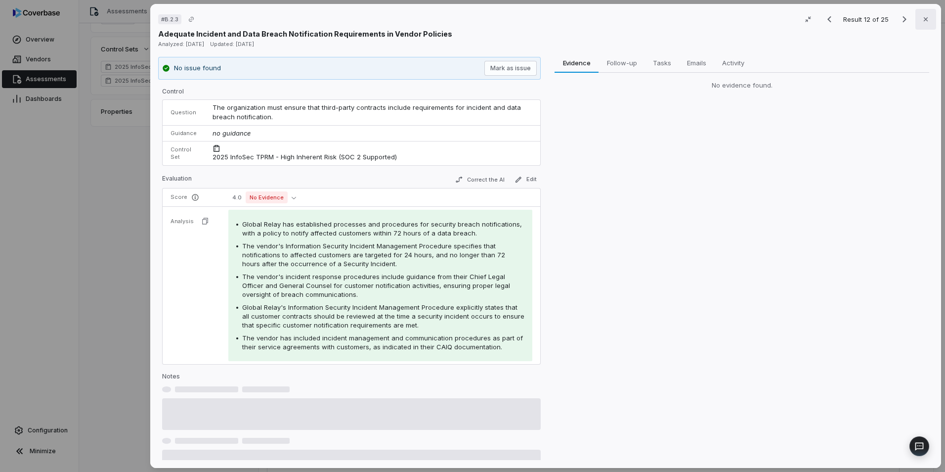
click at [922, 19] on icon "button" at bounding box center [926, 19] width 8 height 8
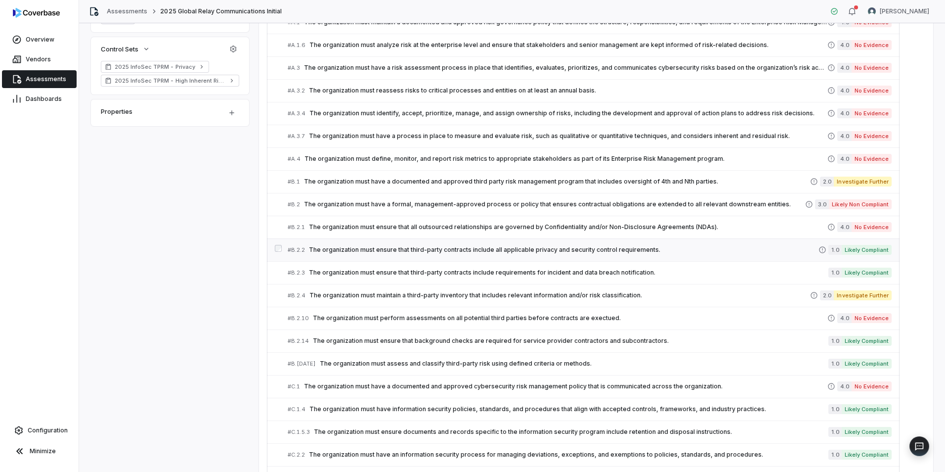
click at [670, 245] on div "# B.2.2 The organization must ensure that third-party contracts include all app…" at bounding box center [553, 250] width 531 height 10
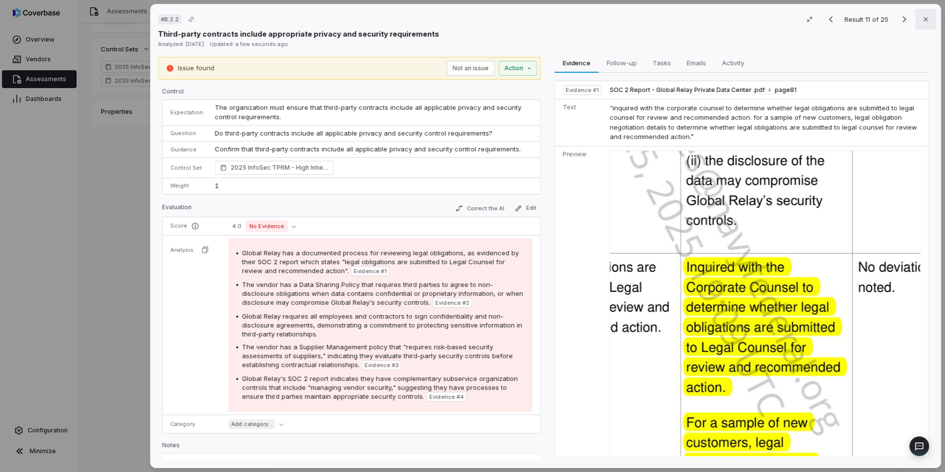
click at [925, 18] on button "Close" at bounding box center [926, 19] width 21 height 21
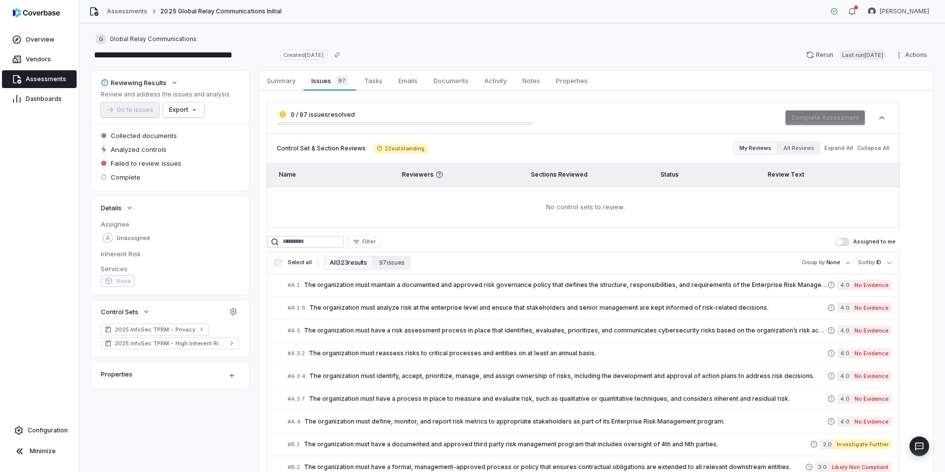
click at [51, 77] on span "Assessments" at bounding box center [46, 79] width 41 height 8
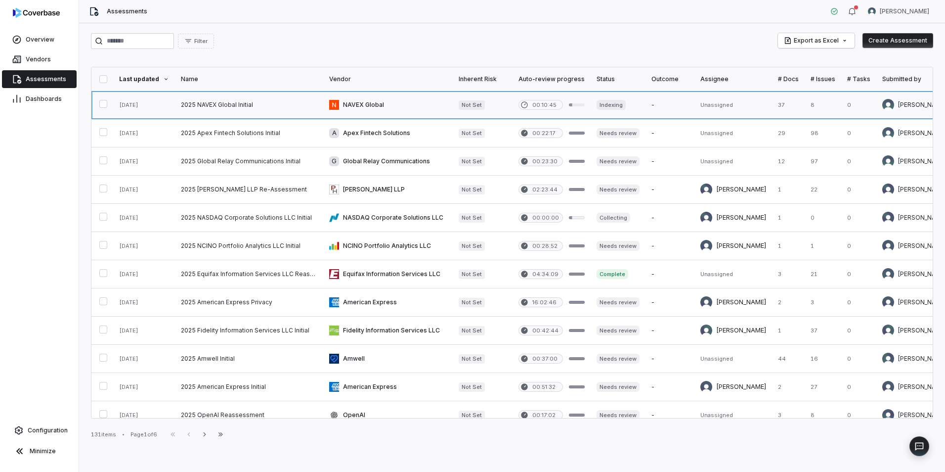
click at [266, 114] on link at bounding box center [249, 105] width 148 height 28
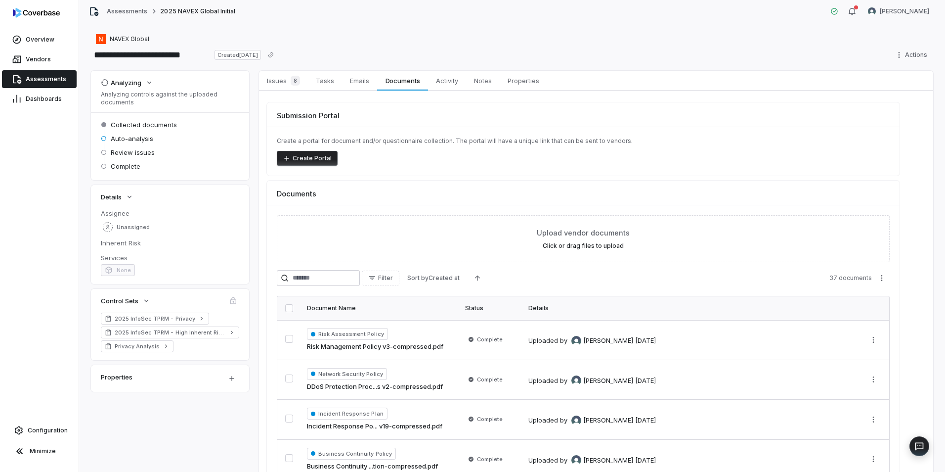
click at [63, 80] on span "Assessments" at bounding box center [46, 79] width 41 height 8
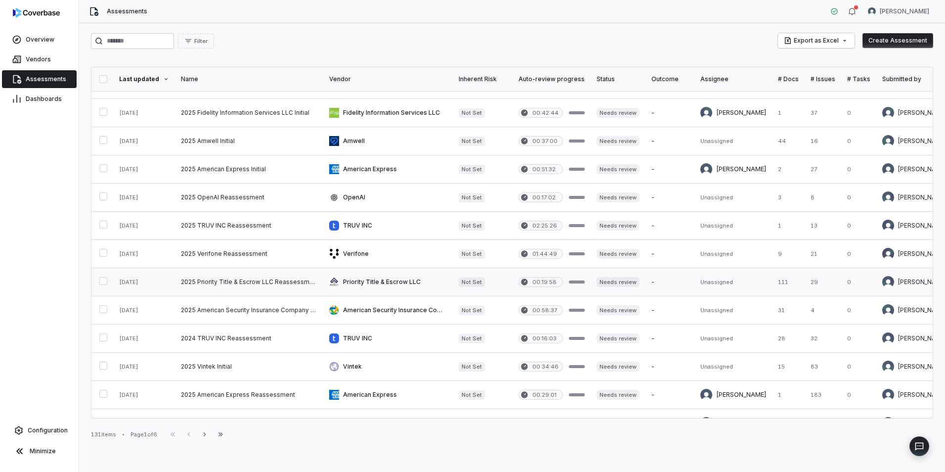
scroll to position [274, 0]
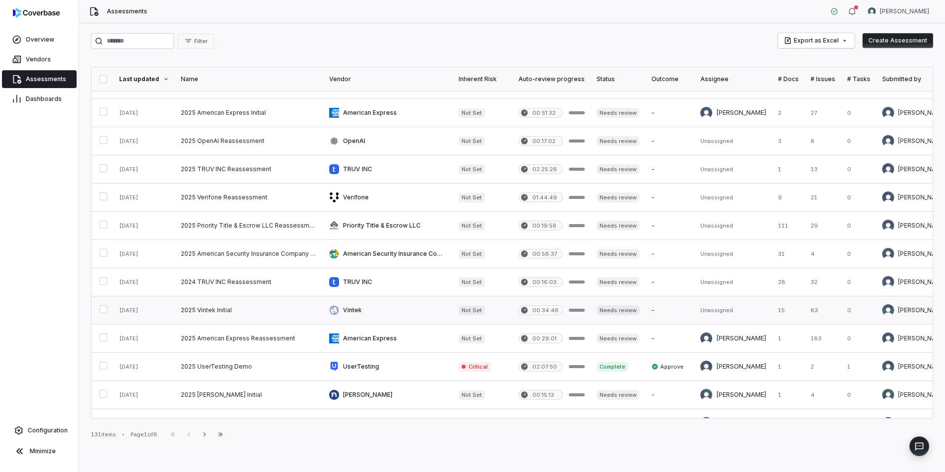
click at [297, 303] on link at bounding box center [249, 310] width 148 height 28
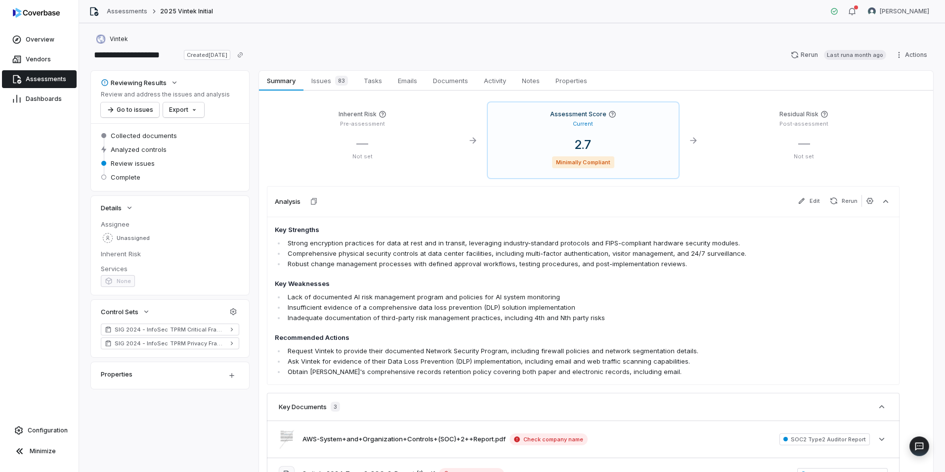
scroll to position [10, 0]
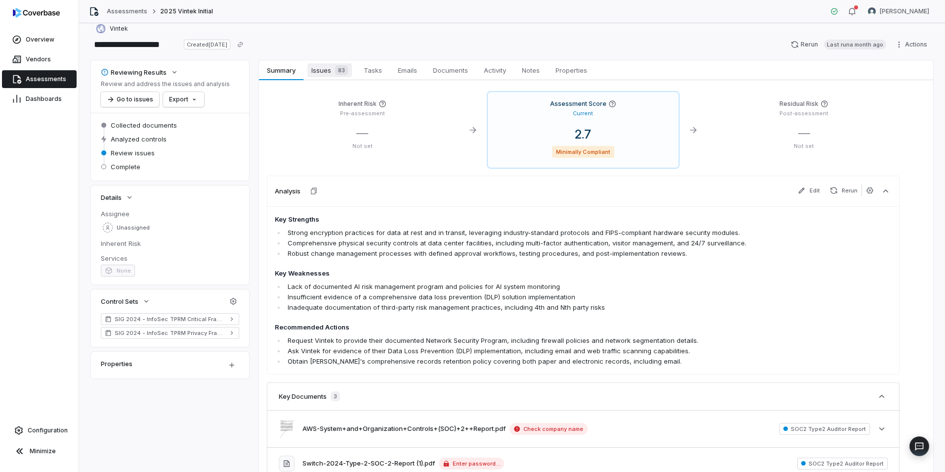
click at [338, 67] on span "83" at bounding box center [341, 70] width 13 height 10
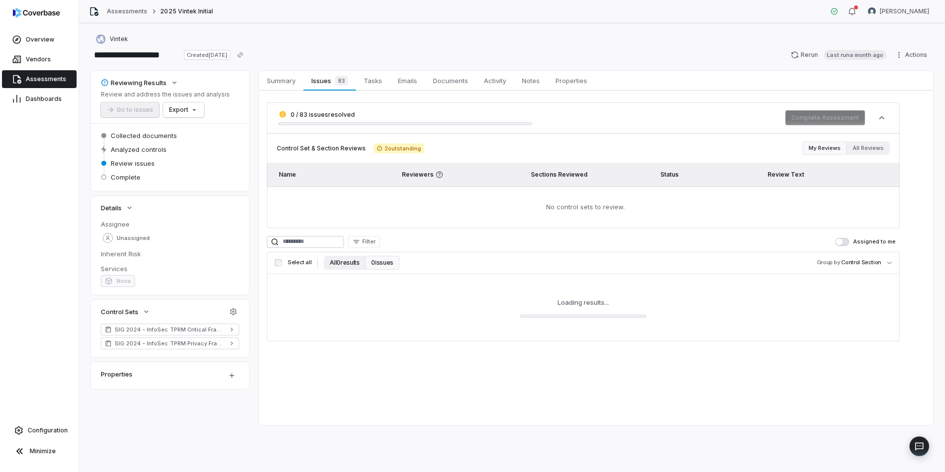
click at [352, 261] on button "All 0 results" at bounding box center [345, 263] width 42 height 14
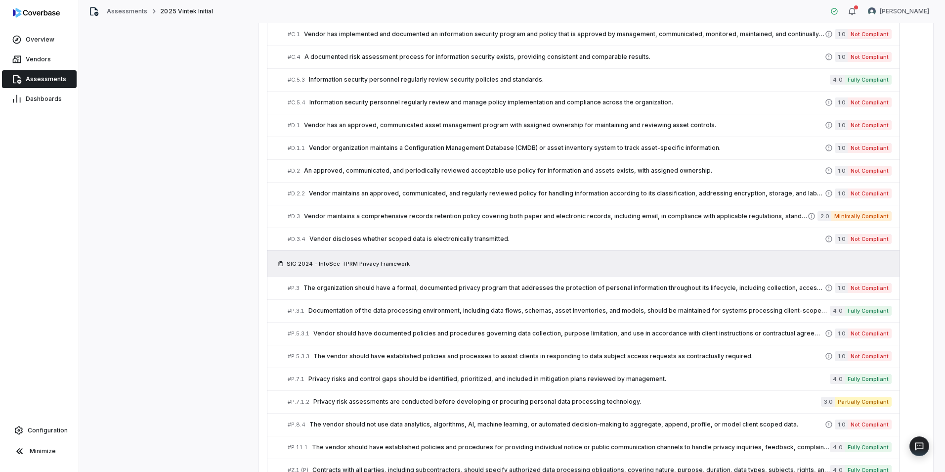
scroll to position [494, 0]
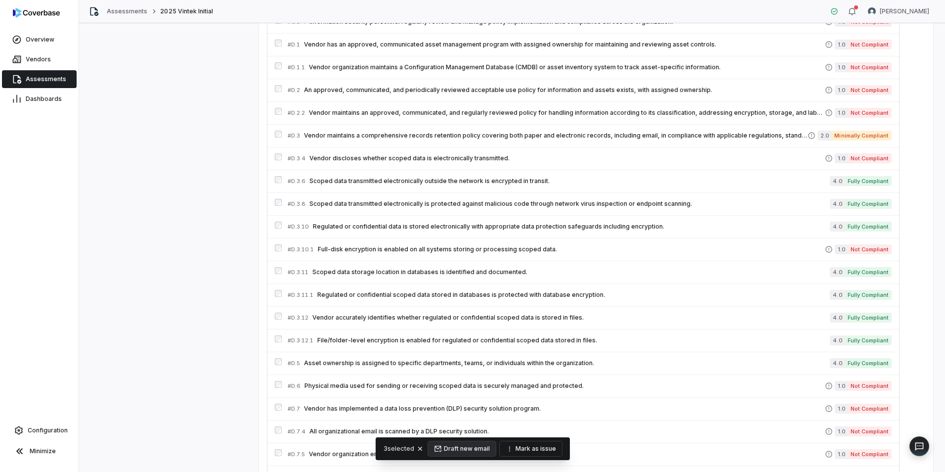
click at [532, 450] on button "Mark as issue" at bounding box center [531, 448] width 62 height 15
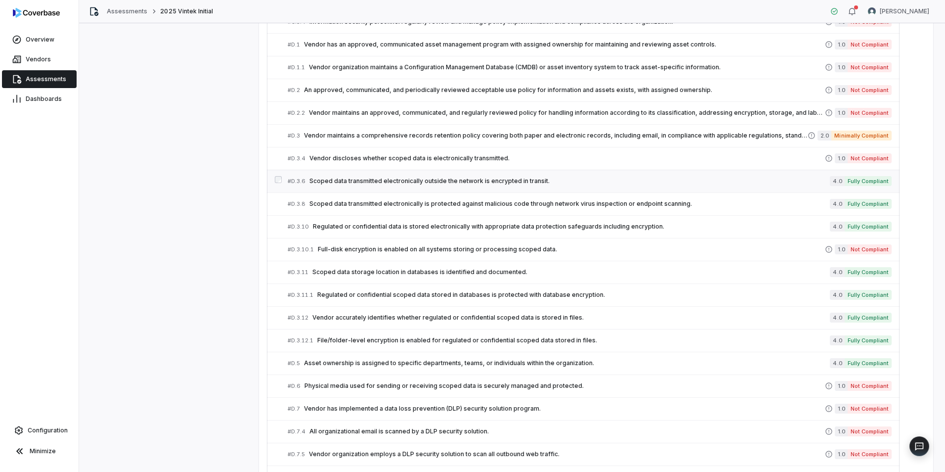
click at [460, 186] on div "# D.3.6 Scoped data transmitted electronically outside the network is encrypted…" at bounding box center [559, 181] width 542 height 10
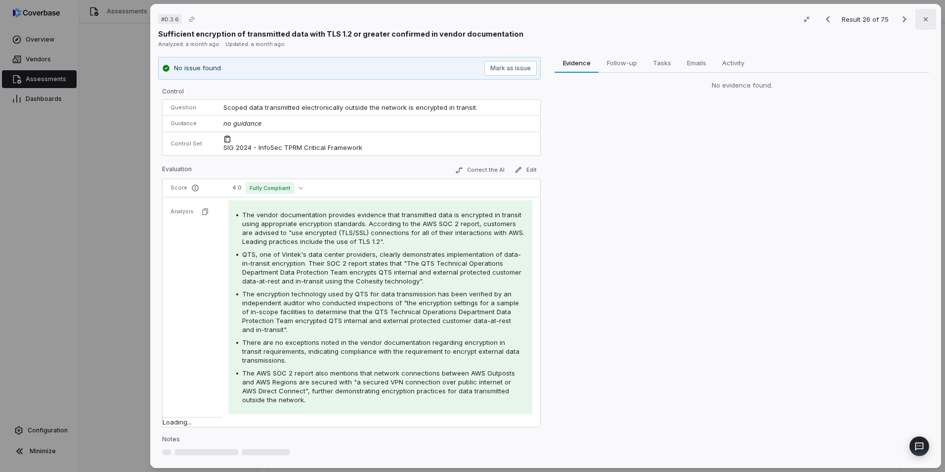
click at [925, 21] on icon "button" at bounding box center [926, 19] width 8 height 8
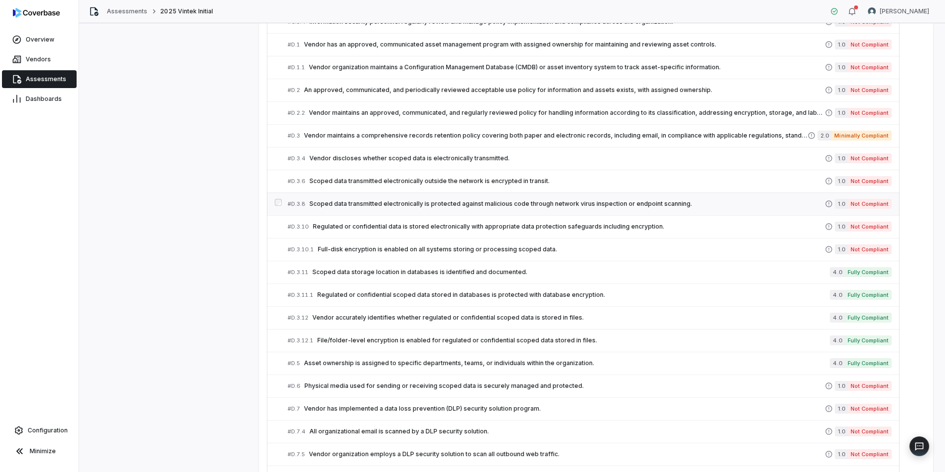
click at [432, 203] on span "Scoped data transmitted electronically is protected against malicious code thro…" at bounding box center [568, 204] width 516 height 8
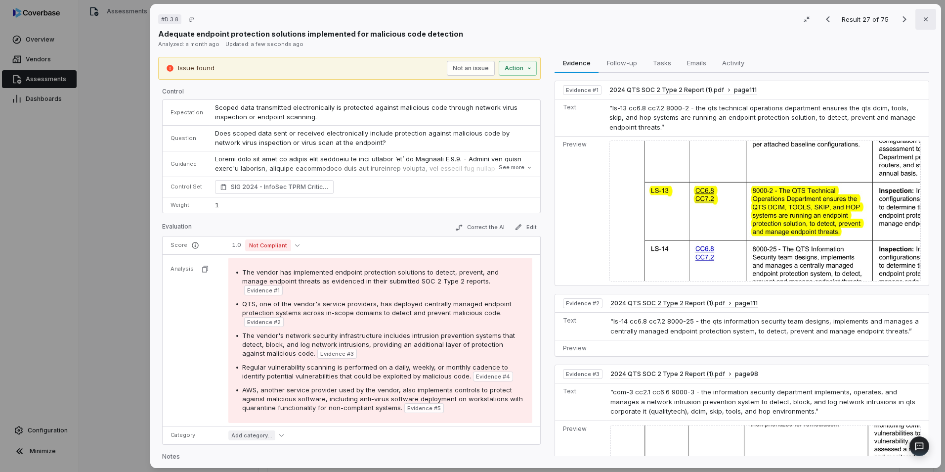
click at [922, 18] on icon "button" at bounding box center [926, 19] width 8 height 8
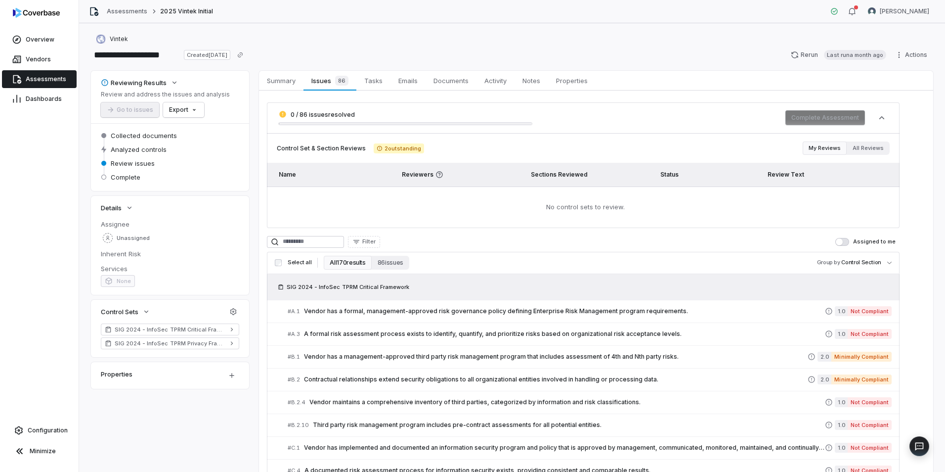
click at [42, 81] on span "Assessments" at bounding box center [46, 79] width 41 height 8
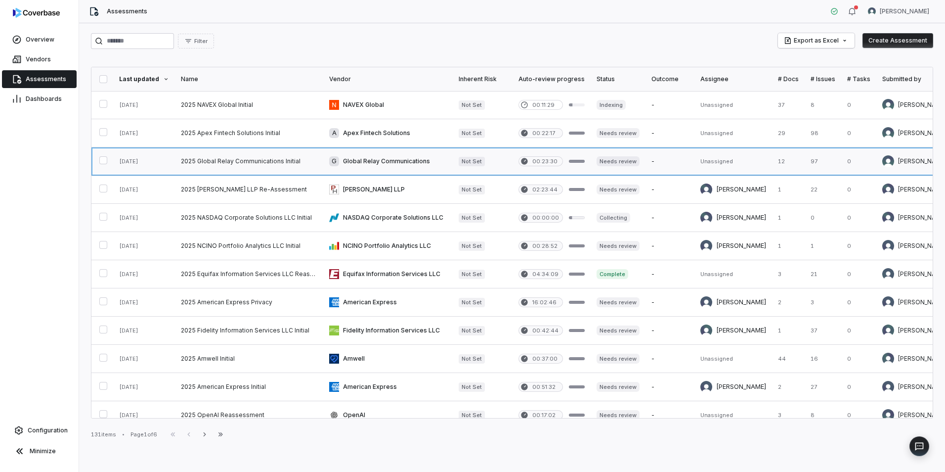
click at [283, 157] on link at bounding box center [249, 161] width 148 height 28
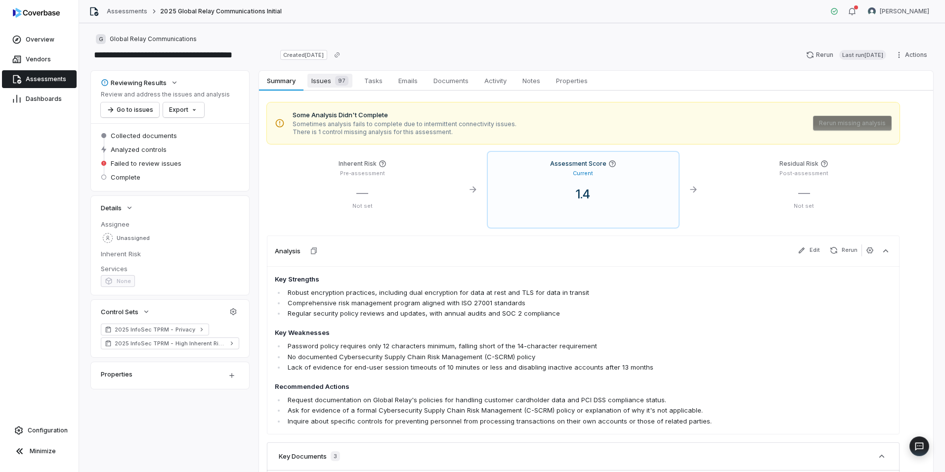
click at [310, 83] on span "Issues 97" at bounding box center [330, 81] width 45 height 14
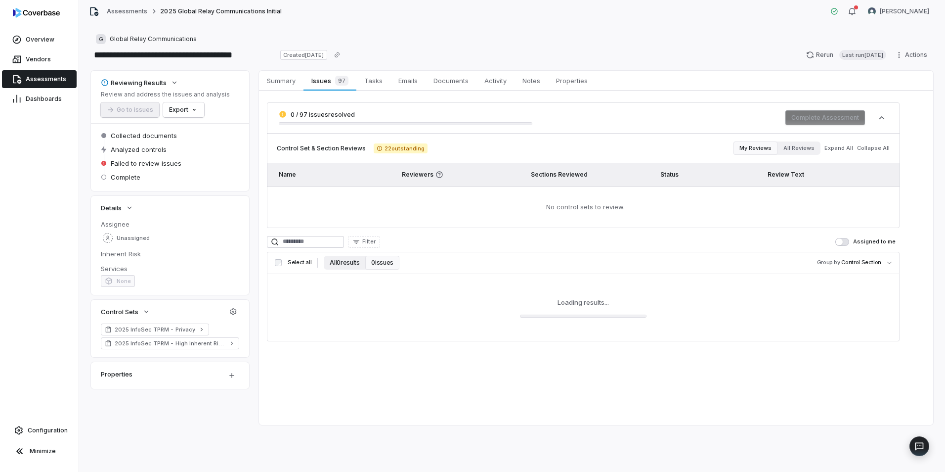
click at [339, 262] on button "All 0 results" at bounding box center [345, 263] width 42 height 14
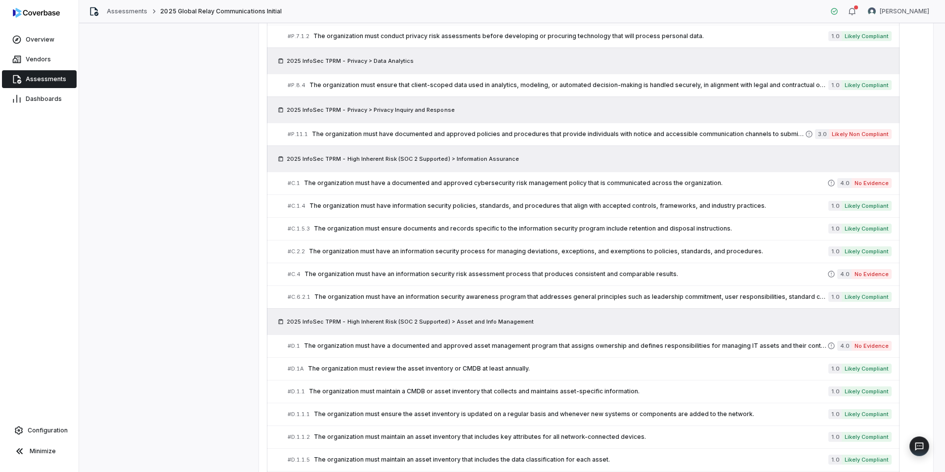
scroll to position [979, 0]
click at [278, 207] on div at bounding box center [278, 205] width 7 height 10
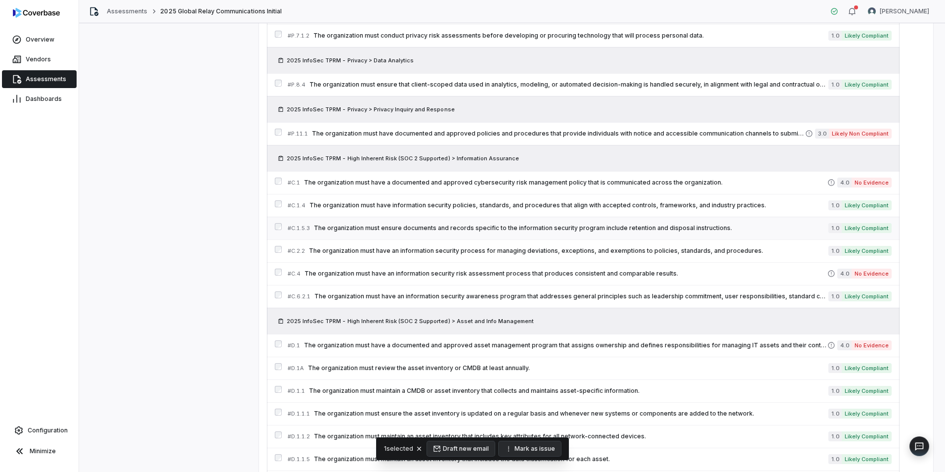
click at [282, 226] on div "# C.1.5.3 The organization must ensure documents and records specific to the in…" at bounding box center [583, 228] width 633 height 23
click at [278, 244] on div "# C.2.2 The organization must have an information security process for managing…" at bounding box center [583, 250] width 633 height 23
click at [279, 230] on div at bounding box center [278, 228] width 7 height 10
click at [535, 447] on button "Mark as issue" at bounding box center [531, 448] width 62 height 15
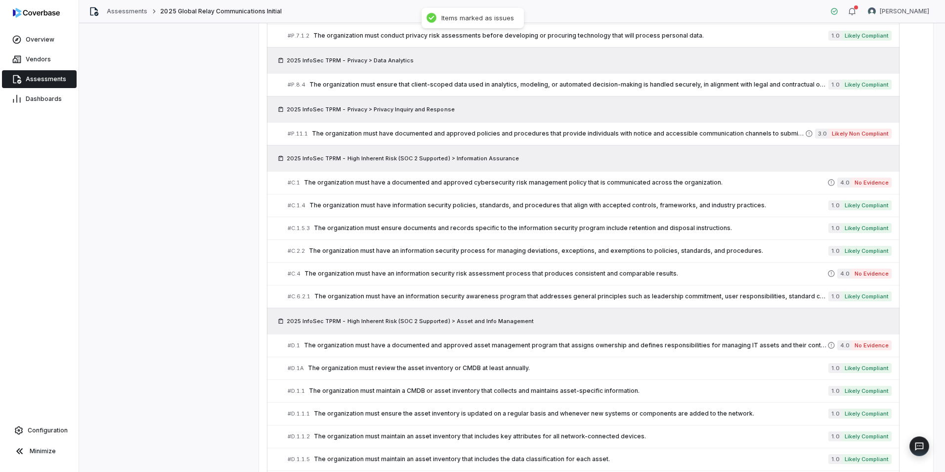
click at [930, 189] on div "**********" at bounding box center [512, 247] width 866 height 449
click at [745, 210] on div "# C.1.4 The organization must have information security policies, standards, an…" at bounding box center [553, 205] width 531 height 10
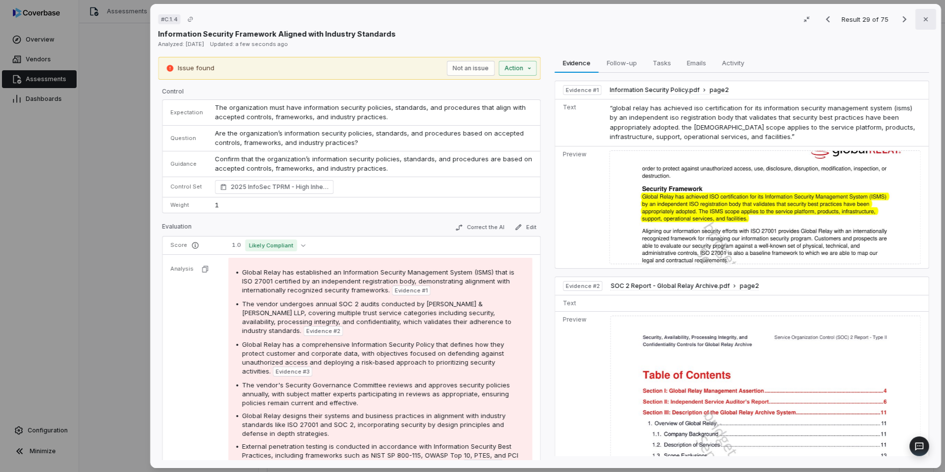
click at [916, 20] on button "Close" at bounding box center [926, 19] width 21 height 21
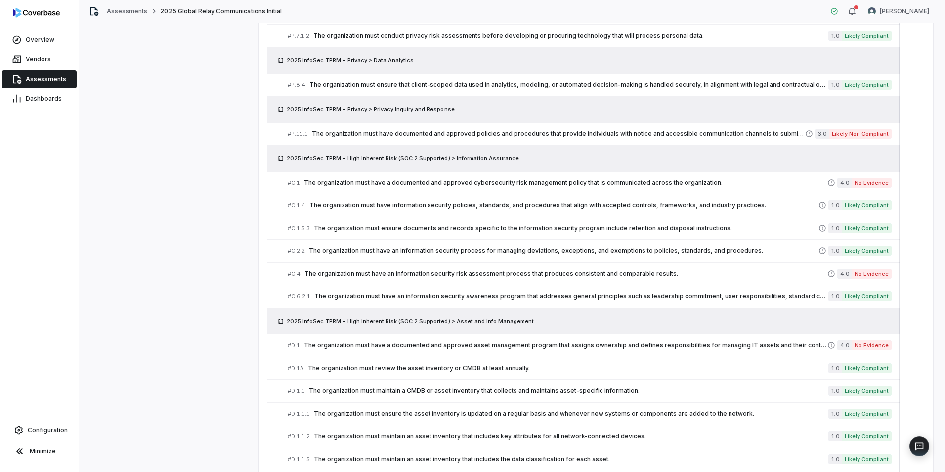
click at [907, 81] on div "0 / 100 issues resolved Complete Assessment Control Set & Section Reviews 22 ou…" at bounding box center [596, 220] width 674 height 2217
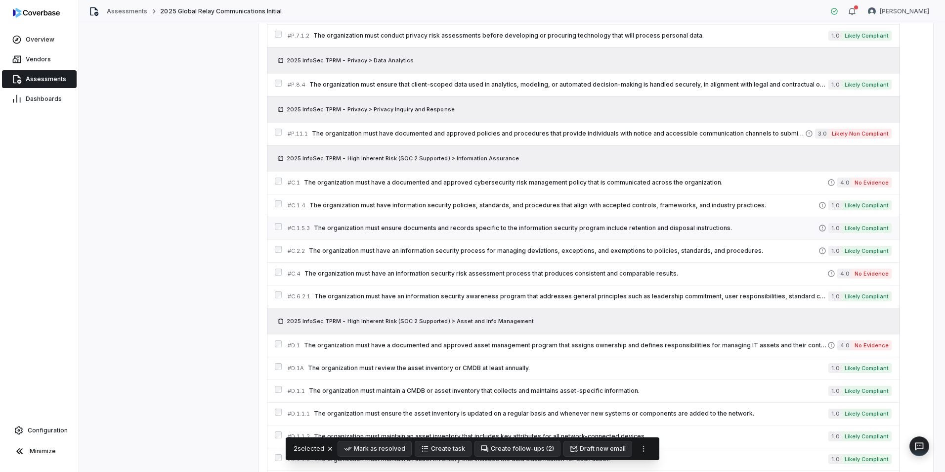
click at [278, 230] on div at bounding box center [278, 228] width 7 height 10
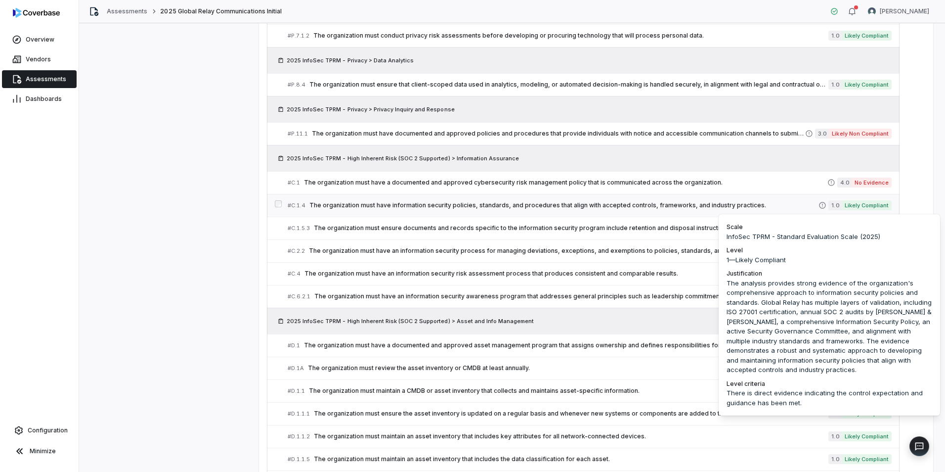
click at [738, 206] on span "The organization must have information security policies, standards, and proced…" at bounding box center [564, 205] width 509 height 8
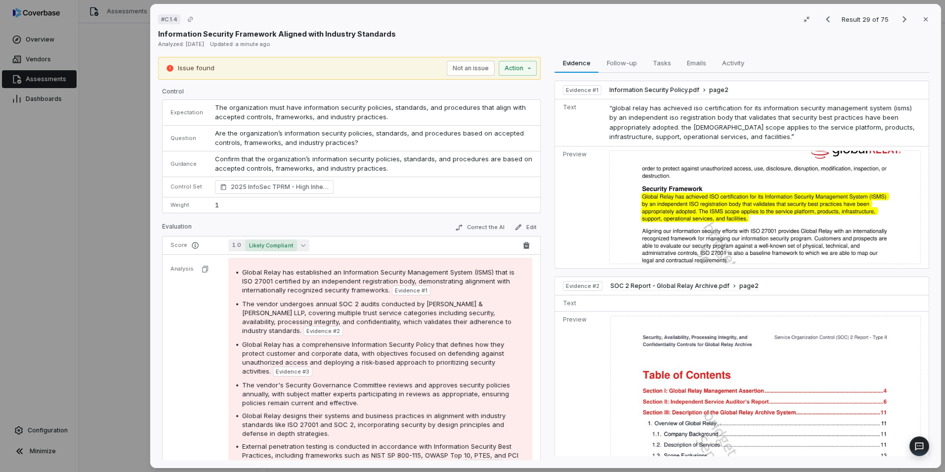
click at [296, 244] on button "1.0 Likely Compliant" at bounding box center [268, 245] width 81 height 12
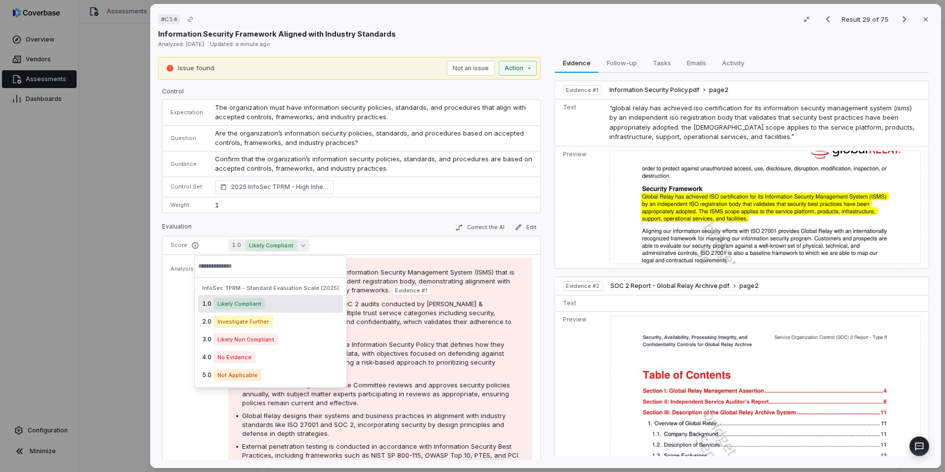
click at [356, 204] on td "1" at bounding box center [374, 205] width 331 height 16
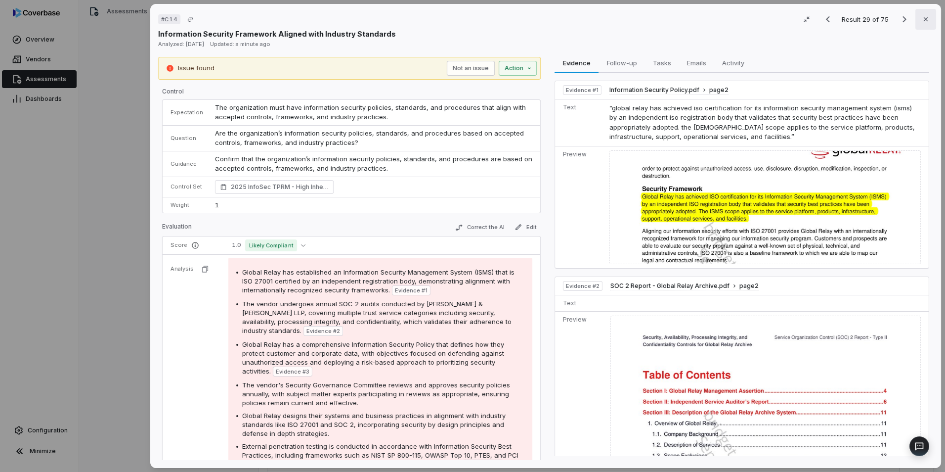
click at [925, 23] on icon "button" at bounding box center [926, 19] width 8 height 8
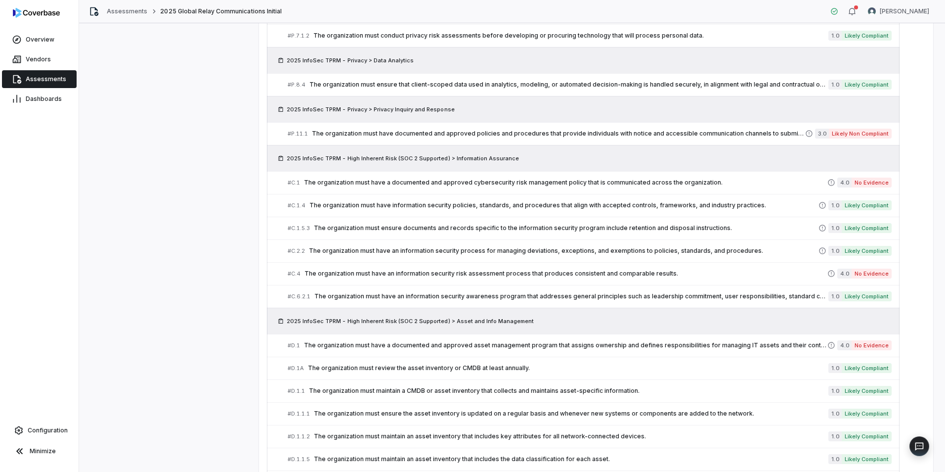
click at [910, 208] on div "0 / 100 issues resolved Complete Assessment Control Set & Section Reviews 22 ou…" at bounding box center [596, 220] width 674 height 2217
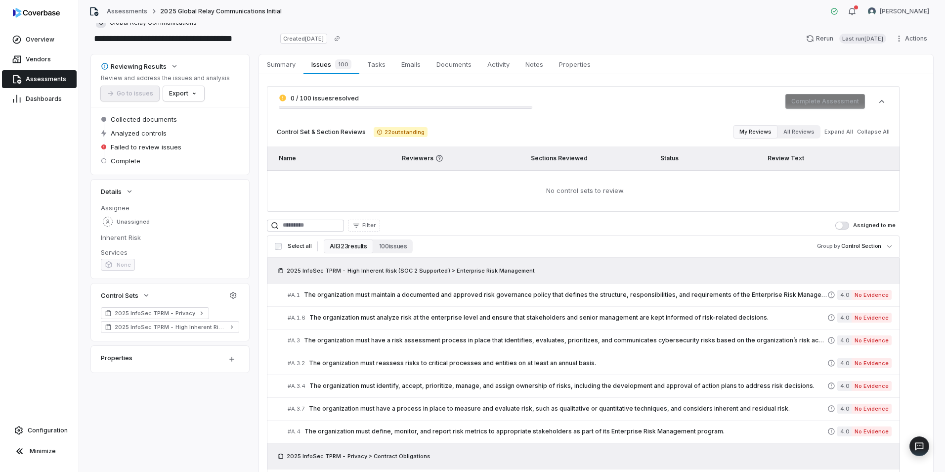
scroll to position [3, 0]
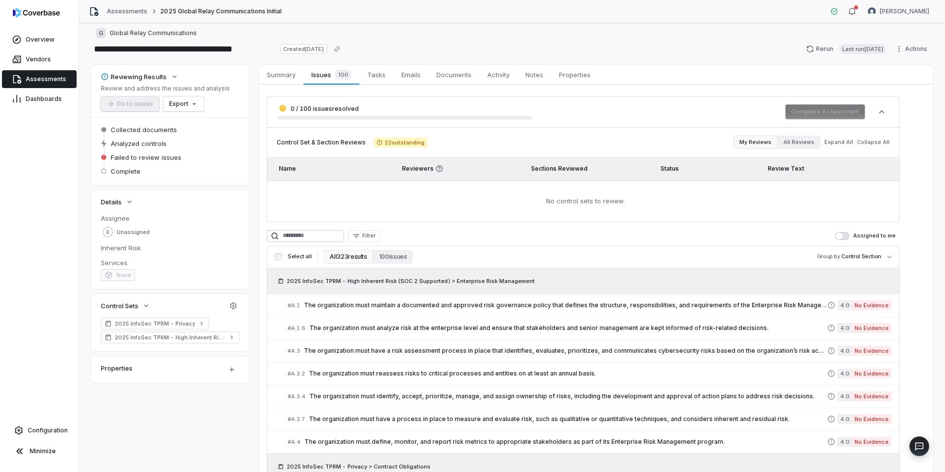
click at [57, 81] on span "Assessments" at bounding box center [46, 79] width 41 height 8
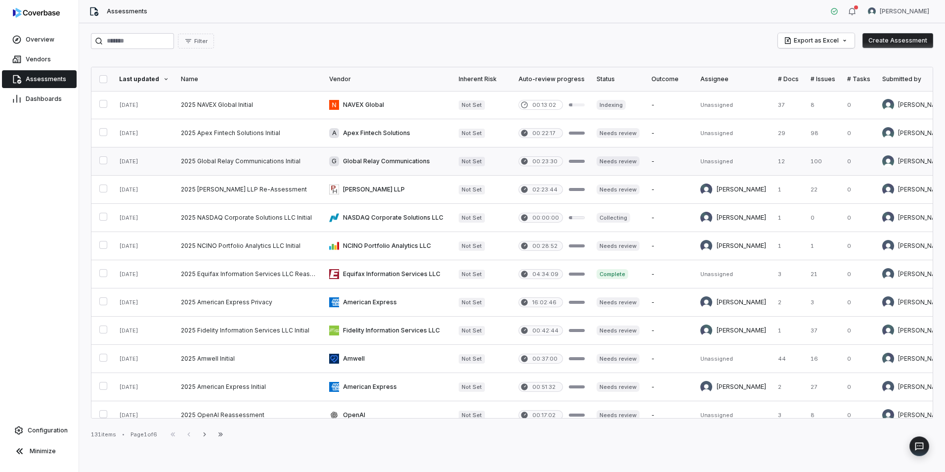
click at [405, 170] on link at bounding box center [388, 161] width 130 height 28
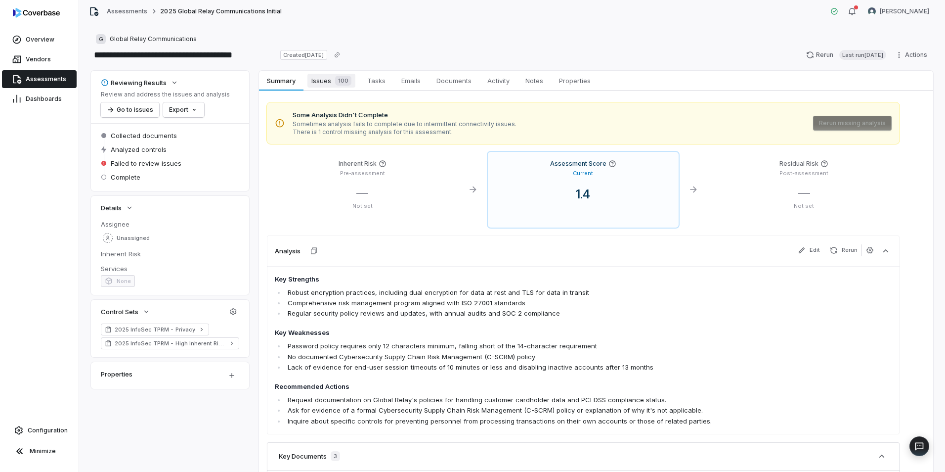
click at [337, 85] on span "100" at bounding box center [343, 81] width 16 height 10
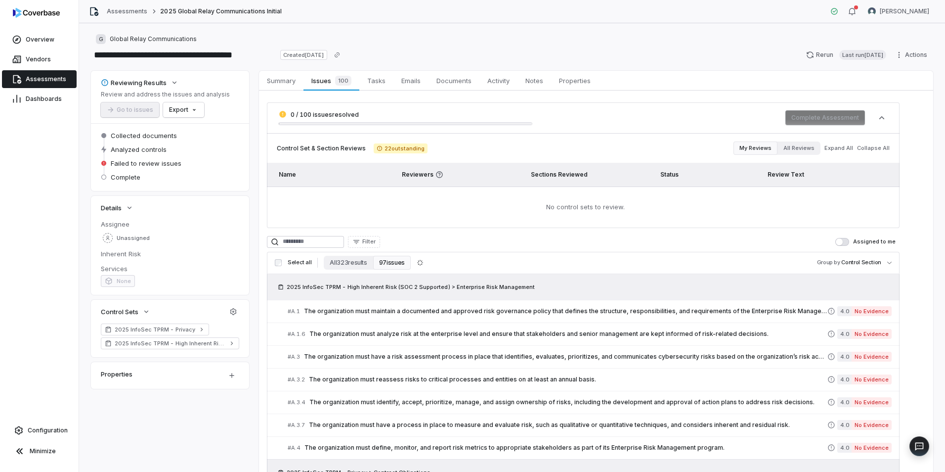
click at [51, 80] on span "Assessments" at bounding box center [46, 79] width 41 height 8
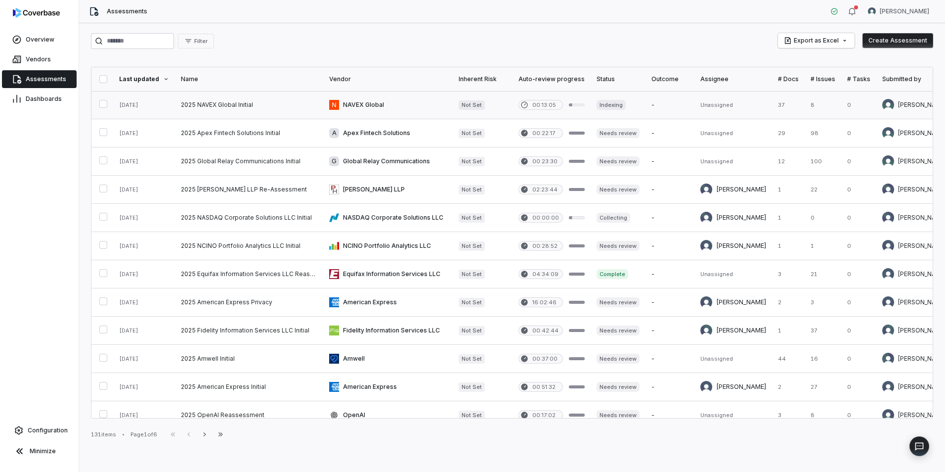
click at [287, 104] on link at bounding box center [249, 105] width 148 height 28
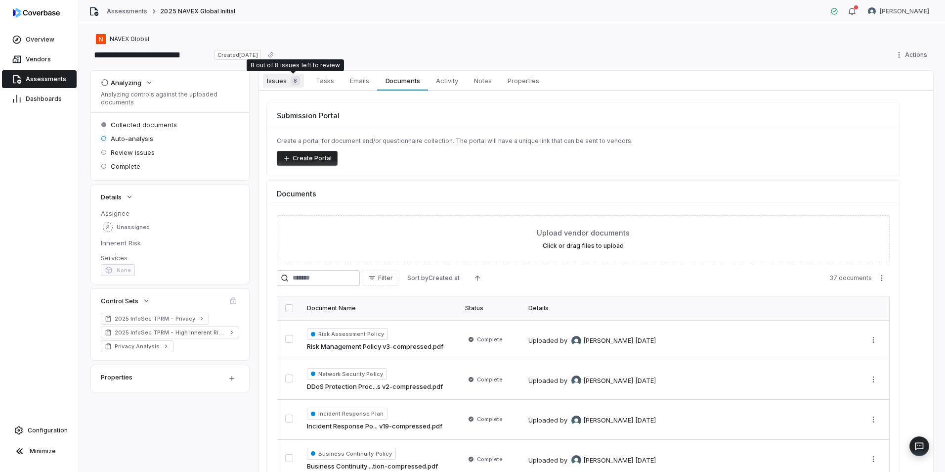
click at [294, 85] on span "8" at bounding box center [295, 81] width 9 height 10
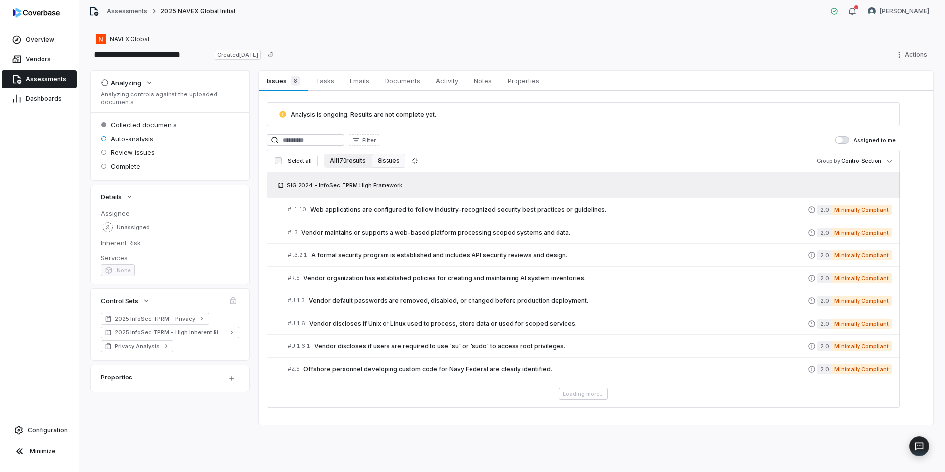
click at [331, 164] on button "All 170 results" at bounding box center [347, 161] width 47 height 14
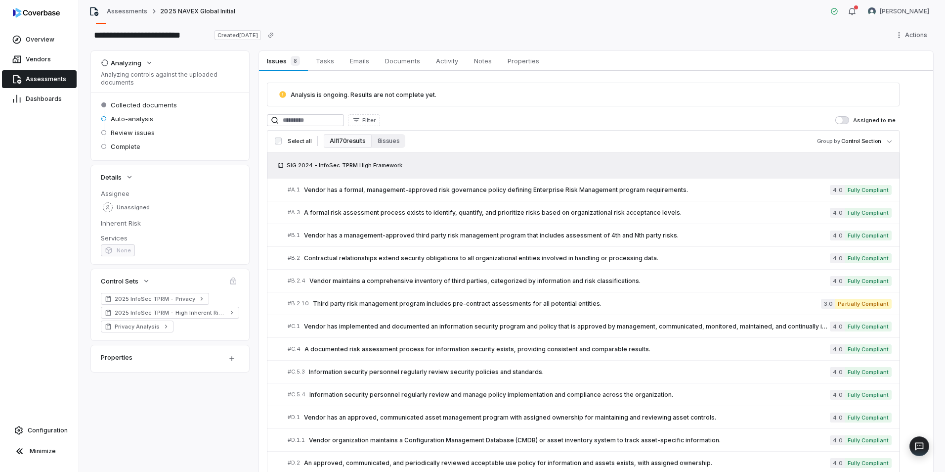
scroll to position [21, 0]
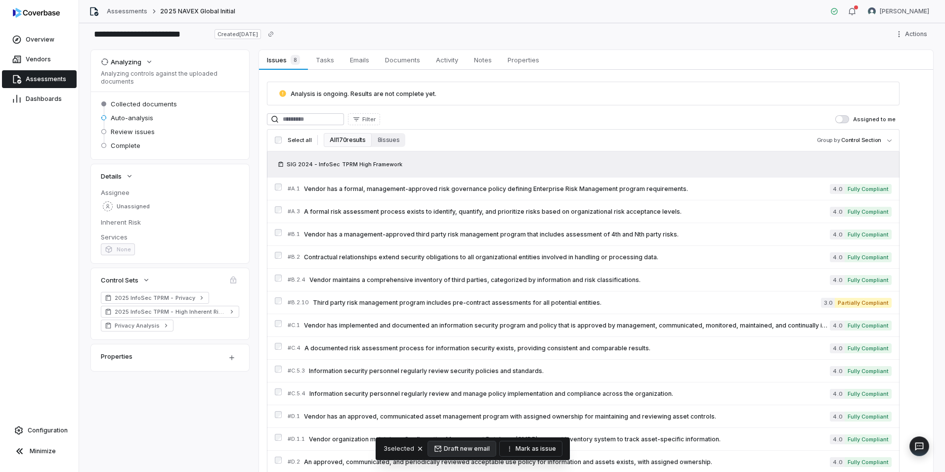
click at [535, 449] on button "Mark as issue" at bounding box center [531, 448] width 62 height 15
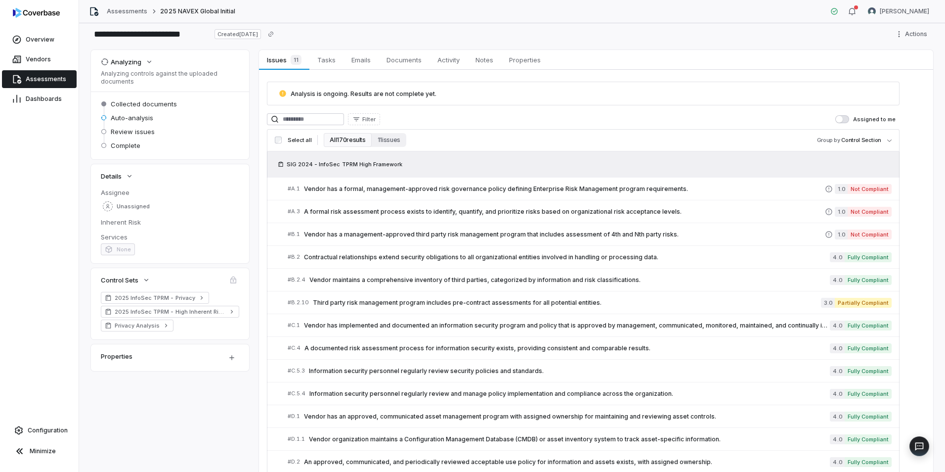
click at [909, 180] on div "Analysis is ongoing. Results are not complete yet. Filter Assigned to me Select…" at bounding box center [596, 441] width 674 height 742
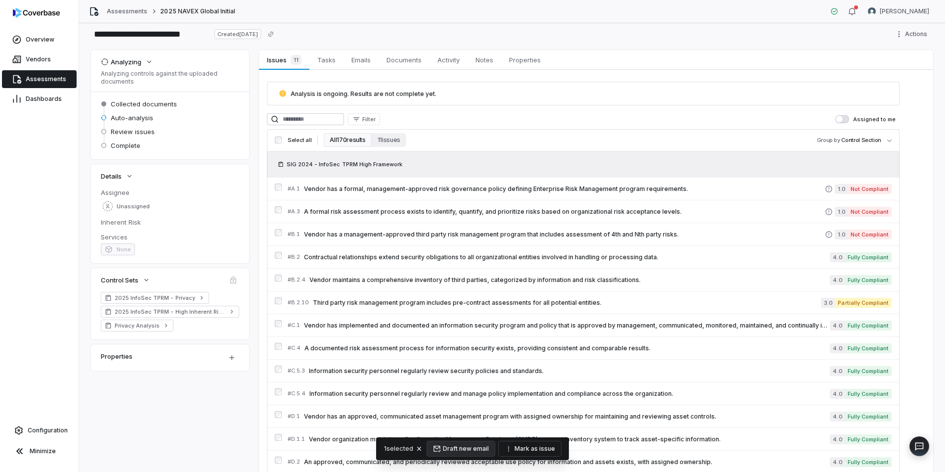
click at [533, 450] on button "Mark as issue" at bounding box center [530, 448] width 62 height 15
click at [913, 211] on div "Analysis is ongoing. Results are not complete yet. Filter Assigned to me Select…" at bounding box center [596, 441] width 674 height 742
click at [545, 449] on button "Mark as issue" at bounding box center [531, 448] width 62 height 15
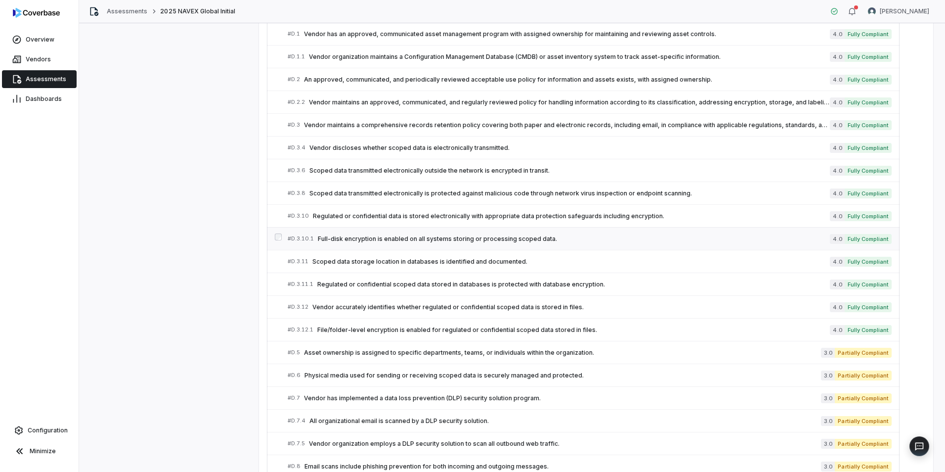
scroll to position [404, 0]
click at [276, 354] on div at bounding box center [278, 352] width 7 height 10
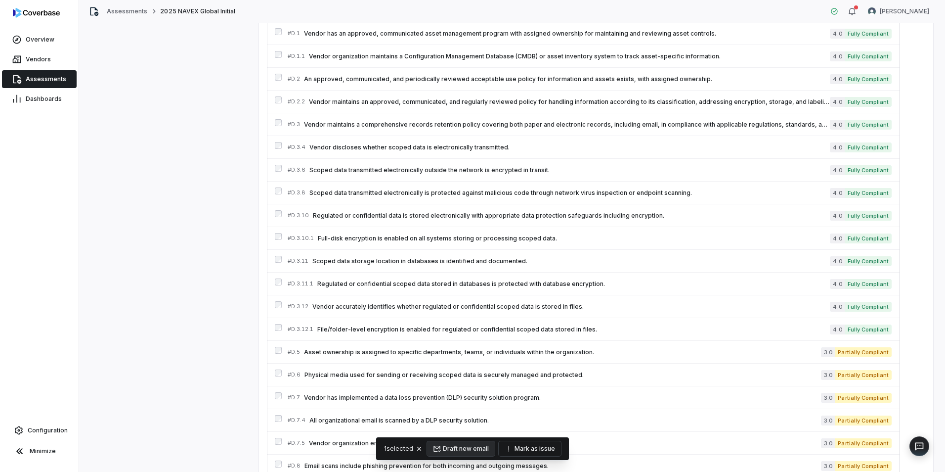
click at [535, 452] on button "Mark as issue" at bounding box center [530, 448] width 62 height 15
click at [536, 451] on button "Mark as issue" at bounding box center [530, 448] width 62 height 15
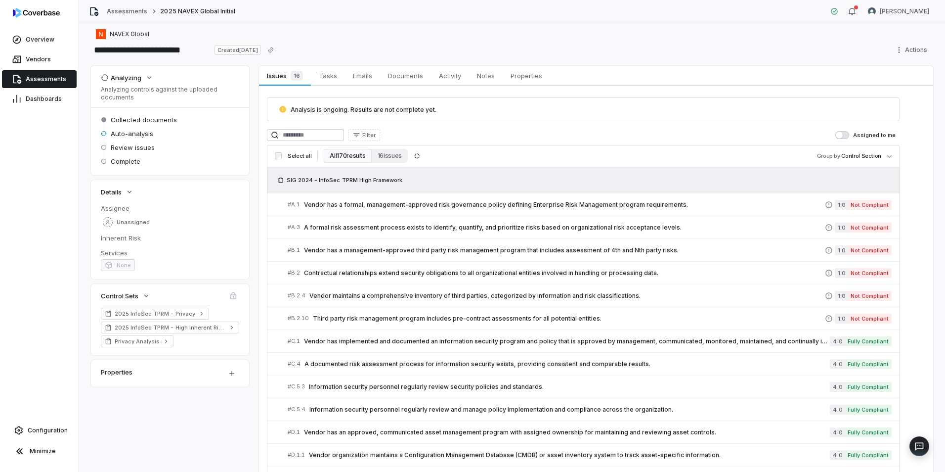
scroll to position [0, 0]
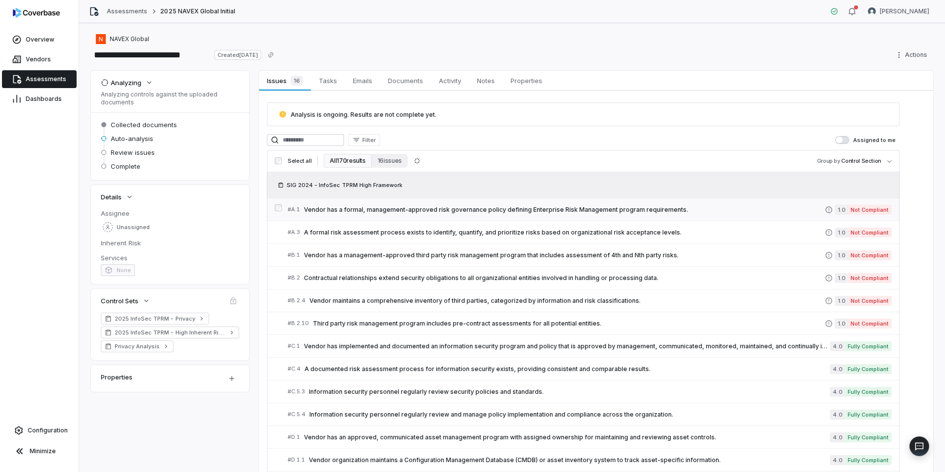
click at [667, 203] on link "# A.1 Vendor has a formal, management-approved risk governance policy defining …" at bounding box center [590, 209] width 604 height 22
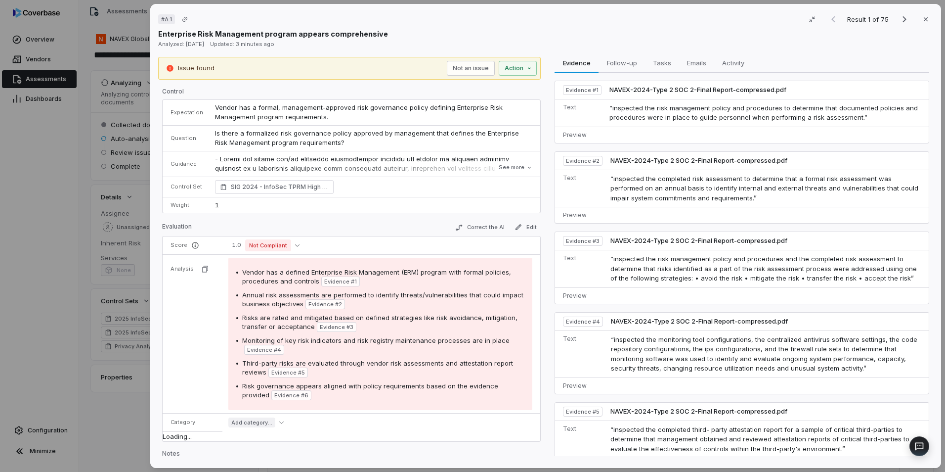
click at [297, 196] on td "SIG 2024 - InfoSec TPRM High Framework" at bounding box center [374, 187] width 331 height 20
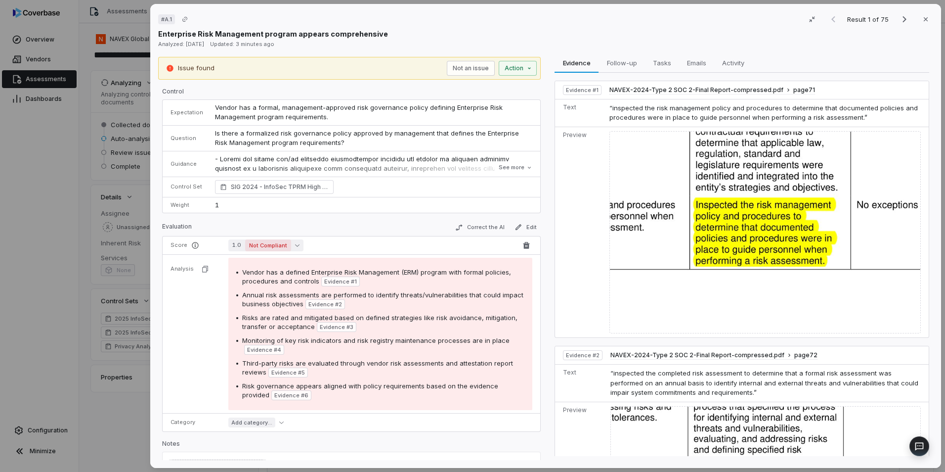
click at [295, 245] on icon "button" at bounding box center [297, 245] width 4 height 4
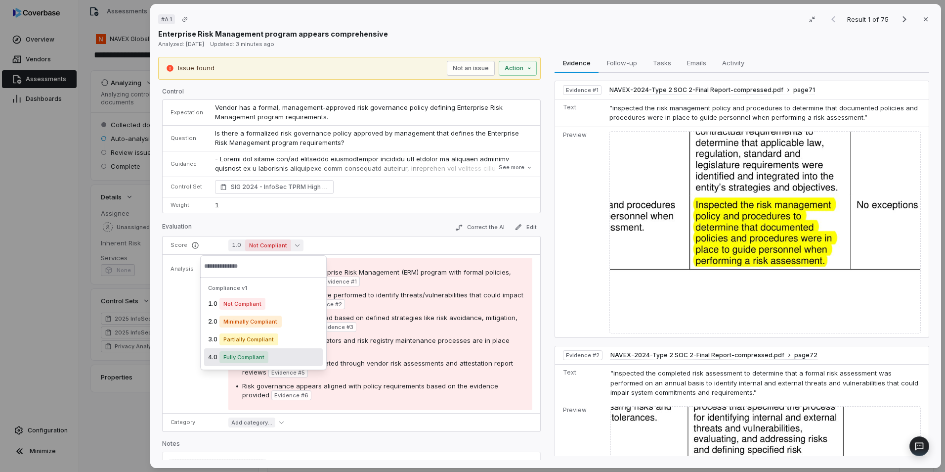
click at [115, 384] on div "# A.1 Result 1 of 75 Close Enterprise Risk Management program appears comprehen…" at bounding box center [472, 236] width 945 height 472
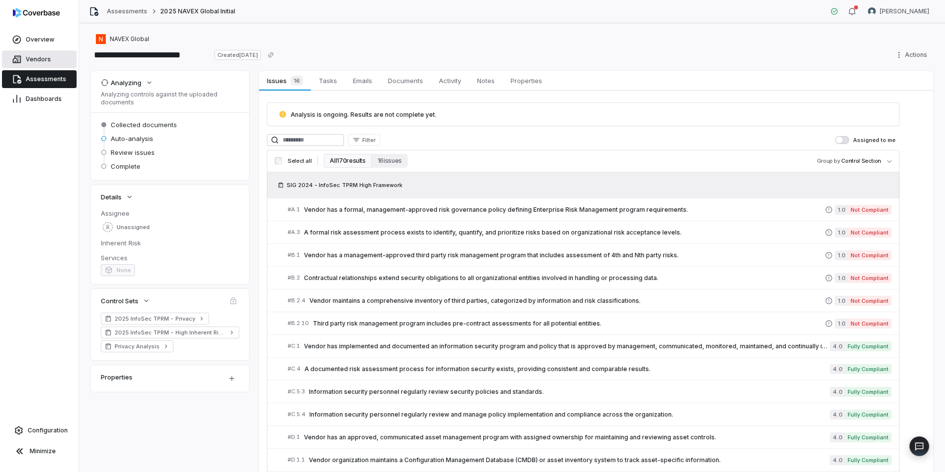
click at [42, 67] on link "Vendors" at bounding box center [39, 59] width 75 height 18
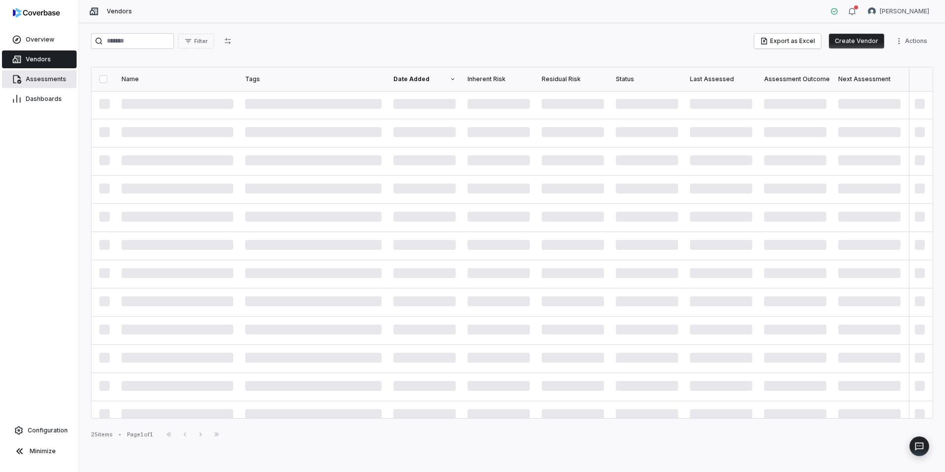
click at [39, 74] on link "Assessments" at bounding box center [39, 79] width 75 height 18
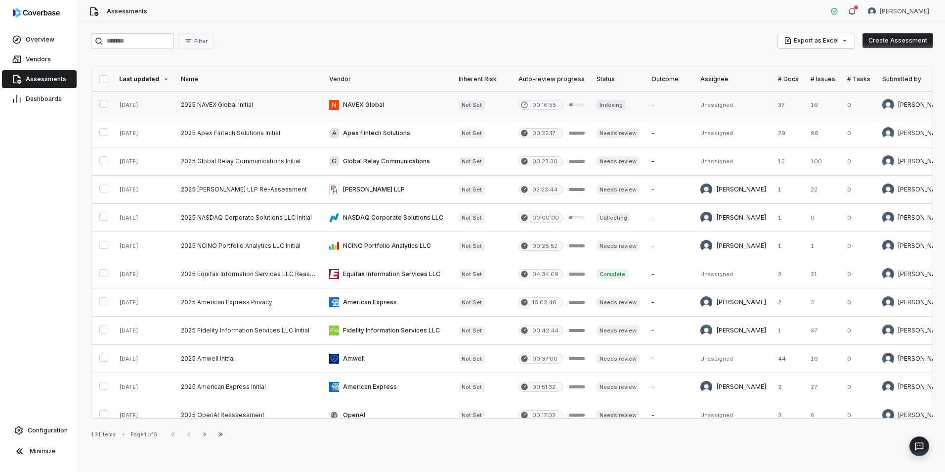
click at [240, 112] on link at bounding box center [249, 105] width 148 height 28
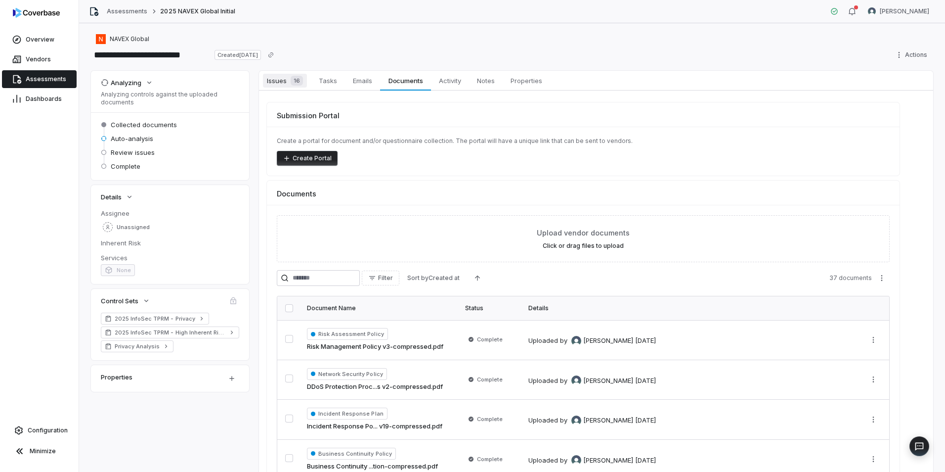
click at [298, 77] on span "16" at bounding box center [297, 81] width 12 height 10
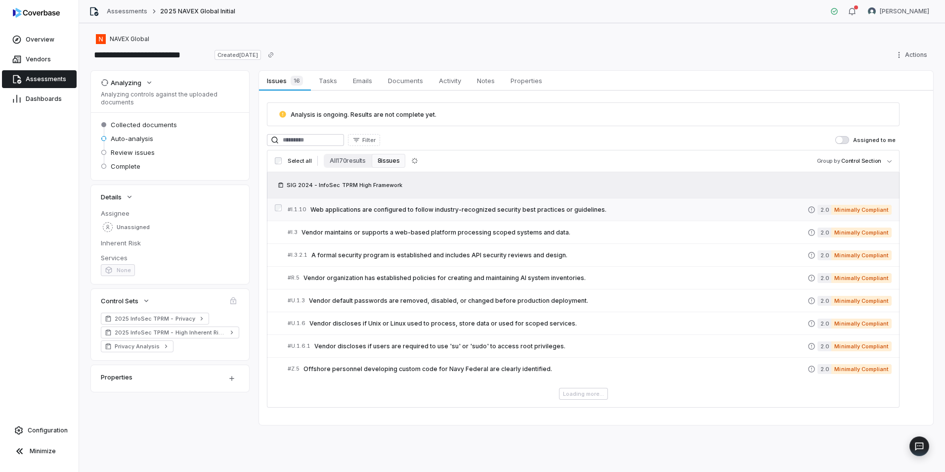
click at [616, 212] on span "Web applications are configured to follow industry-recognized security best pra…" at bounding box center [559, 210] width 497 height 8
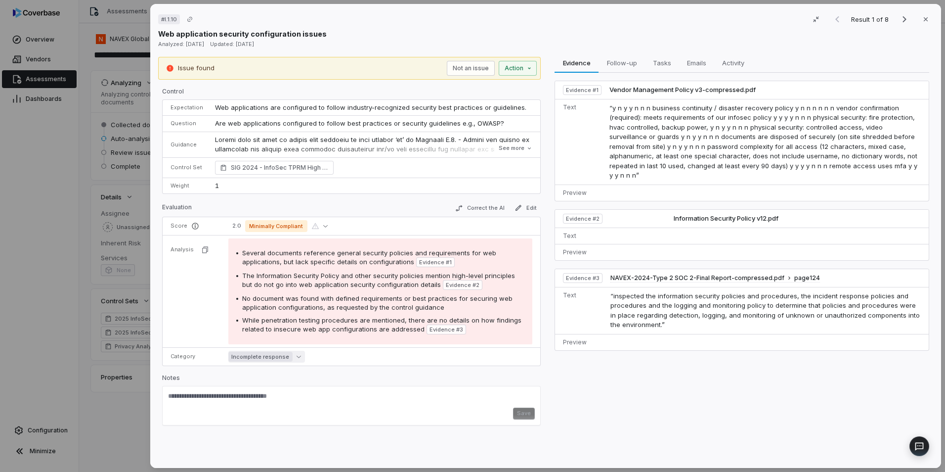
click at [297, 358] on icon "button" at bounding box center [299, 356] width 4 height 4
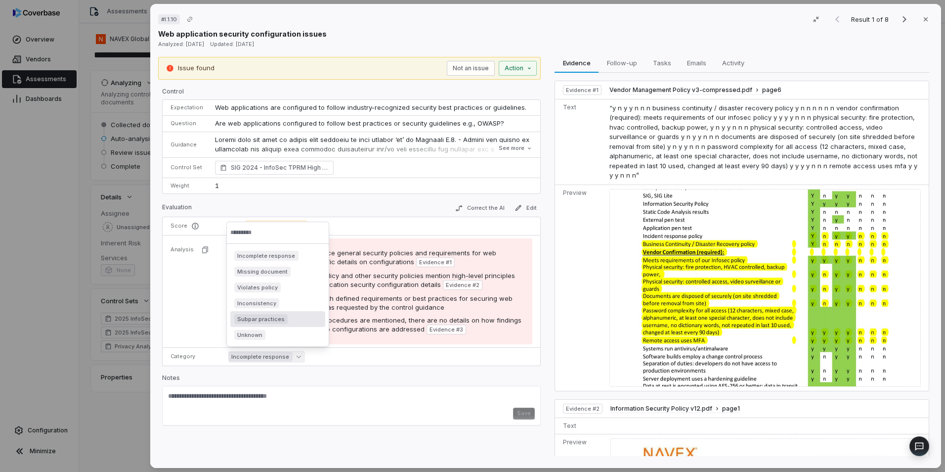
click at [369, 356] on div "Incomplete response" at bounding box center [380, 357] width 304 height 12
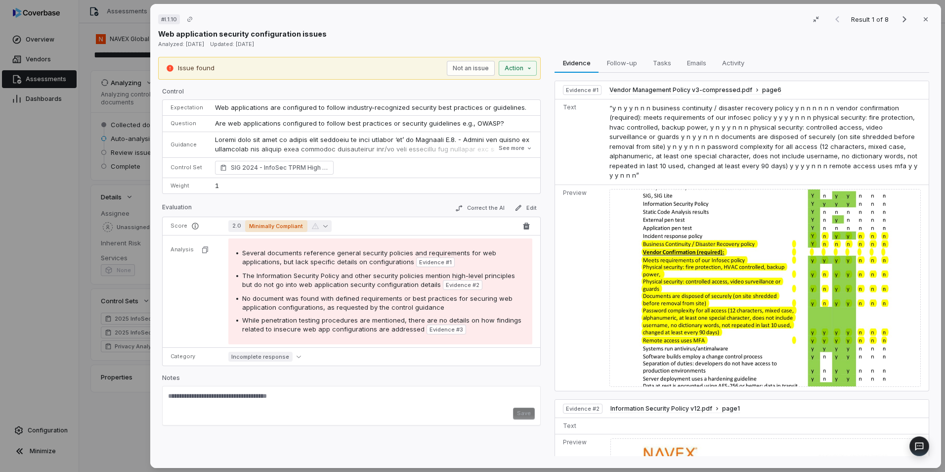
click at [295, 224] on span "Minimally Compliant" at bounding box center [276, 226] width 62 height 12
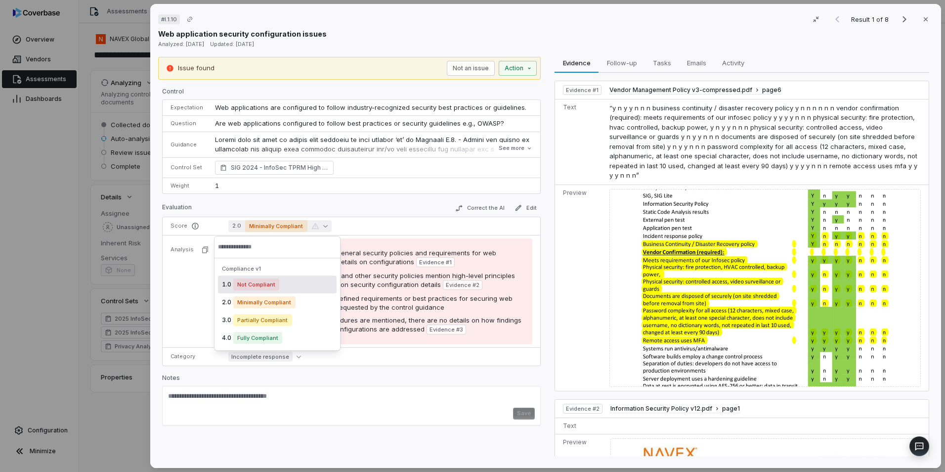
click at [382, 270] on div "Several documents reference general security policies and requirements for web …" at bounding box center [380, 291] width 288 height 86
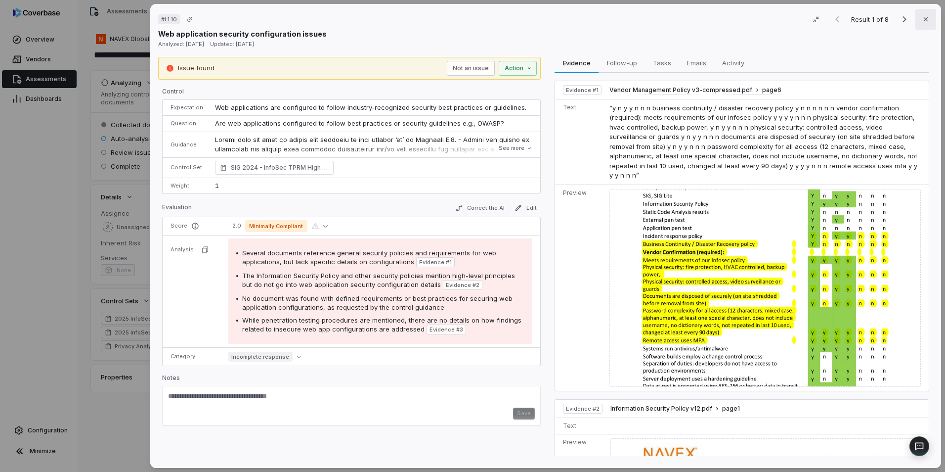
click at [924, 18] on icon "button" at bounding box center [926, 19] width 8 height 8
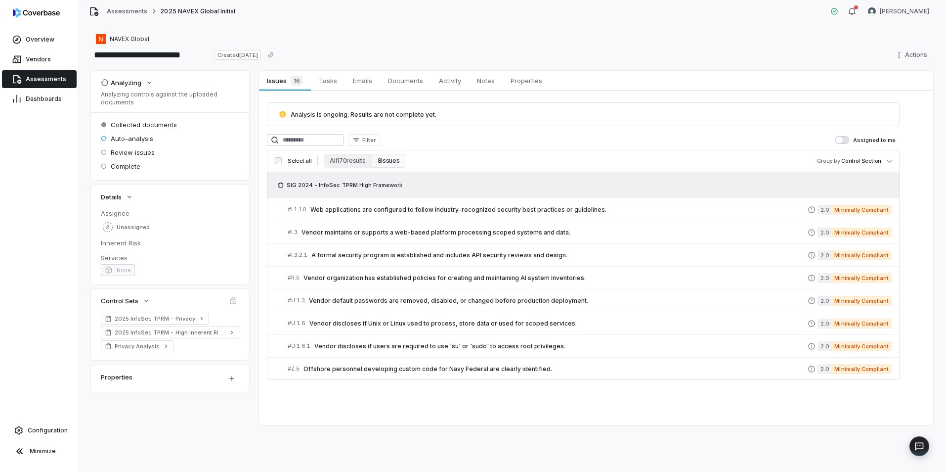
click at [36, 79] on span "Assessments" at bounding box center [46, 79] width 41 height 8
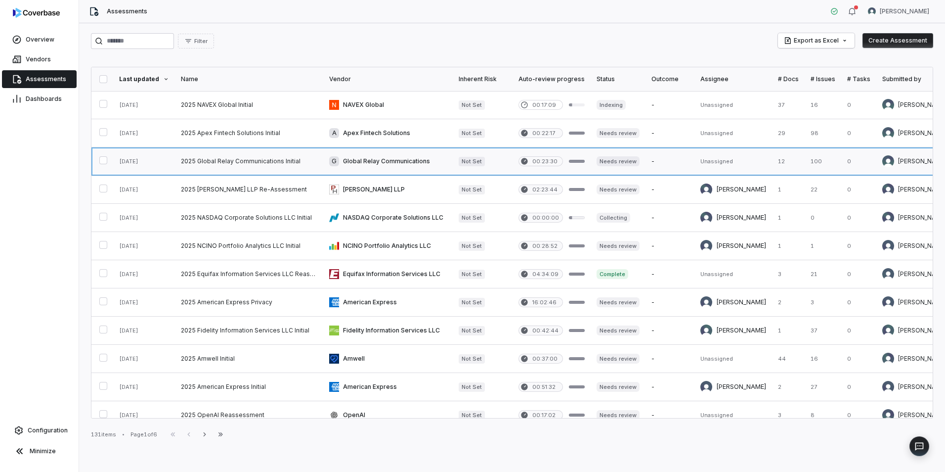
click at [259, 155] on link at bounding box center [249, 161] width 148 height 28
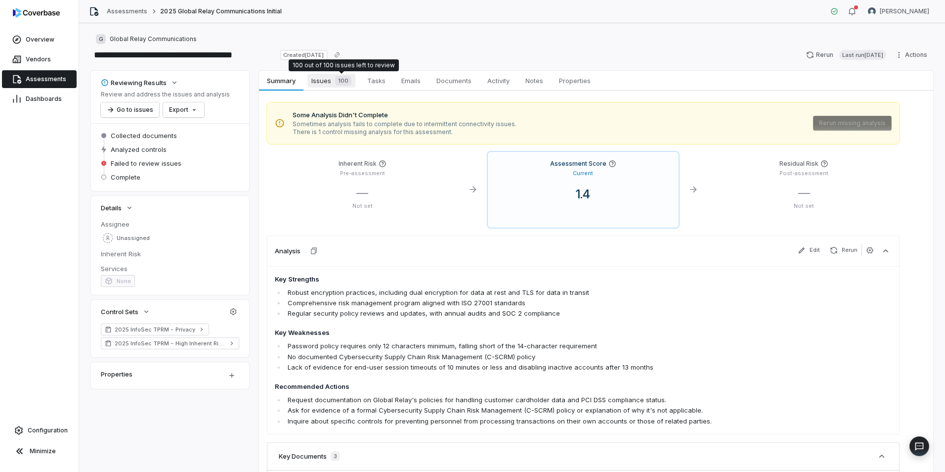
click at [330, 81] on span "Issues 100" at bounding box center [332, 81] width 48 height 14
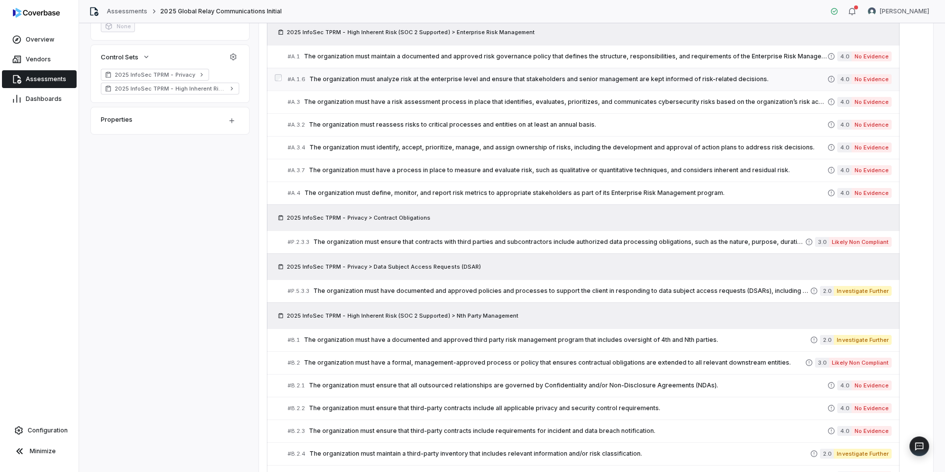
scroll to position [288, 0]
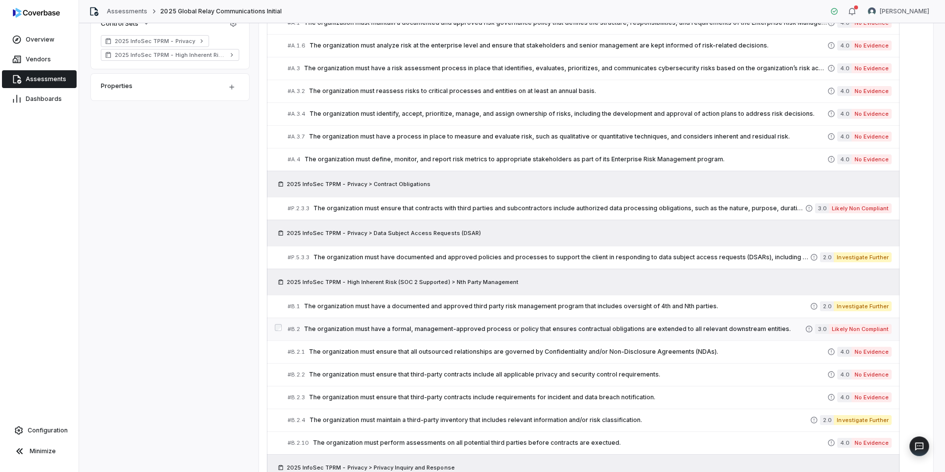
click at [511, 324] on div "# B.2 The organization must have a formal, management-approved process or polic…" at bounding box center [547, 329] width 518 height 10
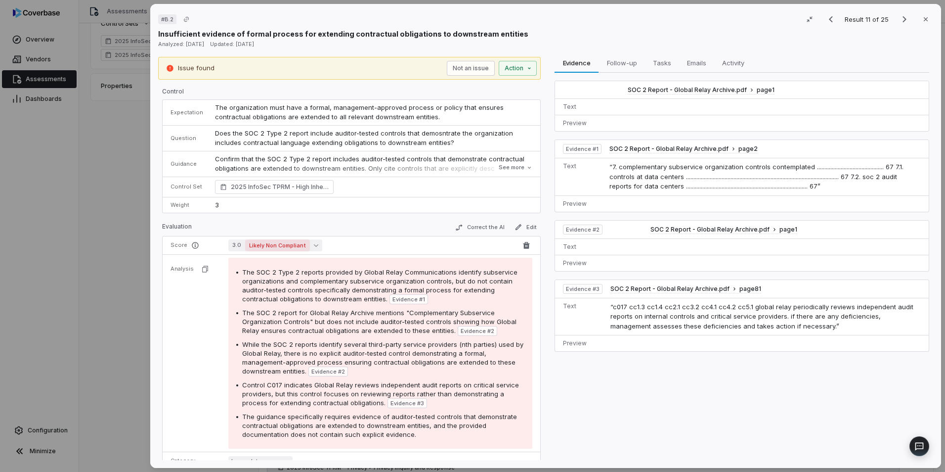
click at [314, 243] on icon "button" at bounding box center [316, 245] width 4 height 4
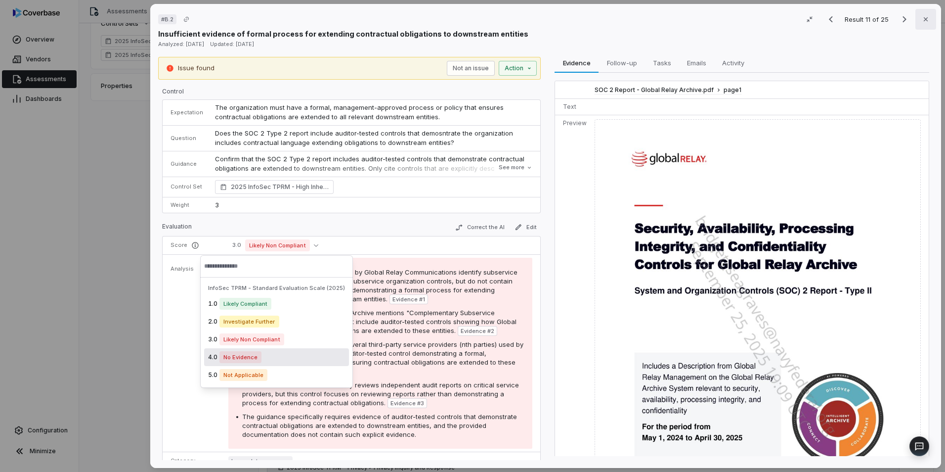
click at [922, 23] on icon "button" at bounding box center [926, 19] width 8 height 8
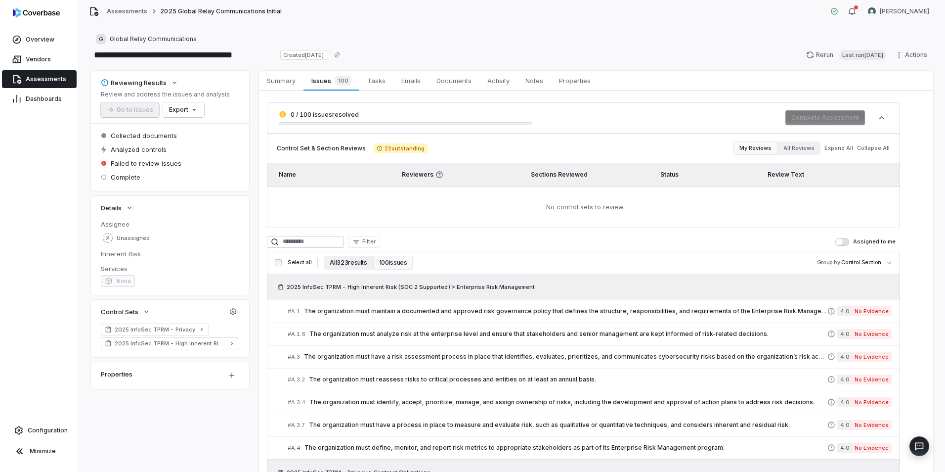
click at [359, 264] on button "All 323 results" at bounding box center [348, 263] width 49 height 14
click at [38, 433] on span "Configuration" at bounding box center [48, 430] width 40 height 8
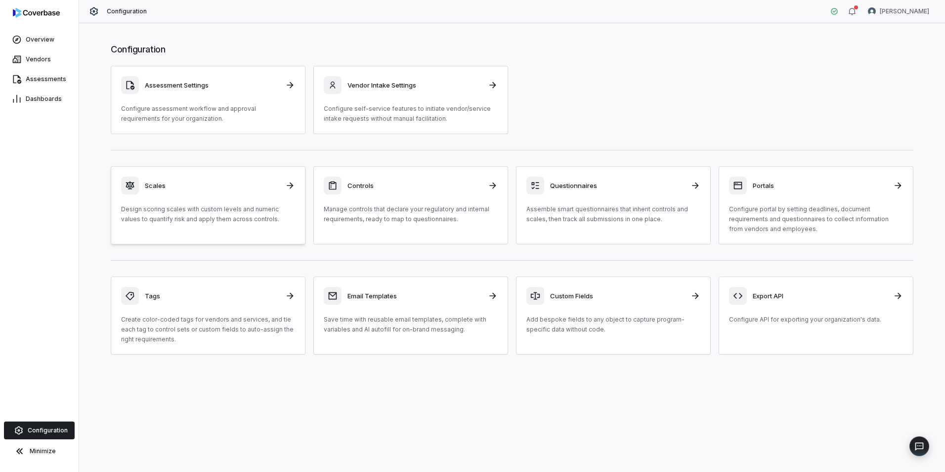
click at [234, 200] on div "Scales Design scoring scales with custom levels and numeric values to quantify …" at bounding box center [208, 200] width 174 height 47
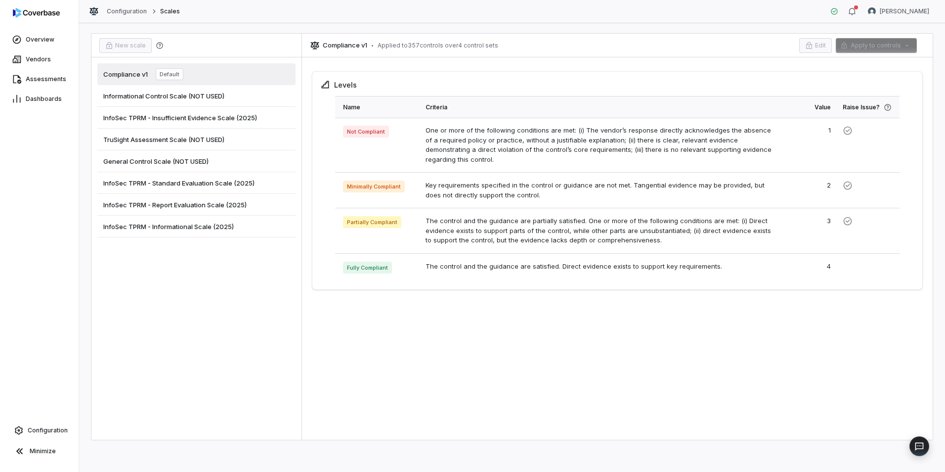
click at [191, 224] on span "InfoSec TPRM - Informational Scale (2025)" at bounding box center [168, 226] width 131 height 9
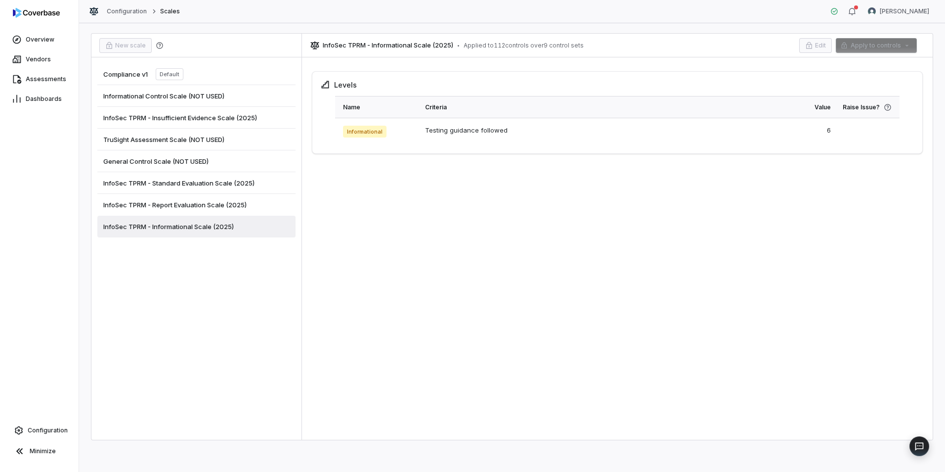
click at [197, 205] on span "InfoSec TPRM - Report Evaluation Scale (2025)" at bounding box center [174, 204] width 143 height 9
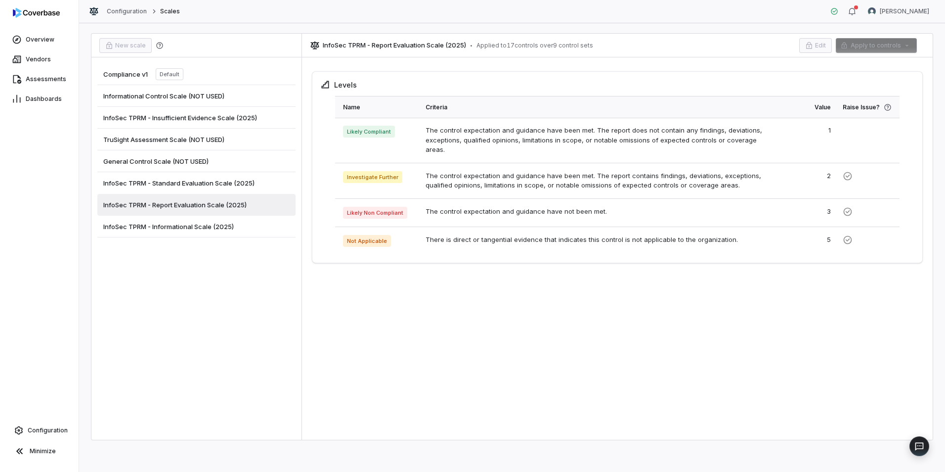
click at [205, 183] on span "InfoSec TPRM - Standard Evaluation Scale (2025)" at bounding box center [178, 183] width 151 height 9
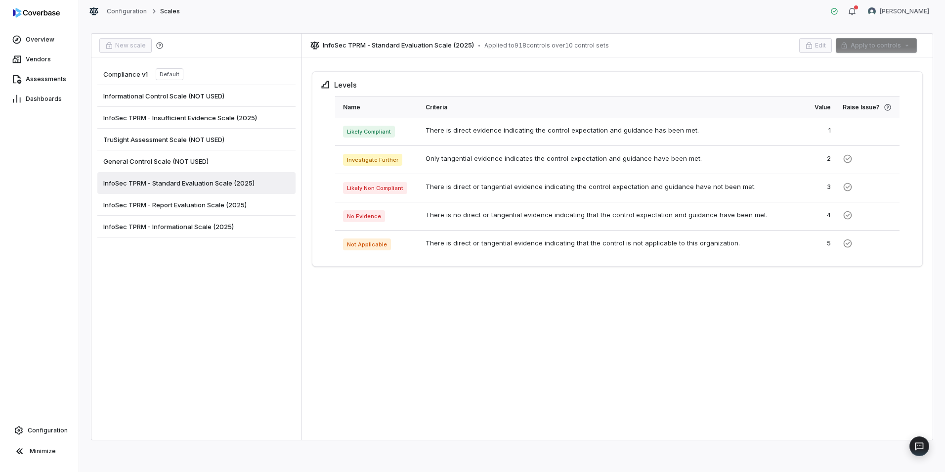
click at [207, 161] on span "General Control Scale (NOT USED)" at bounding box center [155, 161] width 105 height 9
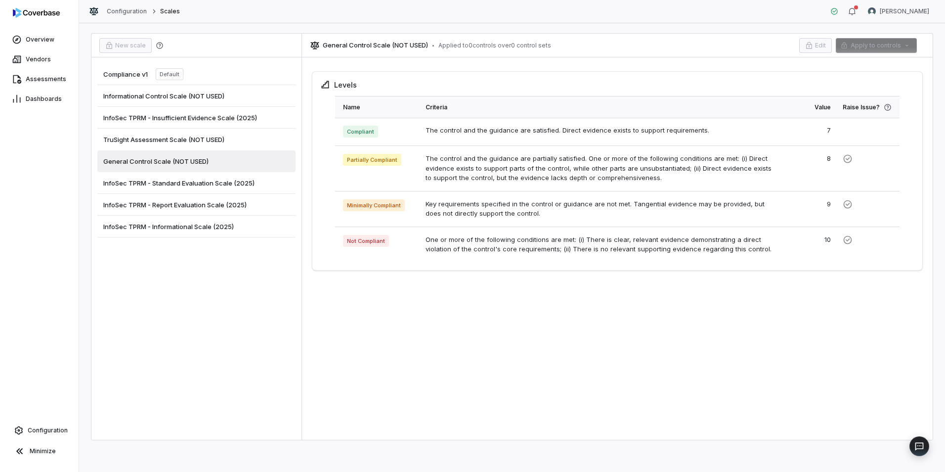
click at [207, 181] on span "InfoSec TPRM - Standard Evaluation Scale (2025)" at bounding box center [178, 183] width 151 height 9
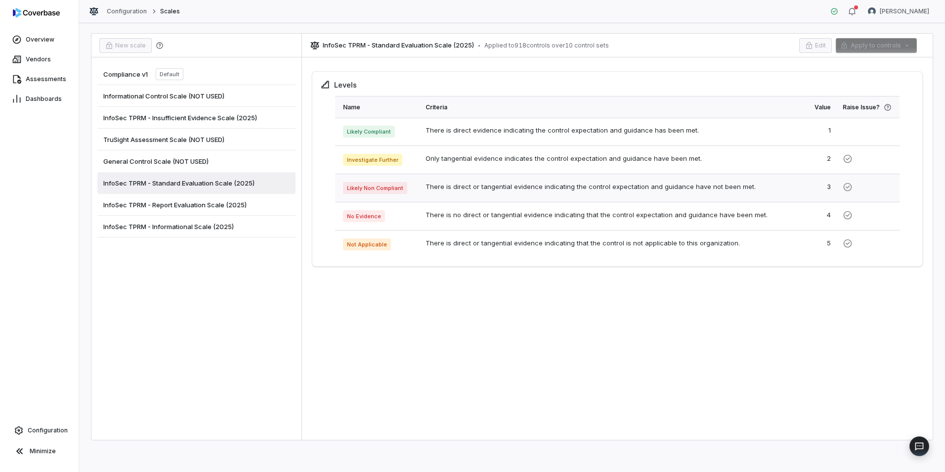
click at [783, 188] on td "3" at bounding box center [809, 188] width 56 height 28
click at [46, 78] on span "Assessments" at bounding box center [46, 79] width 41 height 8
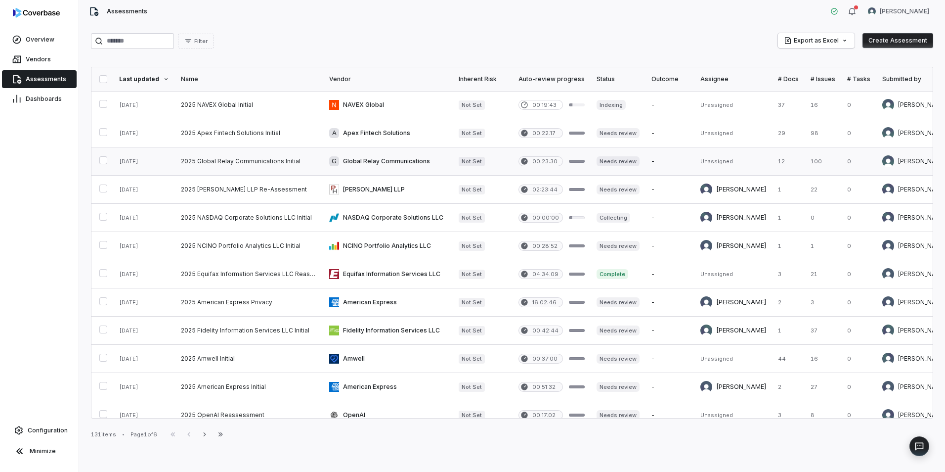
click at [291, 164] on link at bounding box center [249, 161] width 148 height 28
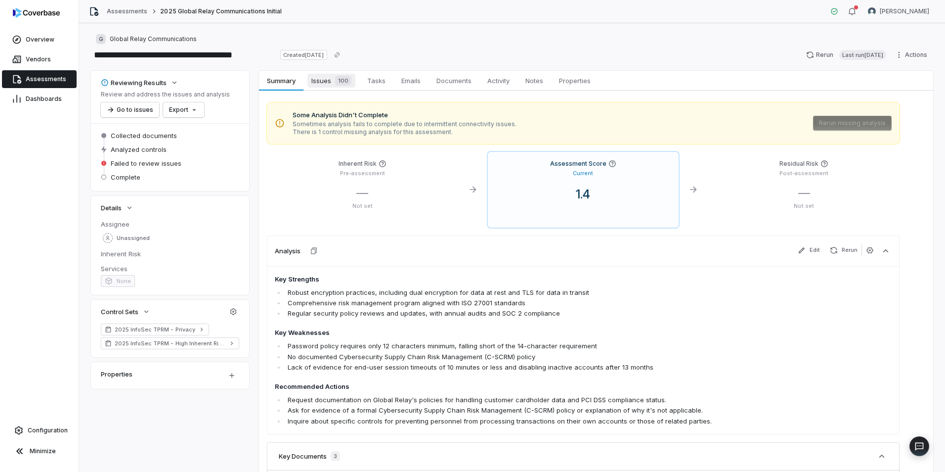
click at [313, 83] on span "Issues 100" at bounding box center [332, 81] width 48 height 14
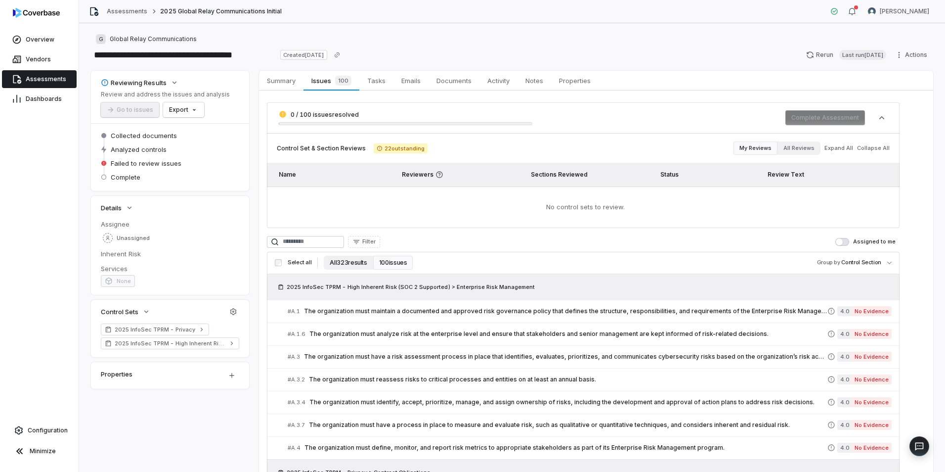
click at [329, 261] on button "All 323 results" at bounding box center [348, 263] width 49 height 14
